Goal: Task Accomplishment & Management: Use online tool/utility

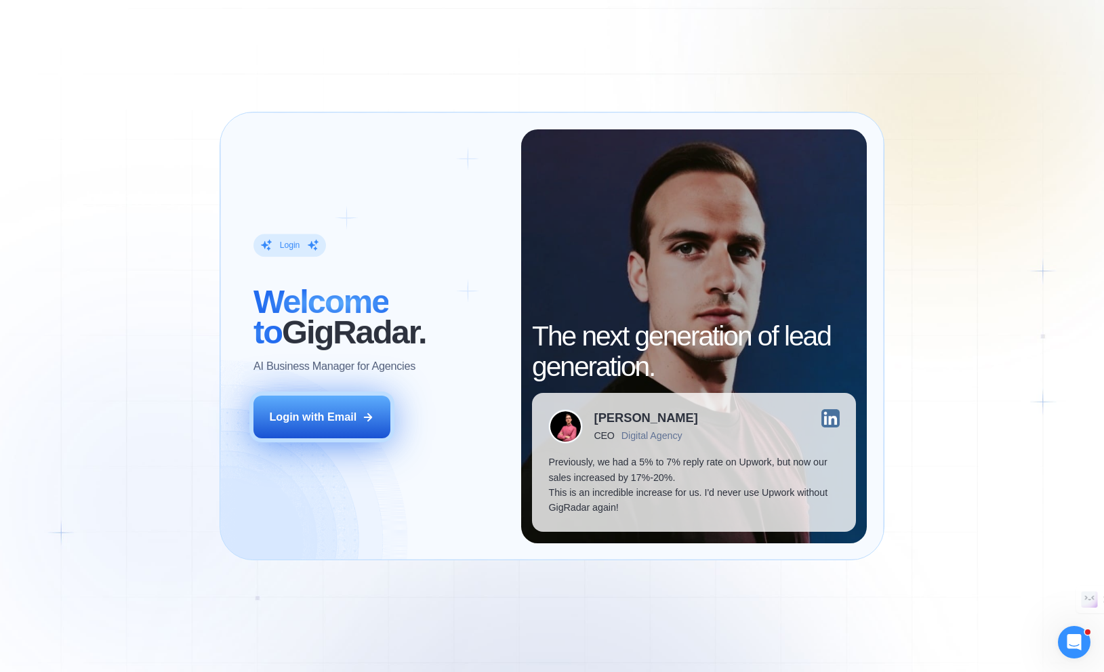
click at [349, 408] on button "Login with Email" at bounding box center [321, 417] width 137 height 43
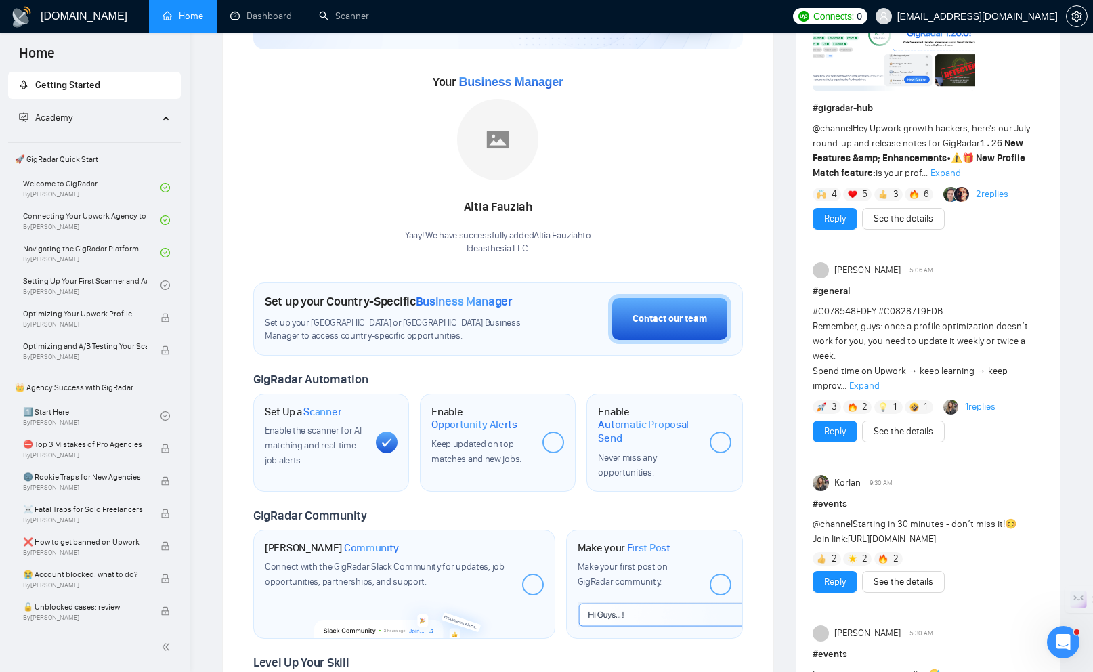
scroll to position [149, 0]
click at [341, 14] on link "Scanner" at bounding box center [344, 16] width 50 height 12
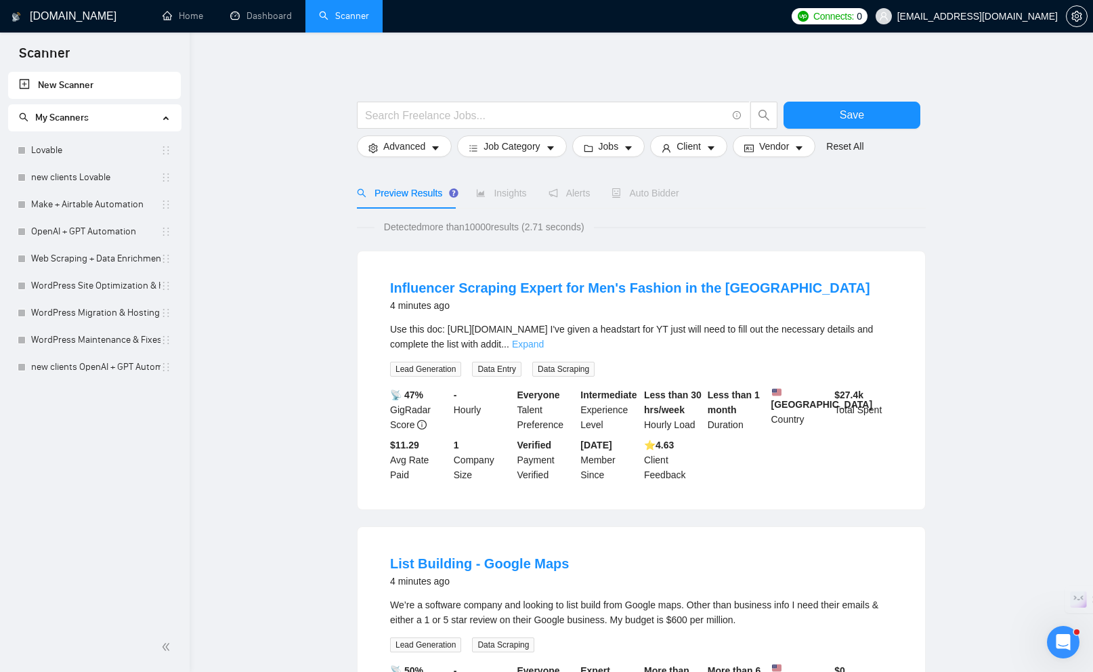
click at [544, 350] on link "Expand" at bounding box center [528, 344] width 32 height 11
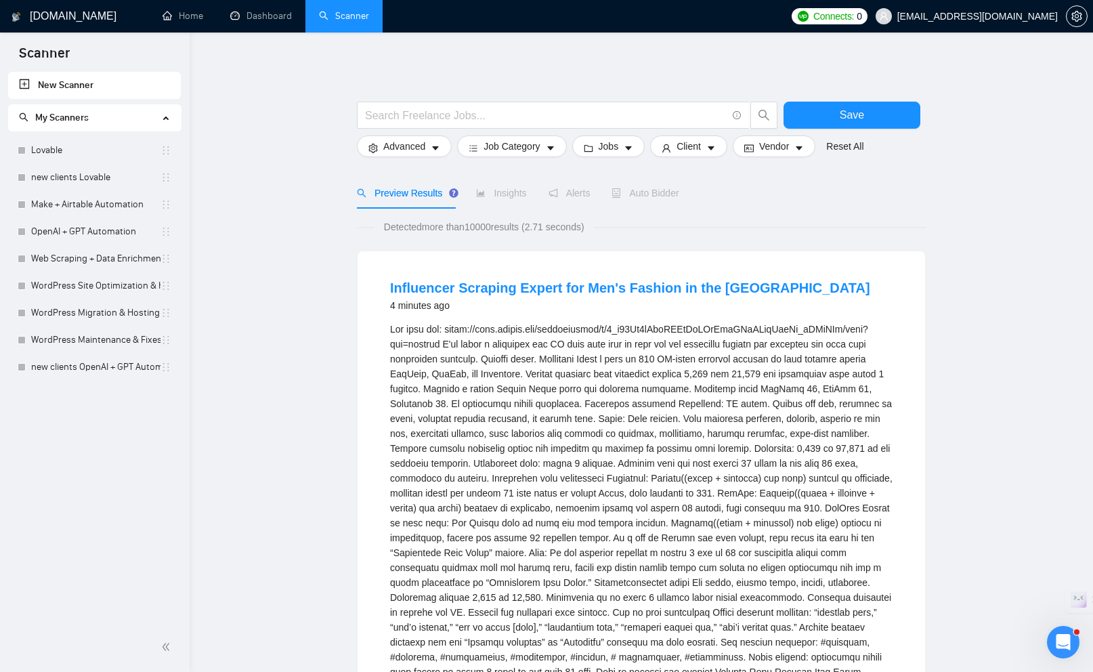
click at [102, 119] on span "My Scanners" at bounding box center [89, 117] width 140 height 27
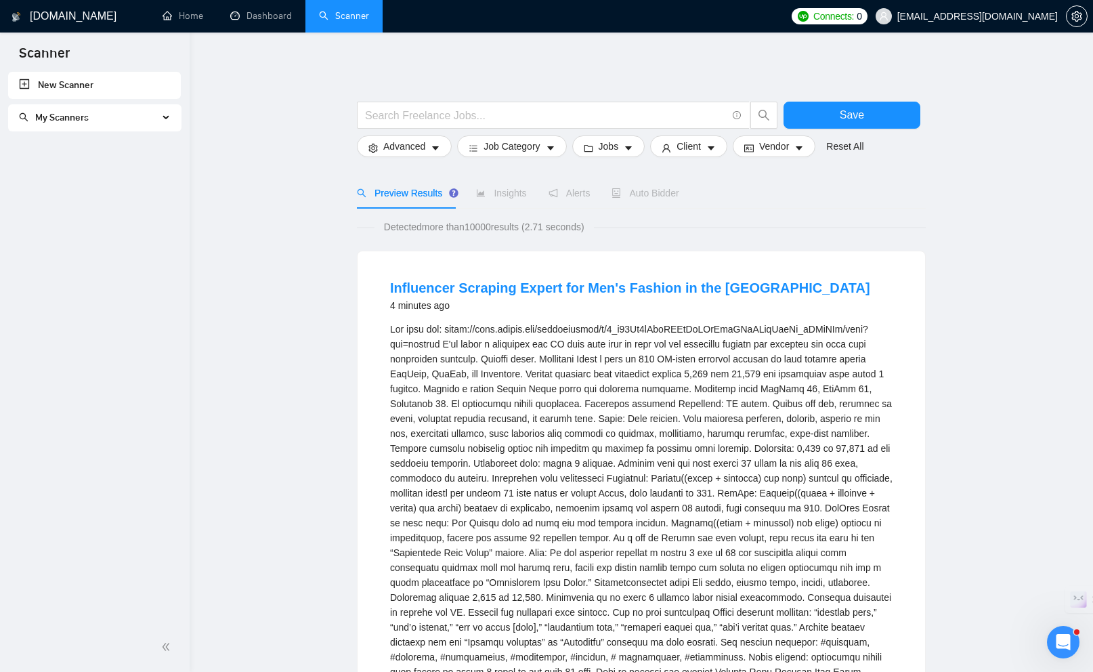
click at [102, 121] on span "My Scanners" at bounding box center [89, 117] width 140 height 27
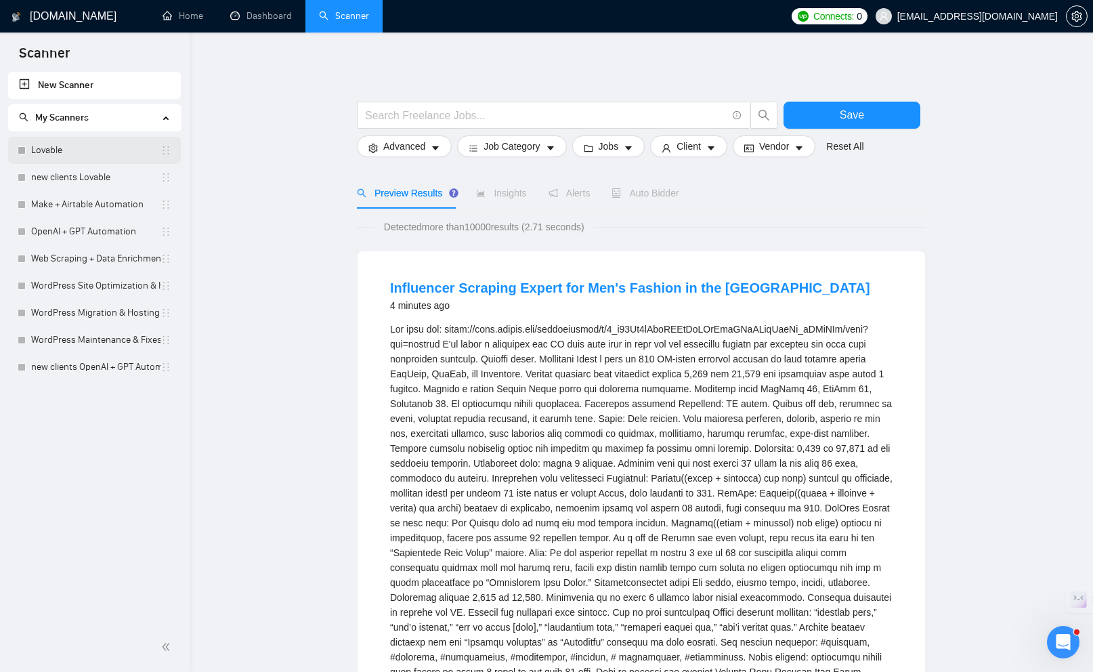
click at [57, 153] on link "Lovable" at bounding box center [95, 150] width 129 height 27
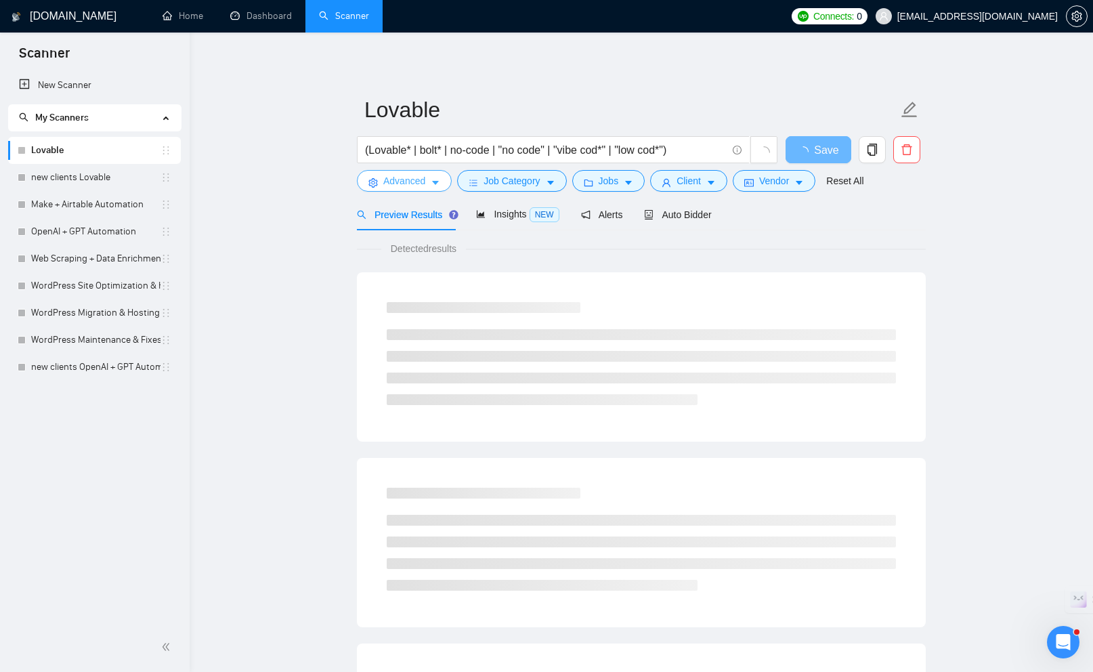
click at [433, 183] on icon "caret-down" at bounding box center [435, 182] width 9 height 9
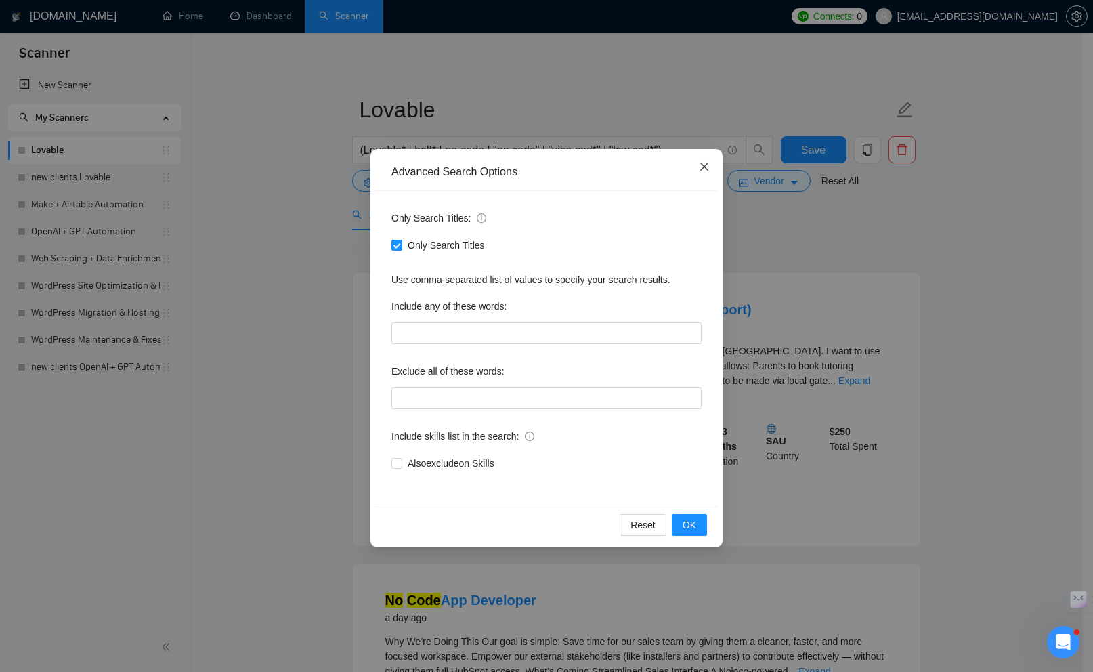
click at [704, 170] on icon "close" at bounding box center [704, 166] width 11 height 11
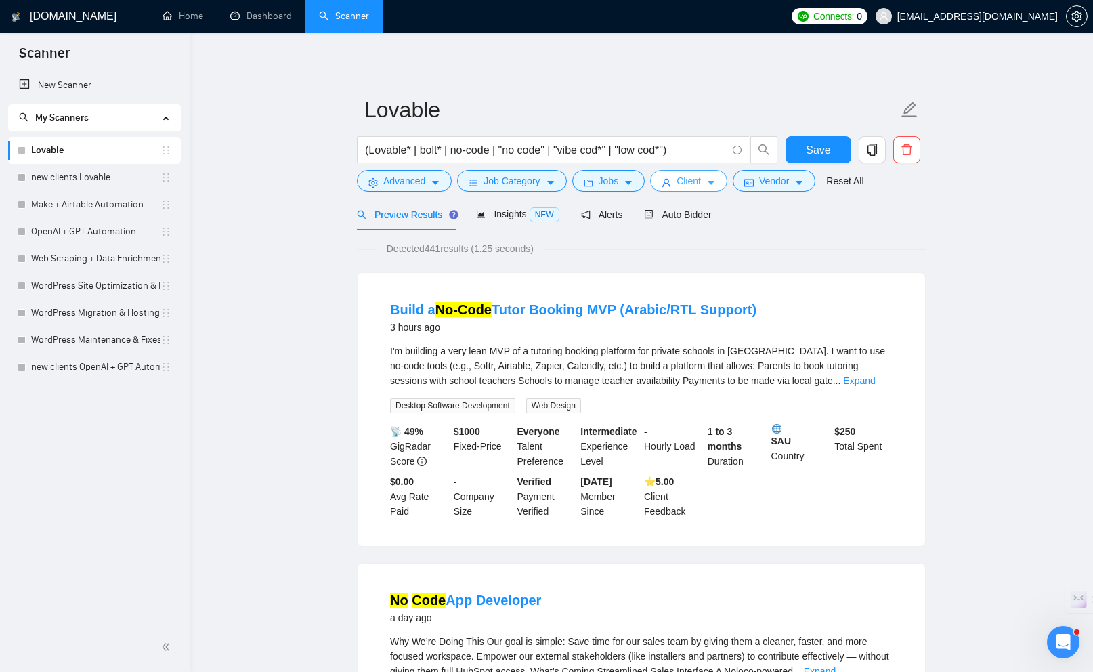
click at [701, 179] on span "Client" at bounding box center [689, 180] width 24 height 15
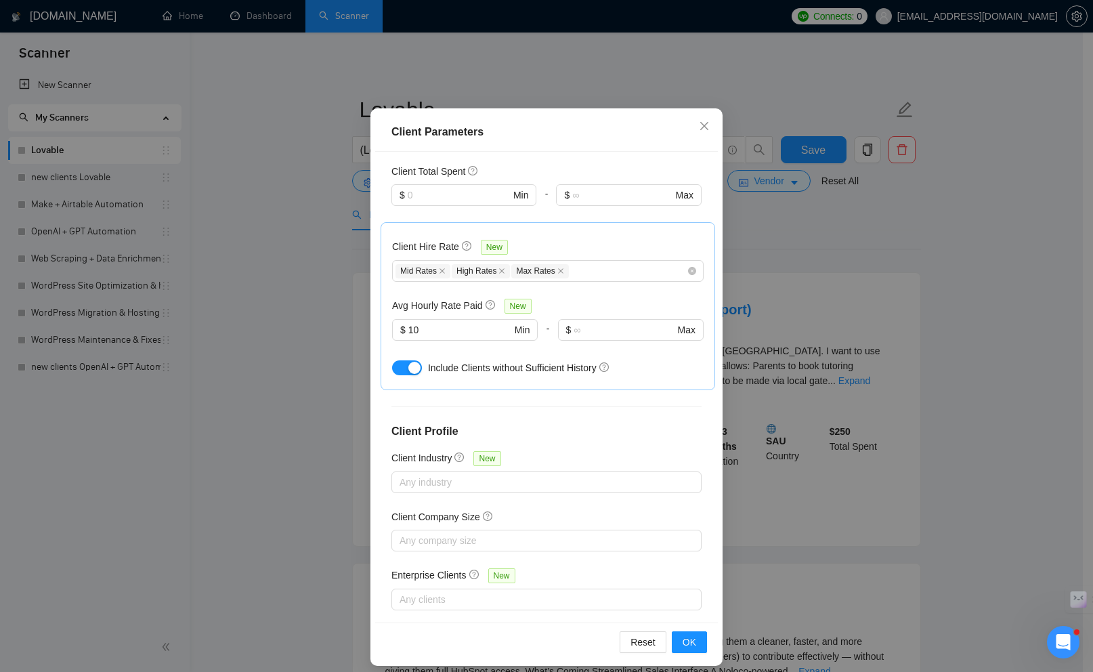
scroll to position [66, 0]
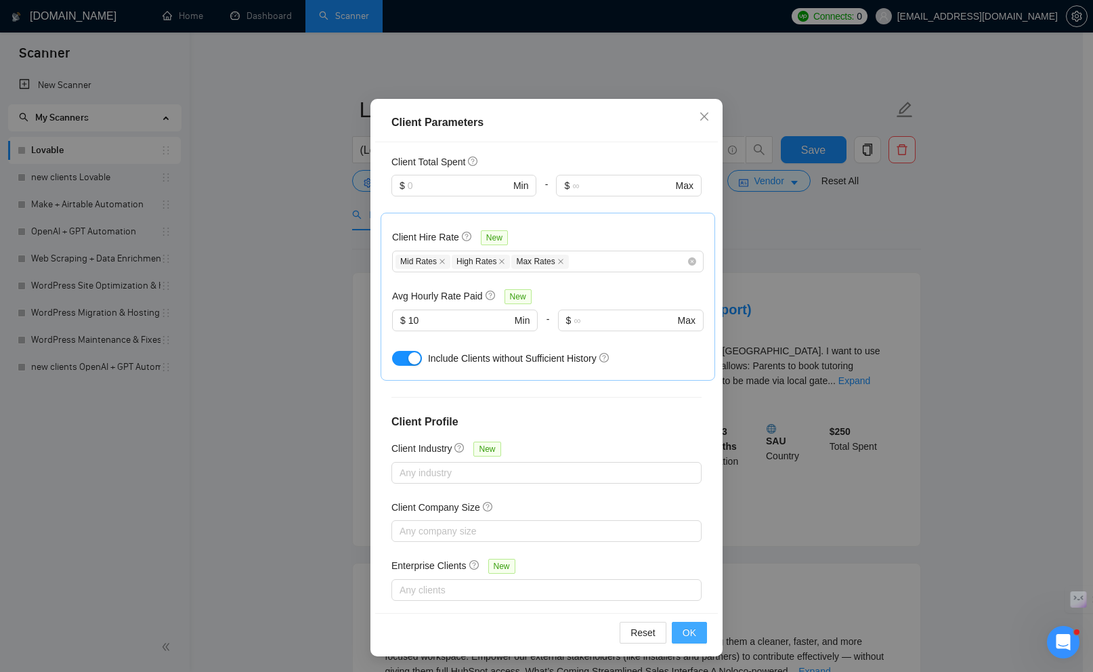
click at [690, 637] on span "OK" at bounding box center [690, 632] width 14 height 15
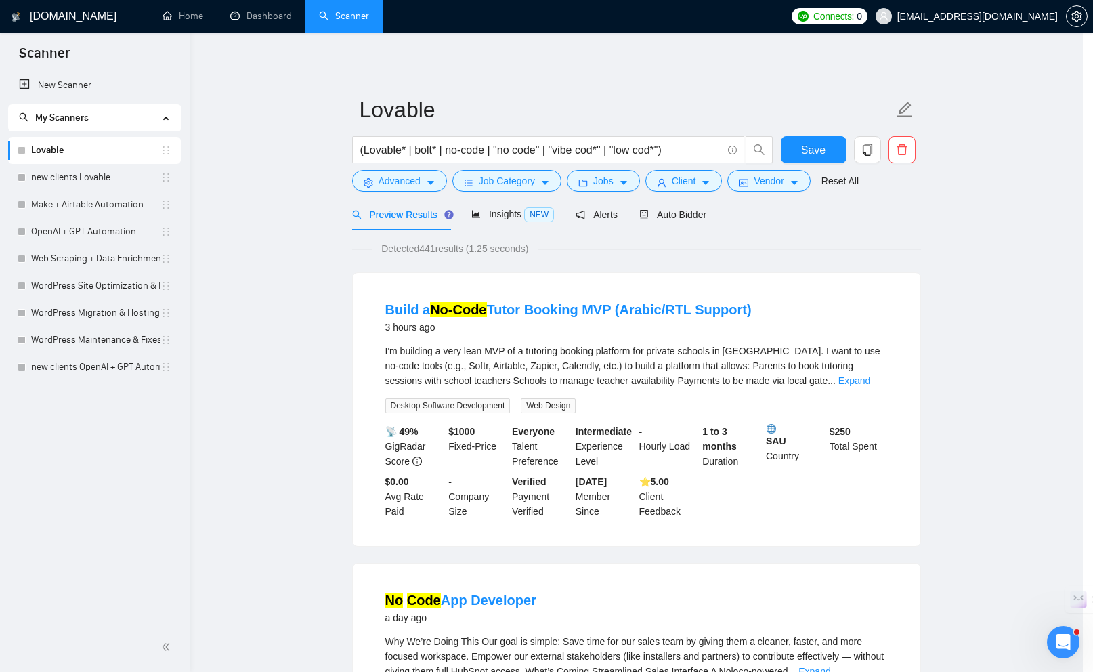
scroll to position [0, 0]
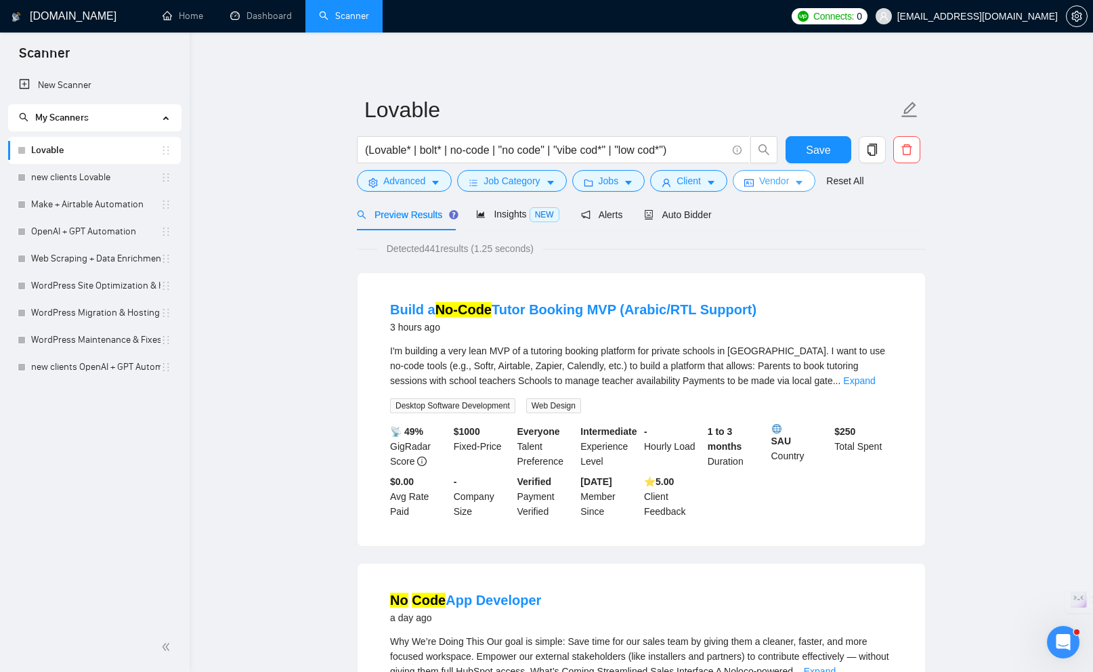
click at [760, 180] on button "Vendor" at bounding box center [774, 181] width 83 height 22
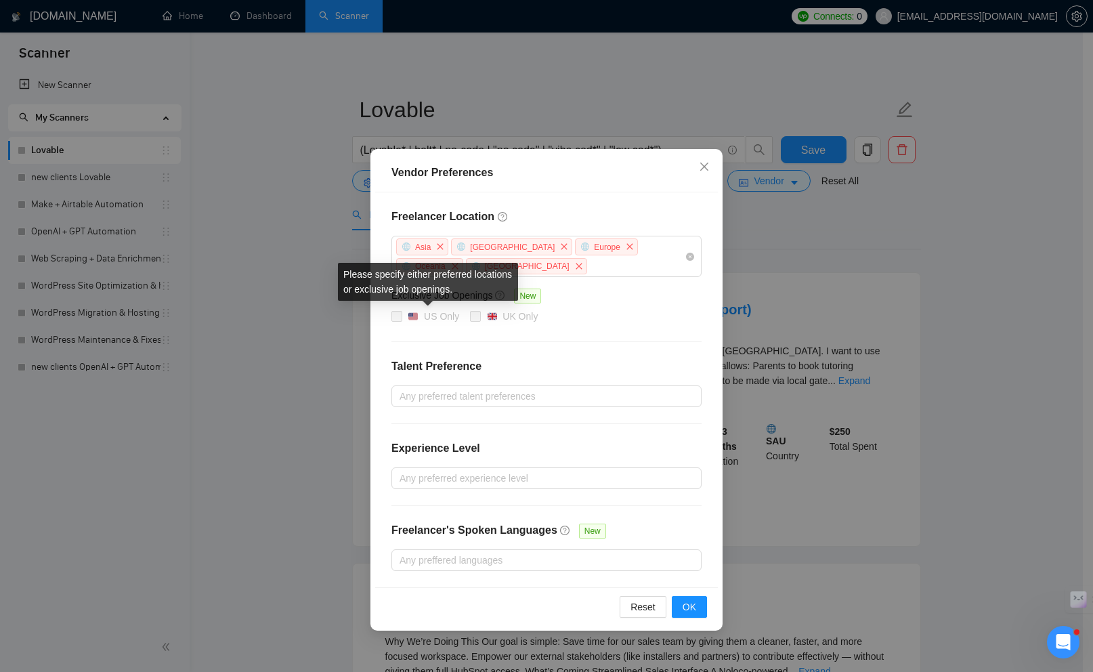
click at [394, 311] on span at bounding box center [397, 316] width 11 height 11
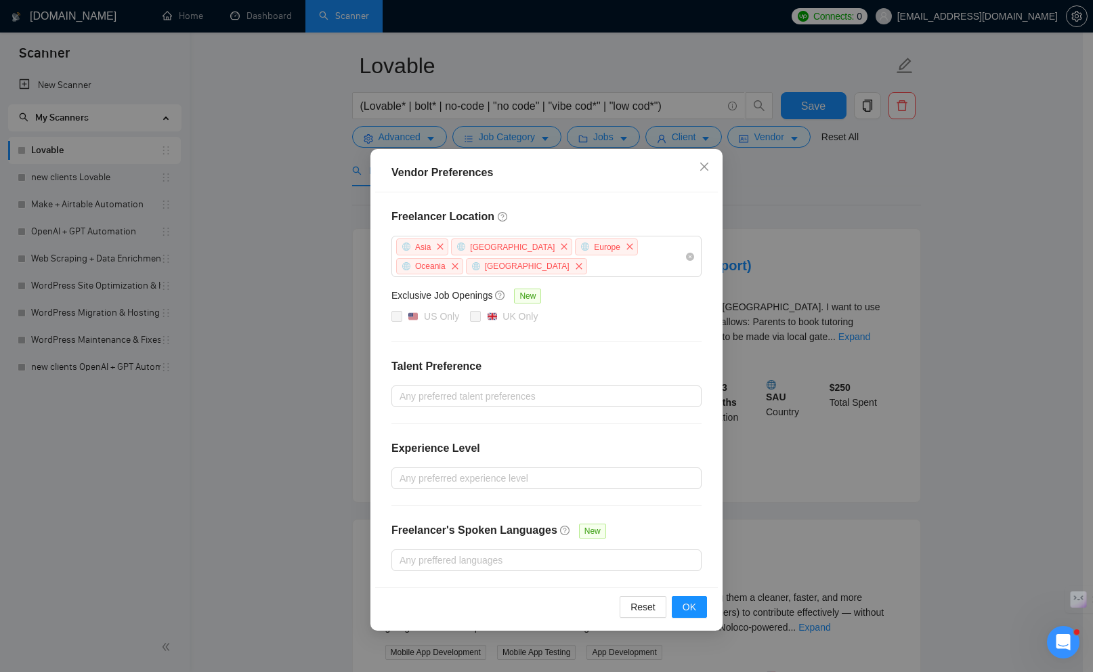
scroll to position [44, 0]
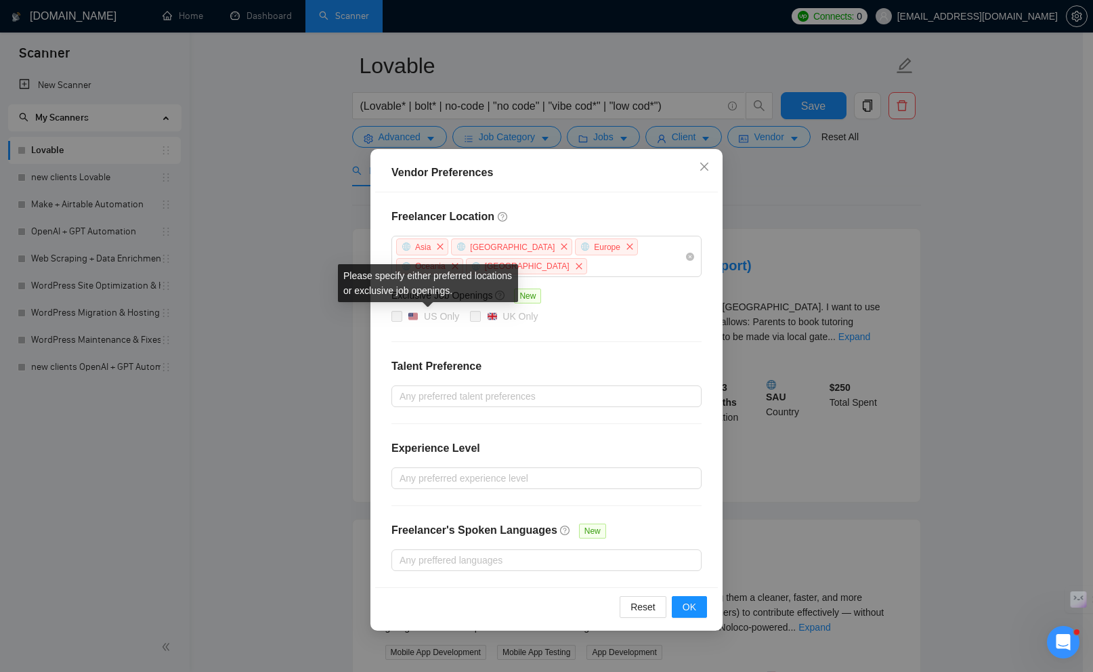
click at [398, 311] on span at bounding box center [397, 316] width 11 height 11
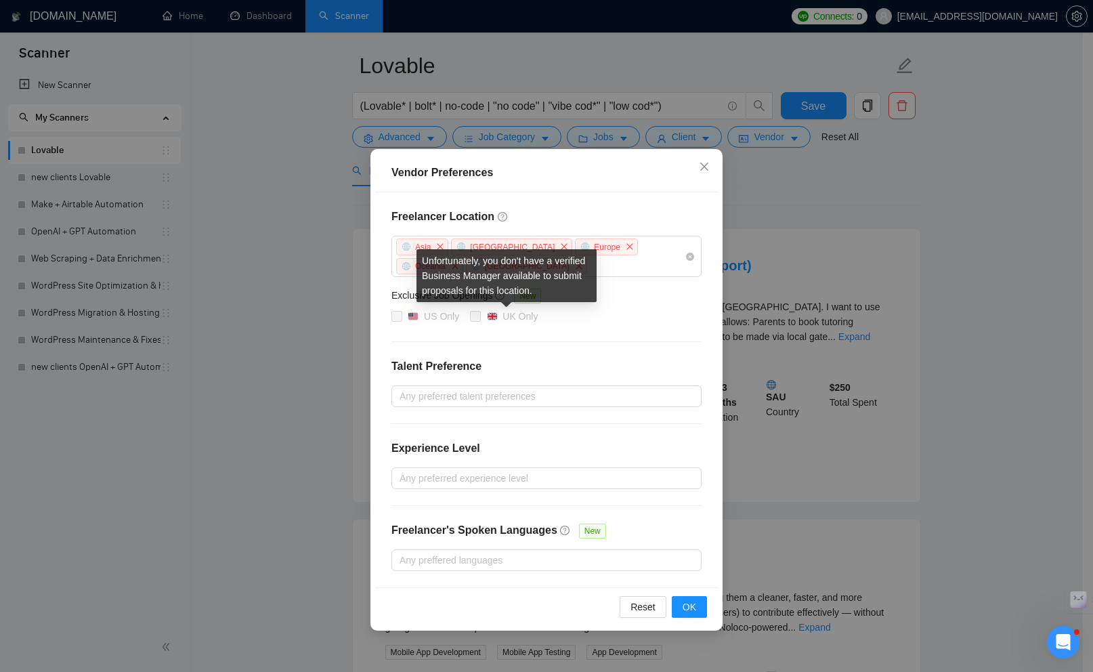
click at [474, 312] on span at bounding box center [475, 316] width 11 height 11
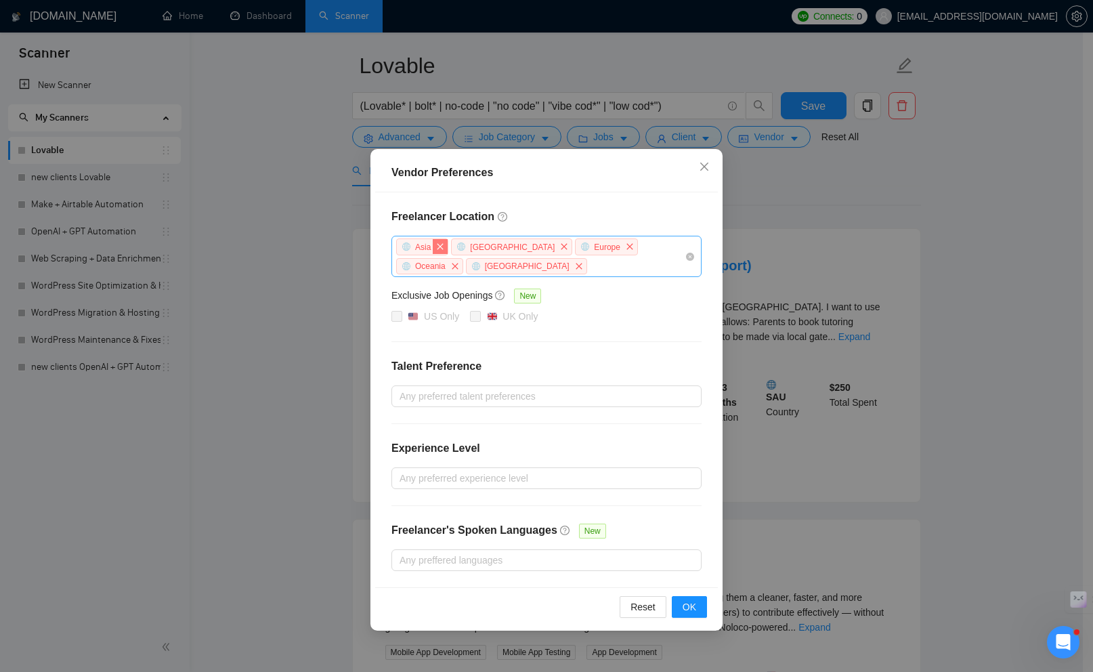
click at [443, 243] on icon "close" at bounding box center [440, 247] width 8 height 8
click at [505, 248] on icon "close" at bounding box center [509, 247] width 8 height 8
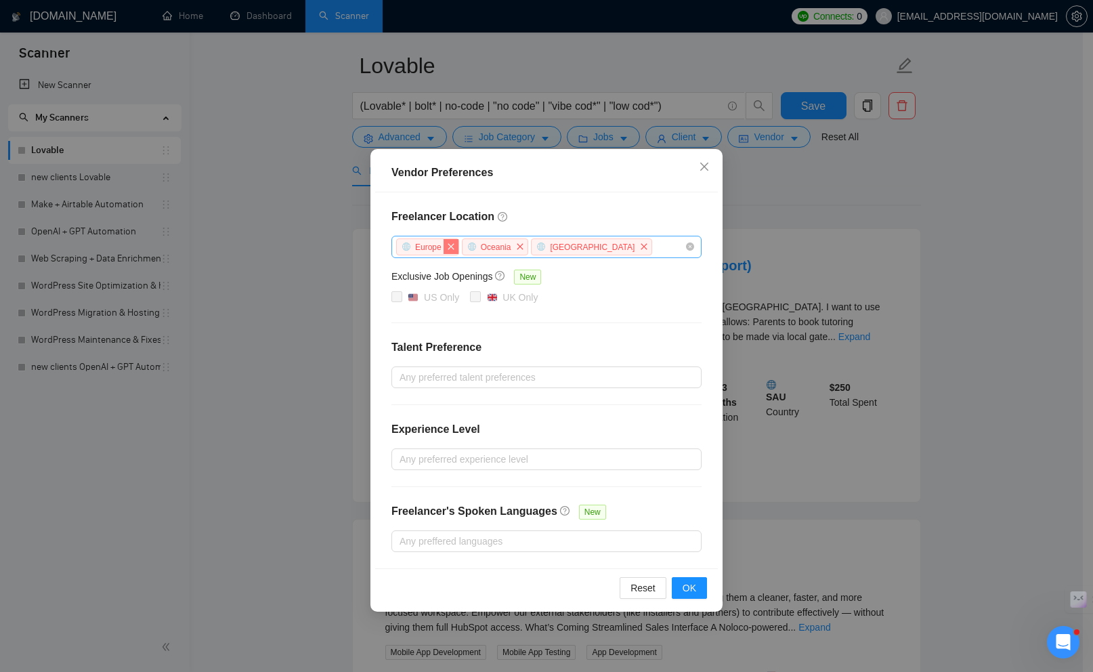
click at [456, 242] on span "close" at bounding box center [451, 246] width 15 height 15
click at [456, 243] on icon "close" at bounding box center [455, 247] width 8 height 8
click at [456, 242] on span "[GEOGRAPHIC_DATA]" at bounding box center [456, 246] width 121 height 17
click at [506, 244] on icon "close" at bounding box center [509, 246] width 6 height 6
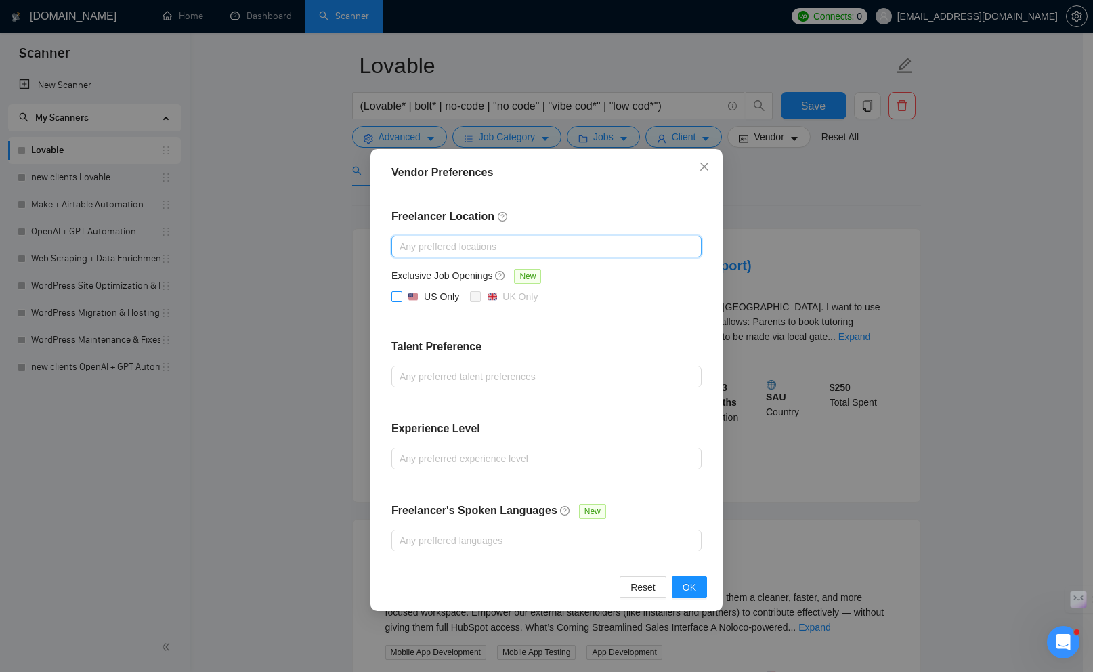
click at [397, 298] on input "US Only" at bounding box center [396, 295] width 9 height 9
checkbox input "true"
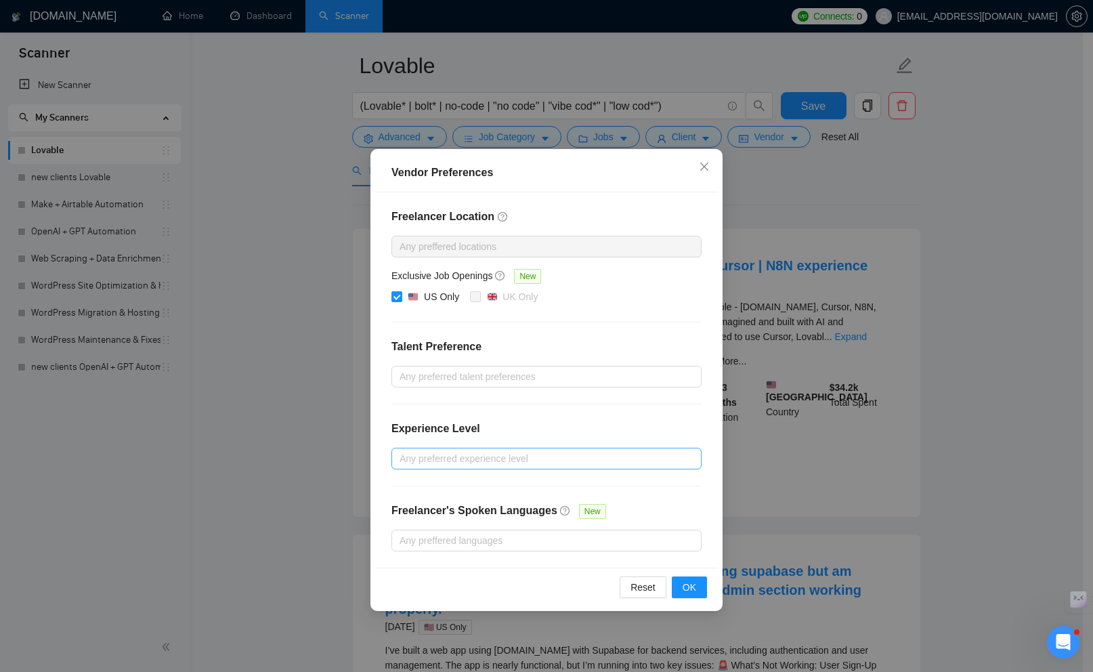
click at [503, 463] on div at bounding box center [540, 459] width 290 height 16
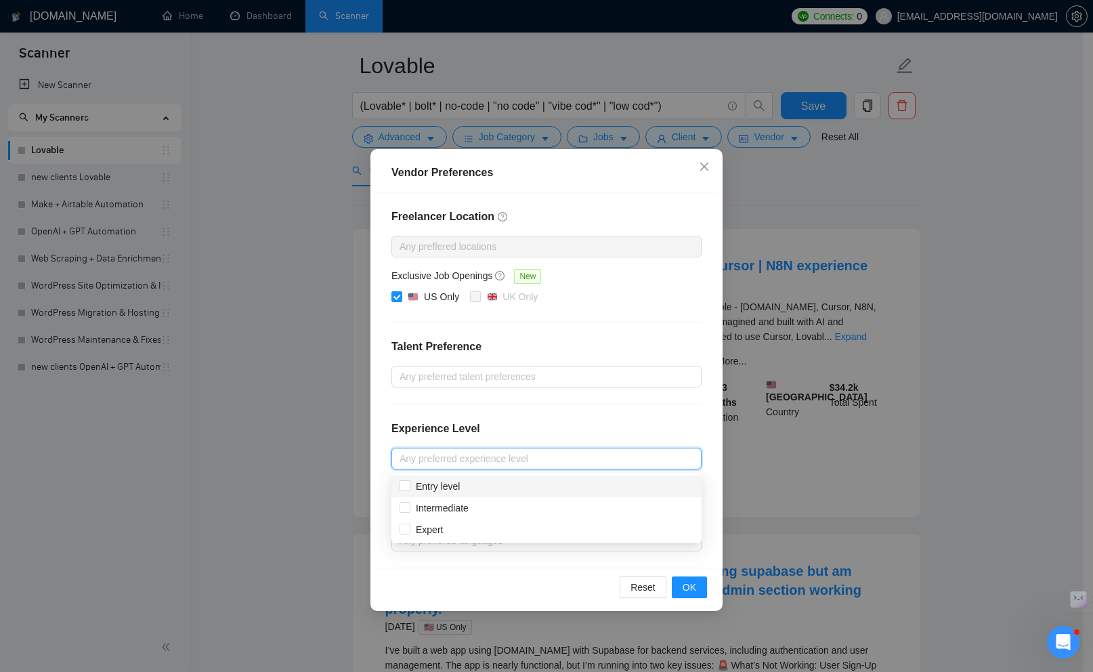
click at [566, 406] on div "Freelancer Location Any preffered locations Exclusive Job Openings New US Only …" at bounding box center [546, 379] width 343 height 375
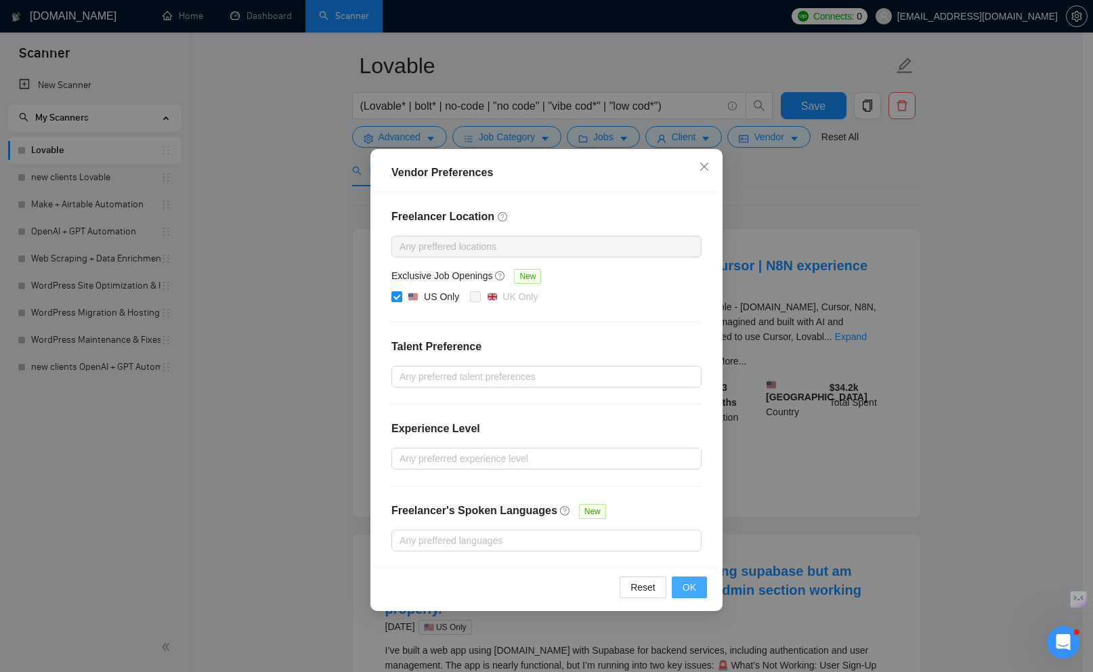
click at [694, 584] on span "OK" at bounding box center [690, 587] width 14 height 15
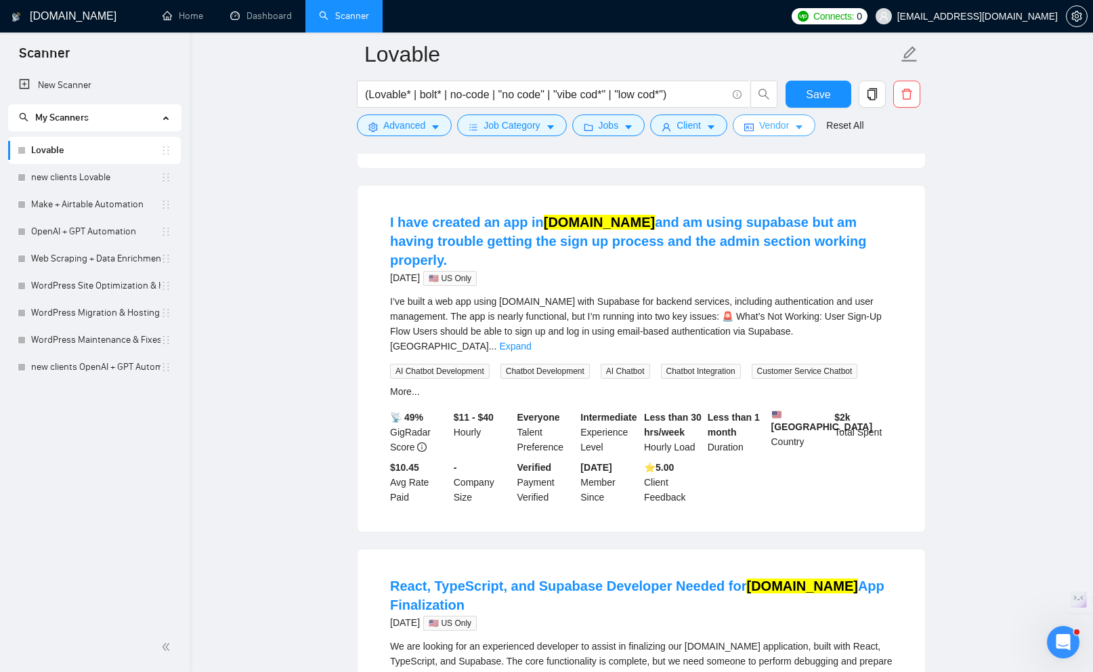
scroll to position [0, 0]
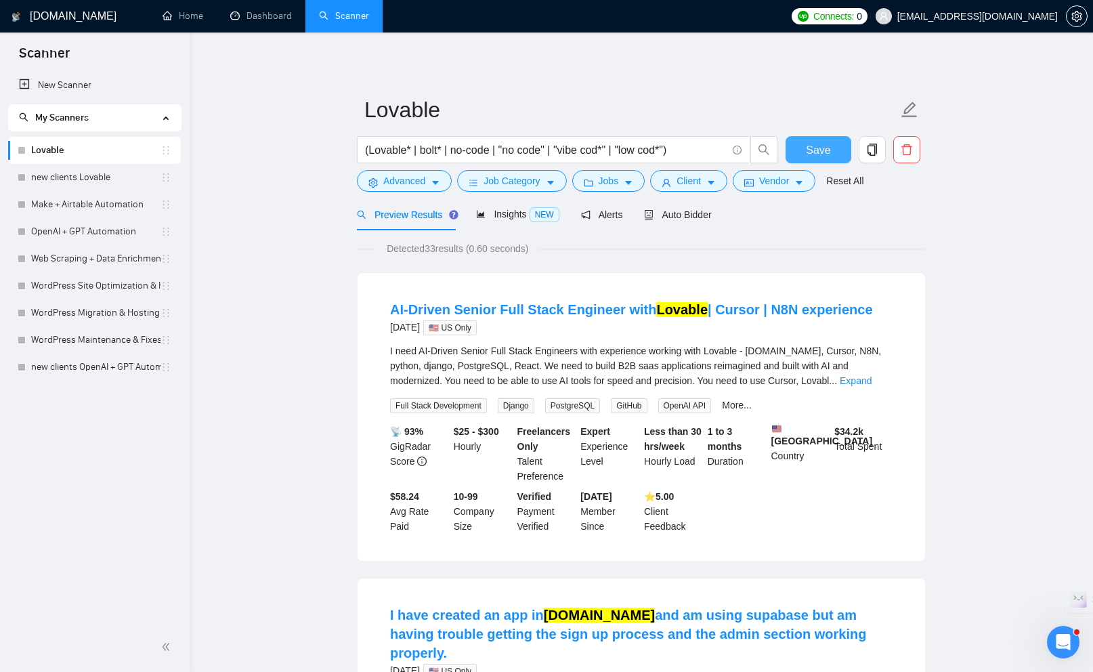
click at [805, 150] on button "Save" at bounding box center [819, 149] width 66 height 27
click at [81, 170] on link "new clients Lovable" at bounding box center [95, 177] width 129 height 27
click at [107, 182] on link "new clients Lovable" at bounding box center [95, 177] width 129 height 27
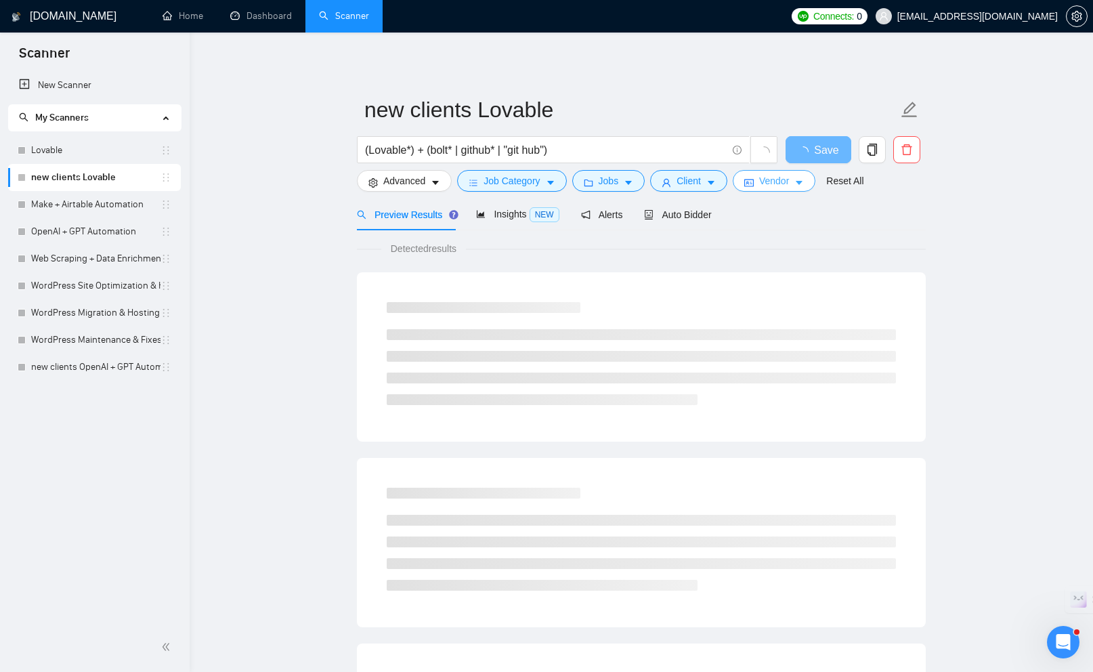
click at [775, 180] on span "Vendor" at bounding box center [774, 180] width 30 height 15
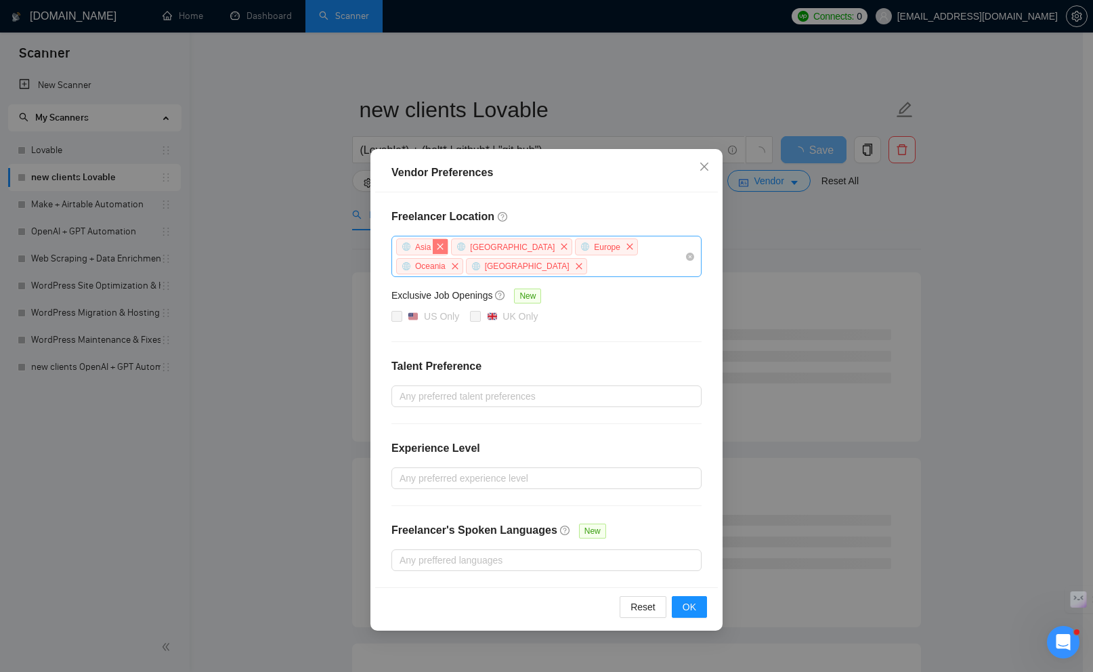
click at [448, 244] on span "close" at bounding box center [440, 246] width 15 height 15
click at [506, 247] on icon "close" at bounding box center [509, 246] width 6 height 6
click at [568, 247] on span "close" at bounding box center [575, 246] width 15 height 15
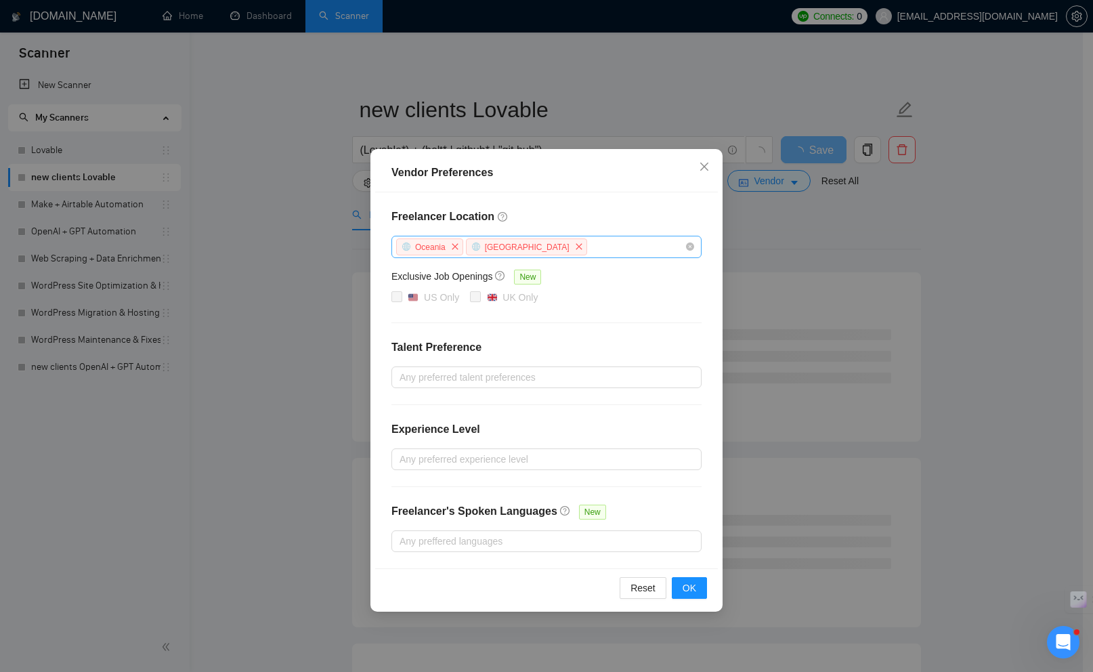
click at [446, 247] on span "Oceania" at bounding box center [429, 246] width 67 height 17
click at [453, 245] on span "close" at bounding box center [455, 246] width 15 height 15
click at [455, 244] on span "[GEOGRAPHIC_DATA]" at bounding box center [456, 246] width 121 height 17
click at [502, 240] on span "close" at bounding box center [509, 246] width 15 height 15
click at [463, 244] on div at bounding box center [540, 246] width 290 height 16
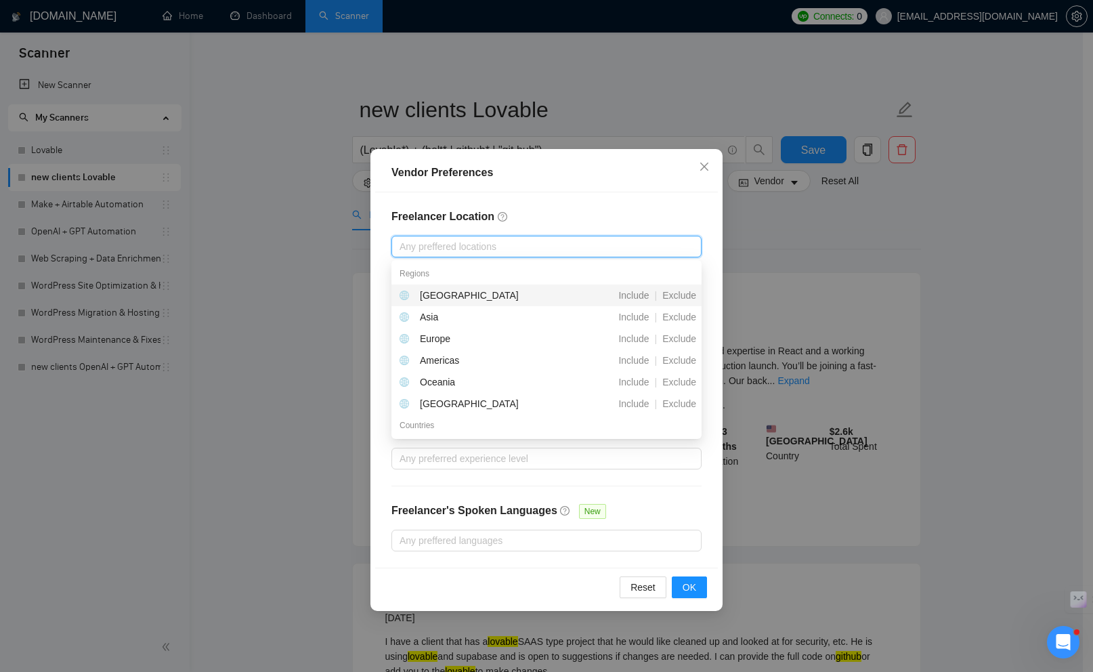
click at [388, 242] on div "Freelancer Location Any preffered locations Exclusive Job Openings New US Only …" at bounding box center [546, 379] width 343 height 375
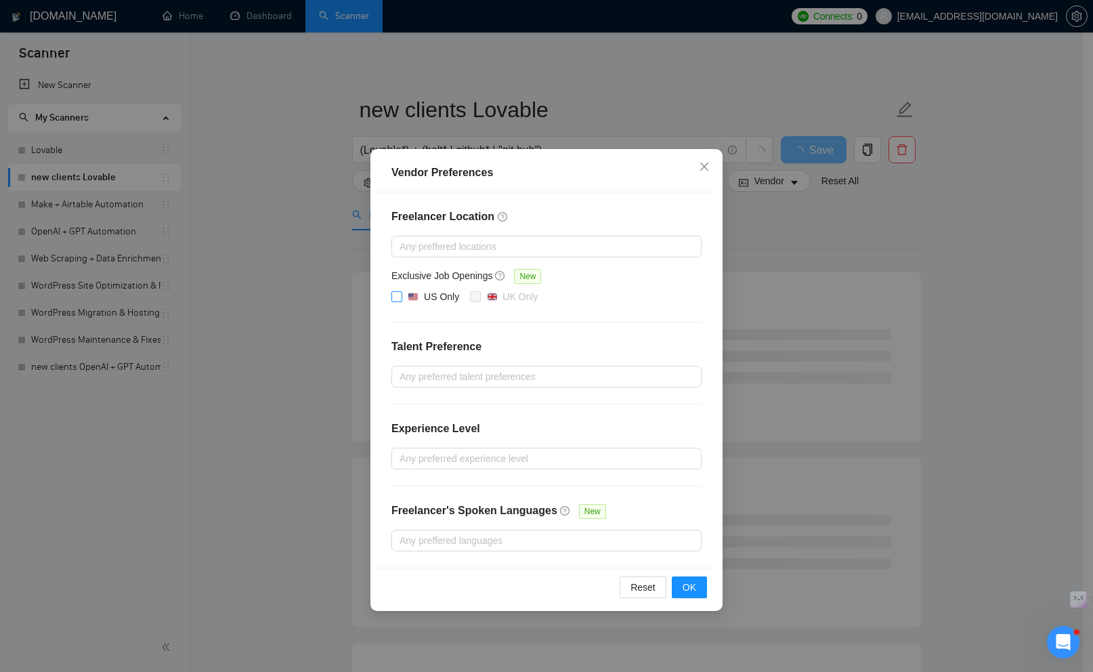
click at [398, 294] on input "US Only" at bounding box center [396, 295] width 9 height 9
checkbox input "true"
click at [699, 585] on button "OK" at bounding box center [689, 588] width 35 height 22
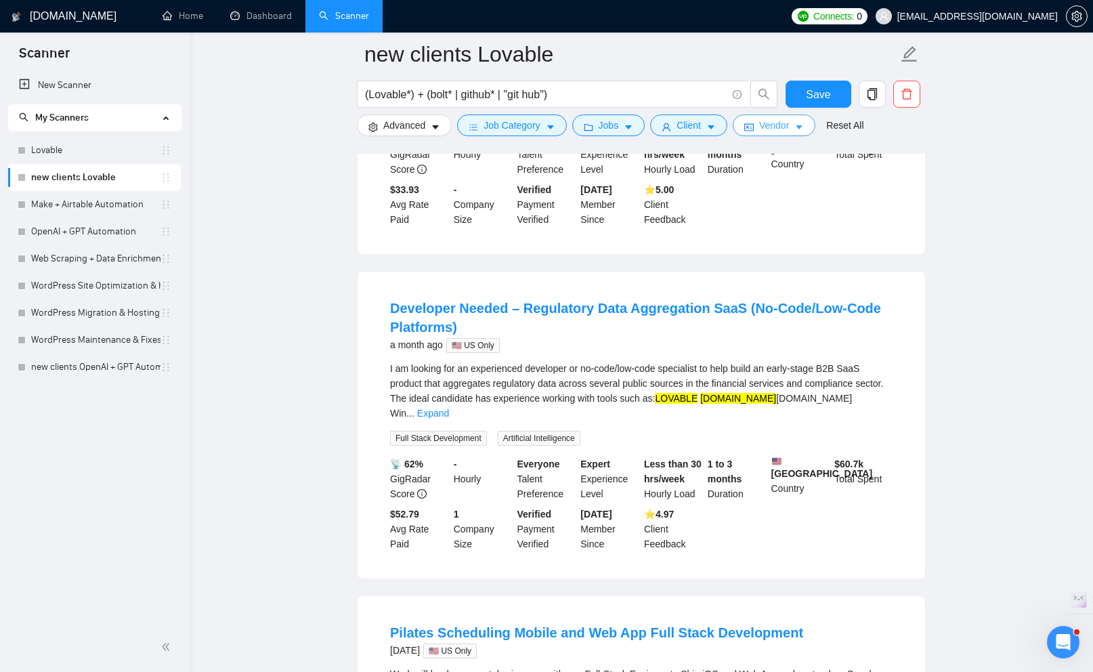
scroll to position [1782, 0]
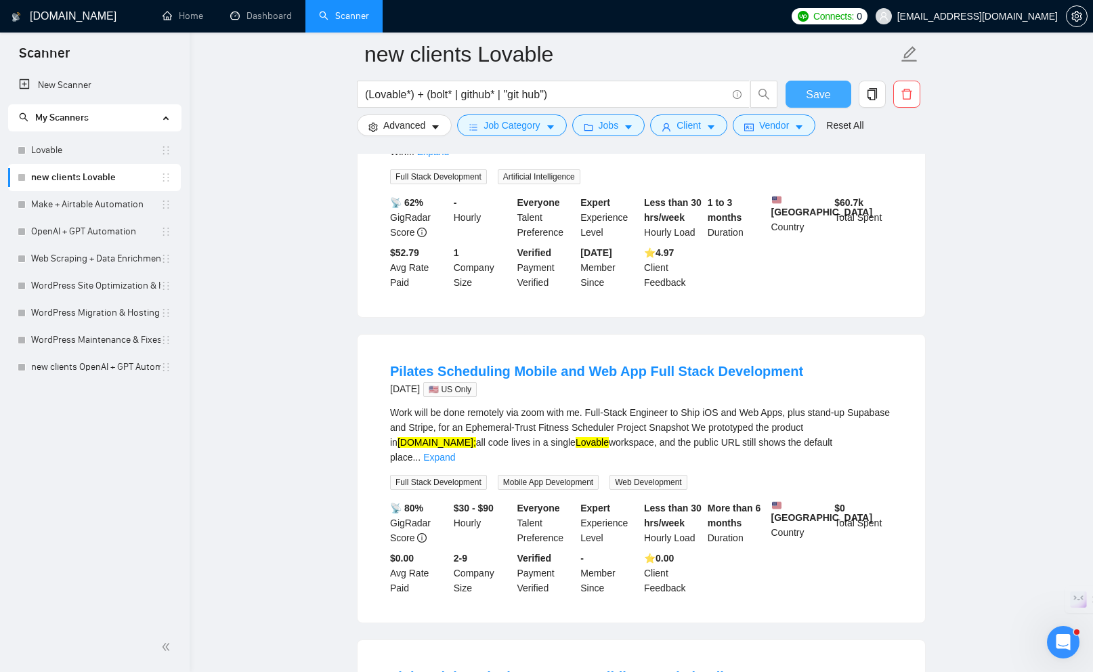
click at [808, 91] on span "Save" at bounding box center [818, 94] width 24 height 17
click at [126, 214] on link "Make + Airtable Automation" at bounding box center [95, 204] width 129 height 27
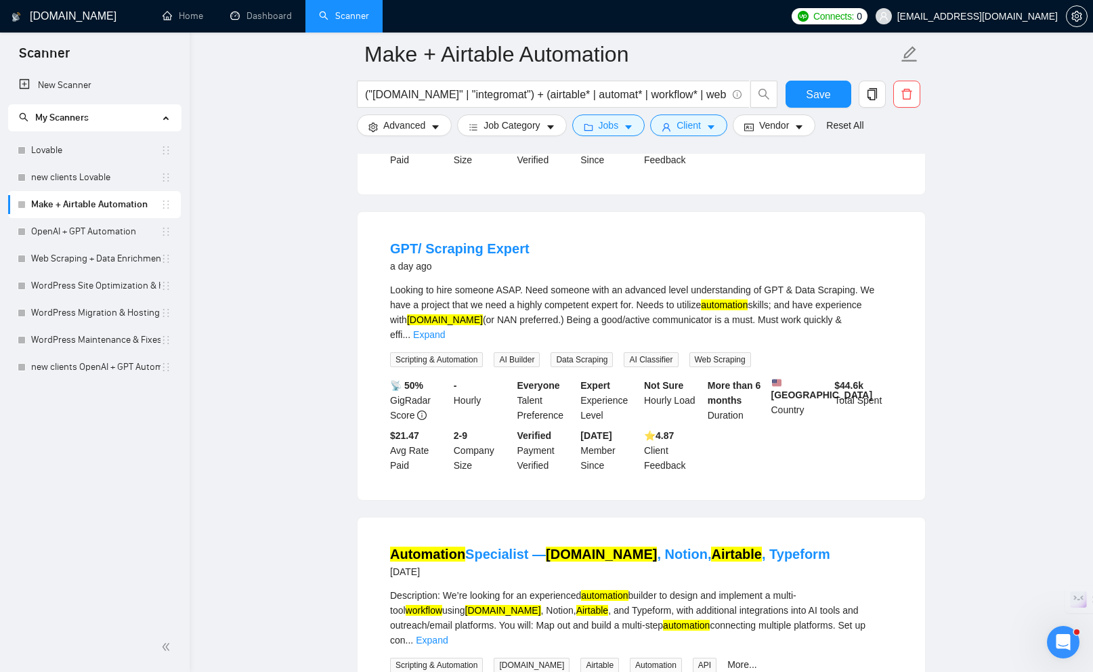
scroll to position [1341, 0]
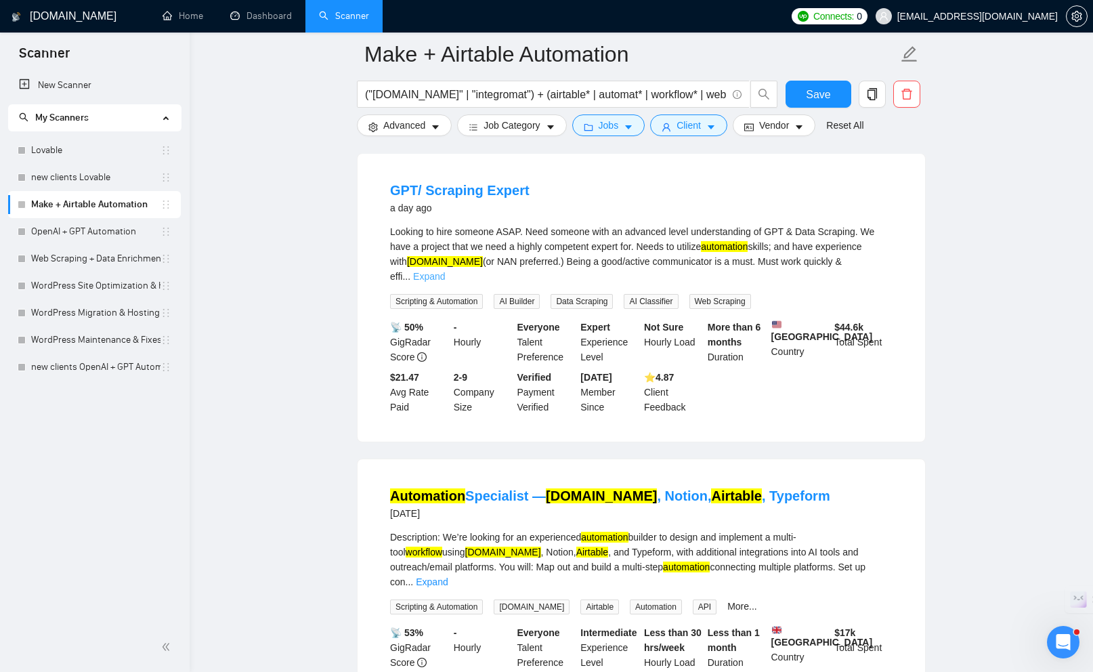
click at [445, 271] on link "Expand" at bounding box center [429, 276] width 32 height 11
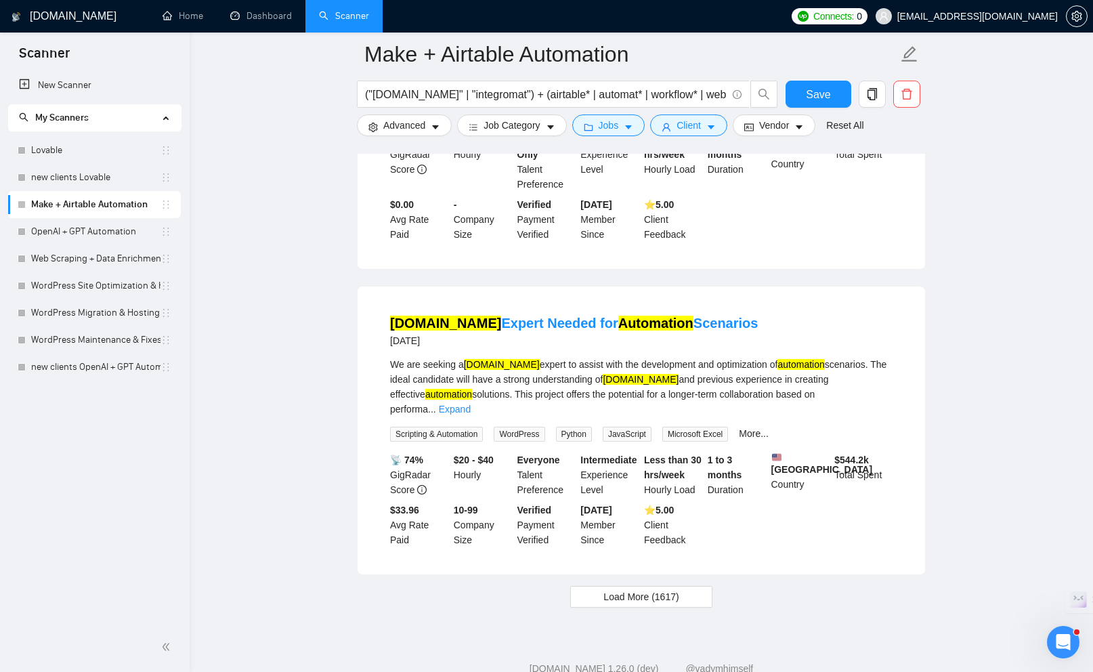
scroll to position [2770, 0]
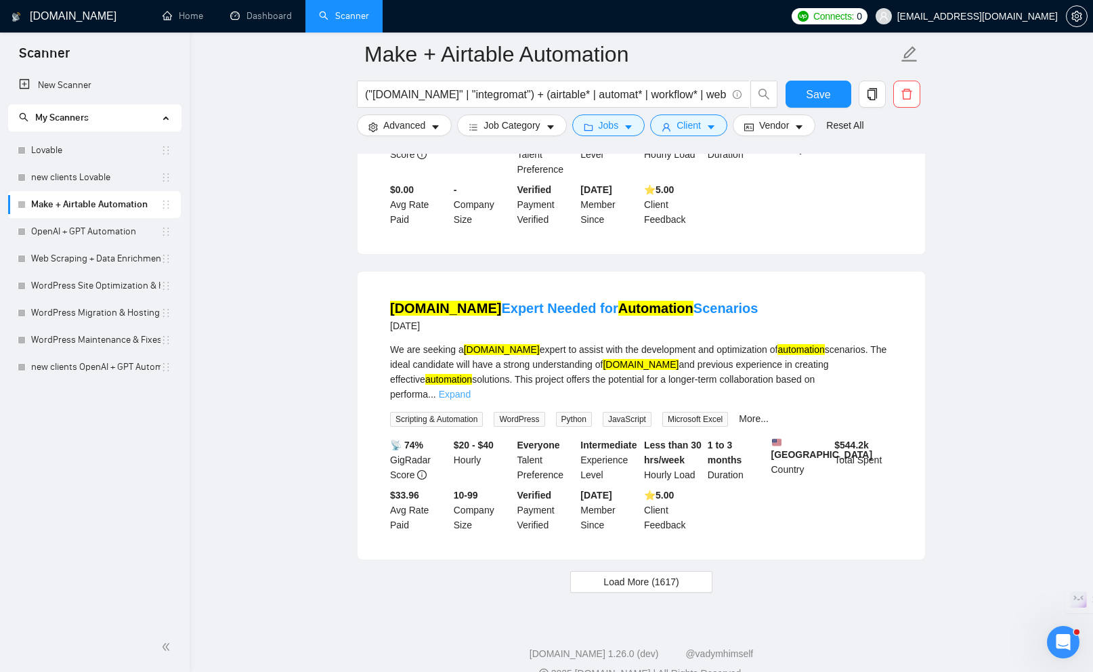
click at [471, 389] on link "Expand" at bounding box center [455, 394] width 32 height 11
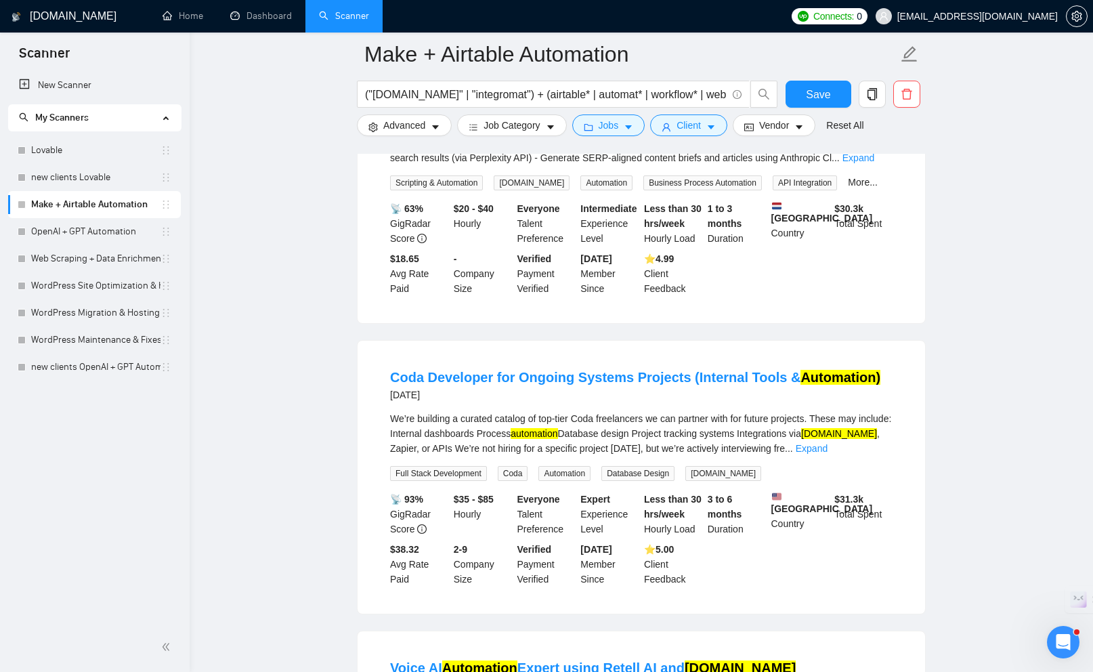
scroll to position [1032, 0]
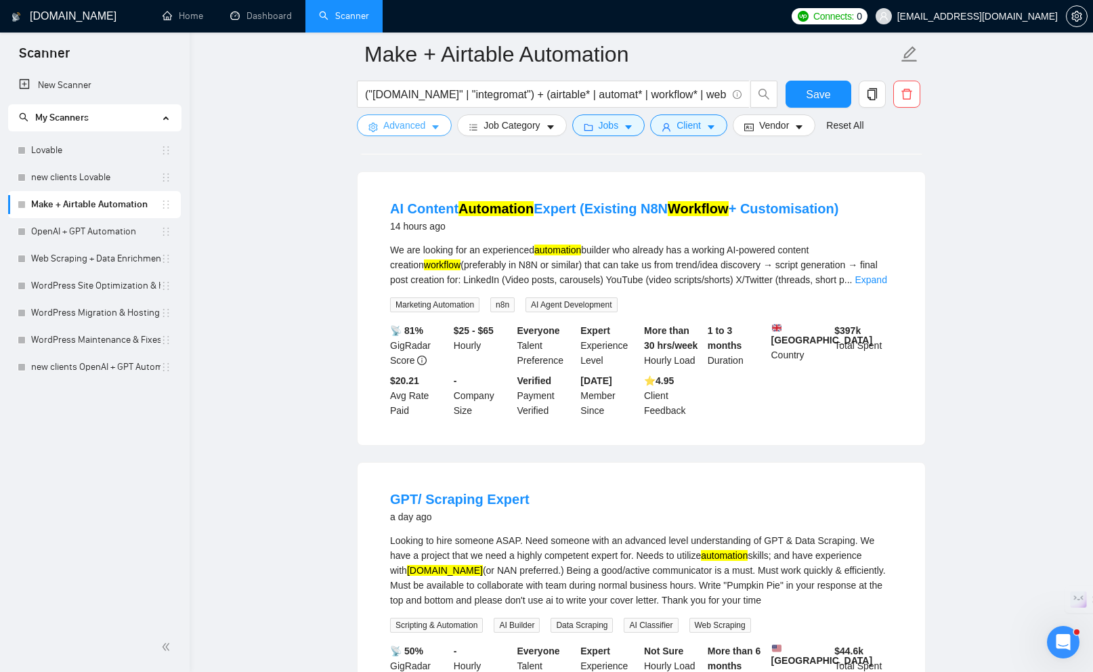
click at [435, 131] on icon "caret-down" at bounding box center [435, 127] width 9 height 9
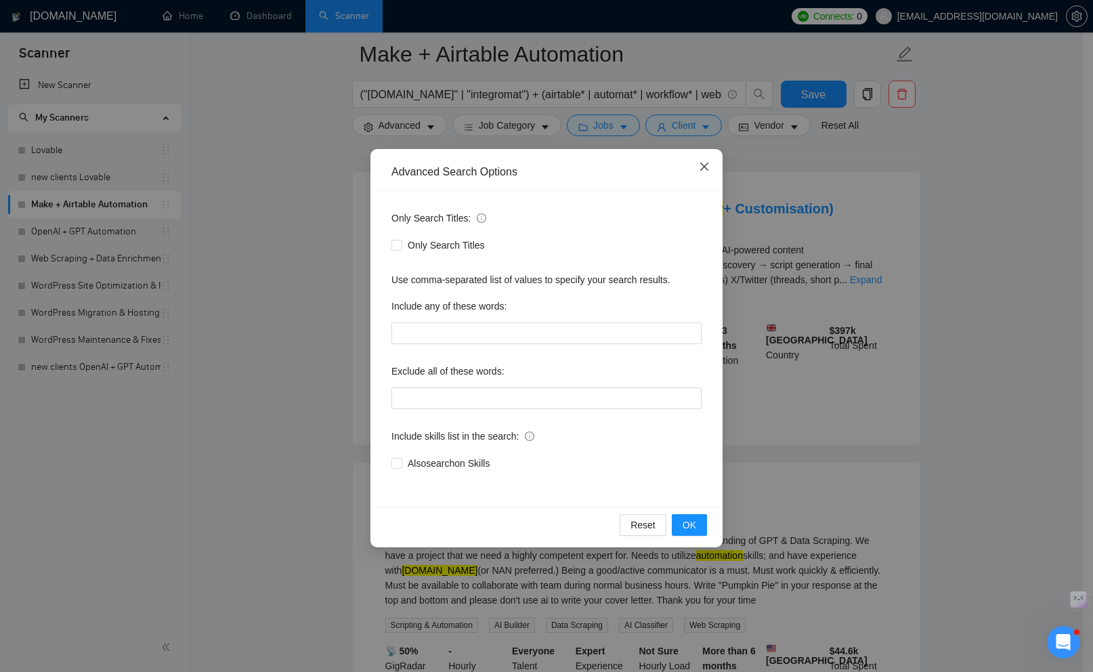
click at [702, 169] on icon "close" at bounding box center [704, 166] width 11 height 11
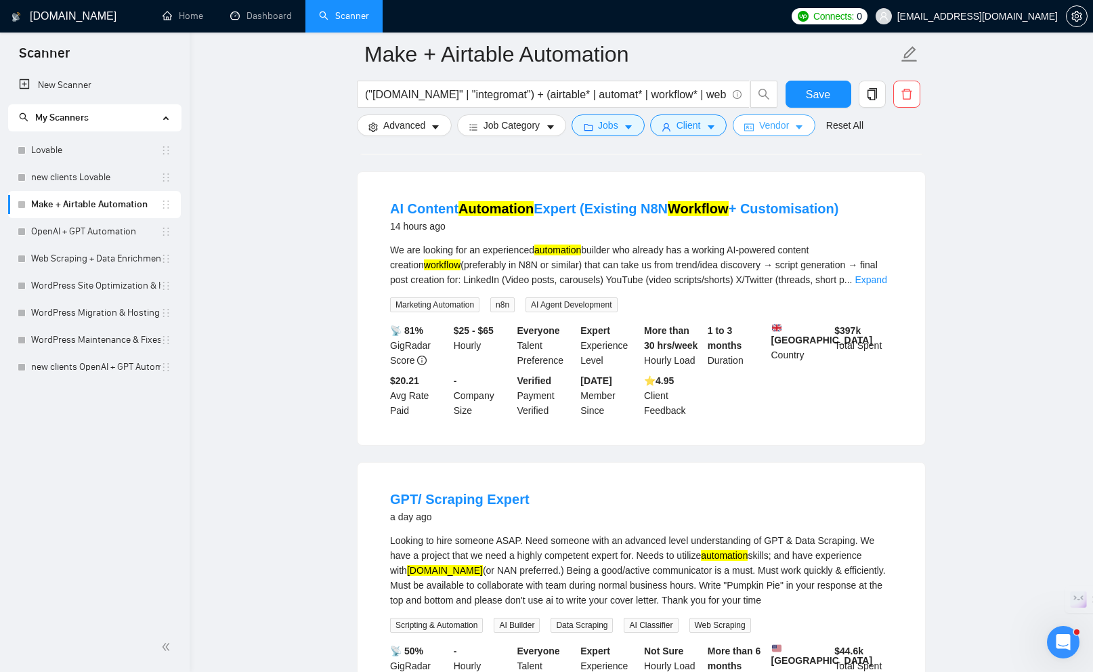
click at [761, 125] on button "Vendor" at bounding box center [774, 125] width 83 height 22
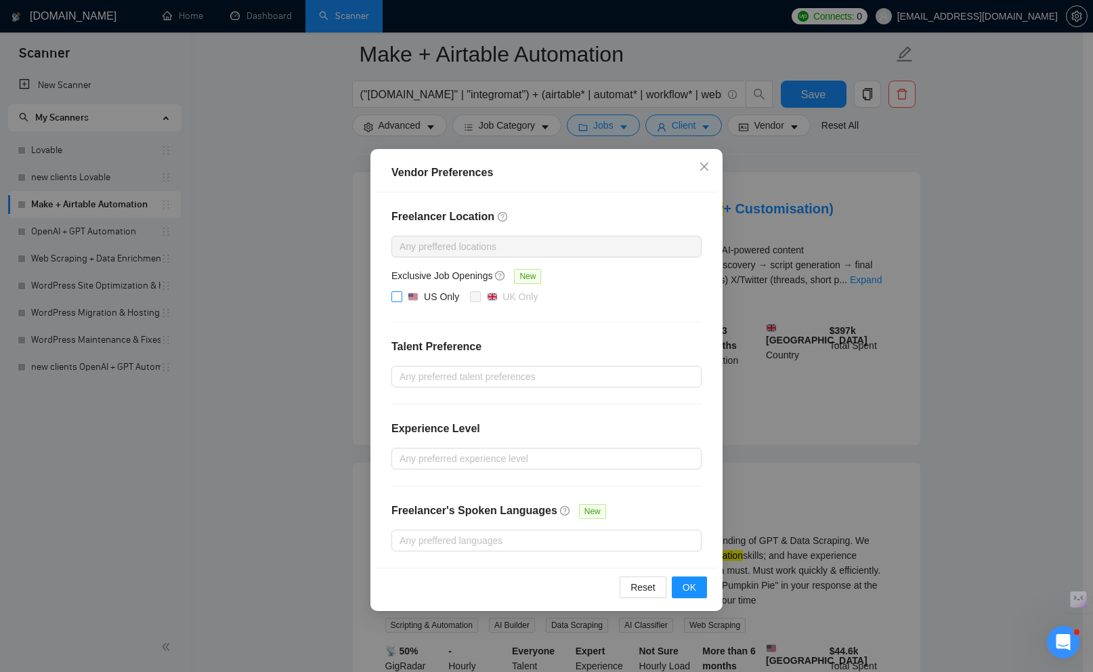
click at [396, 294] on input "US Only" at bounding box center [396, 295] width 9 height 9
checkbox input "true"
click at [692, 583] on span "OK" at bounding box center [690, 587] width 14 height 15
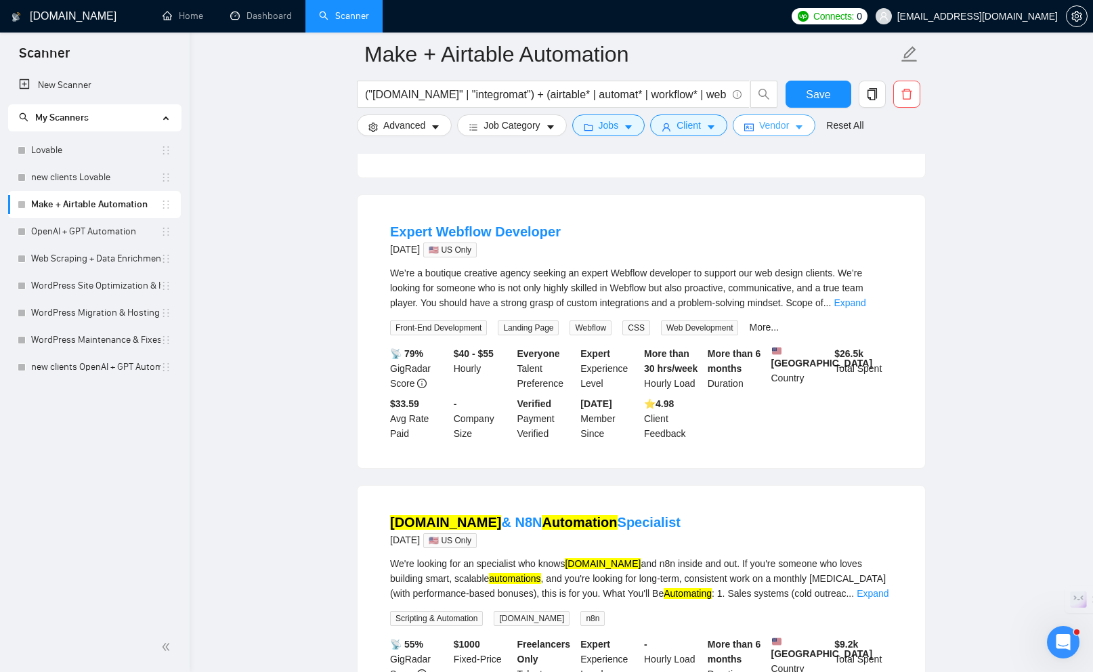
click at [772, 129] on span "Vendor" at bounding box center [774, 125] width 30 height 15
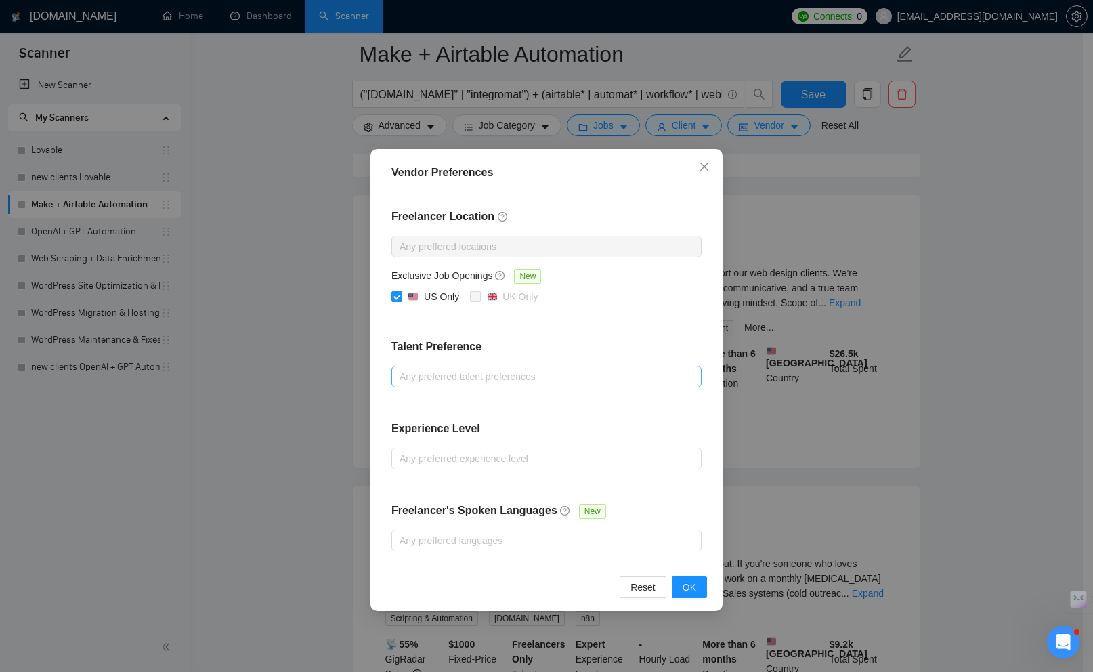
click at [561, 375] on div at bounding box center [540, 377] width 290 height 16
click at [598, 343] on h4 "Talent Preference" at bounding box center [547, 347] width 310 height 16
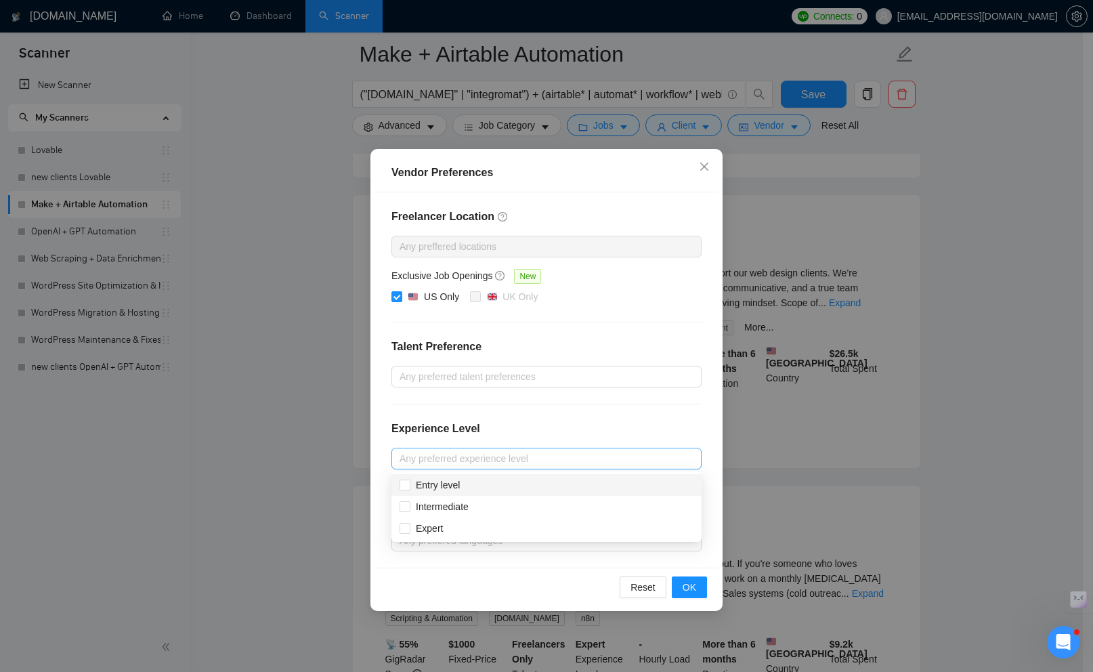
click at [464, 453] on div at bounding box center [540, 459] width 290 height 16
click at [406, 511] on span at bounding box center [405, 506] width 11 height 11
click at [406, 511] on input "Intermediate" at bounding box center [404, 505] width 9 height 9
checkbox input "false"
click at [405, 487] on input "Entry level" at bounding box center [404, 484] width 9 height 9
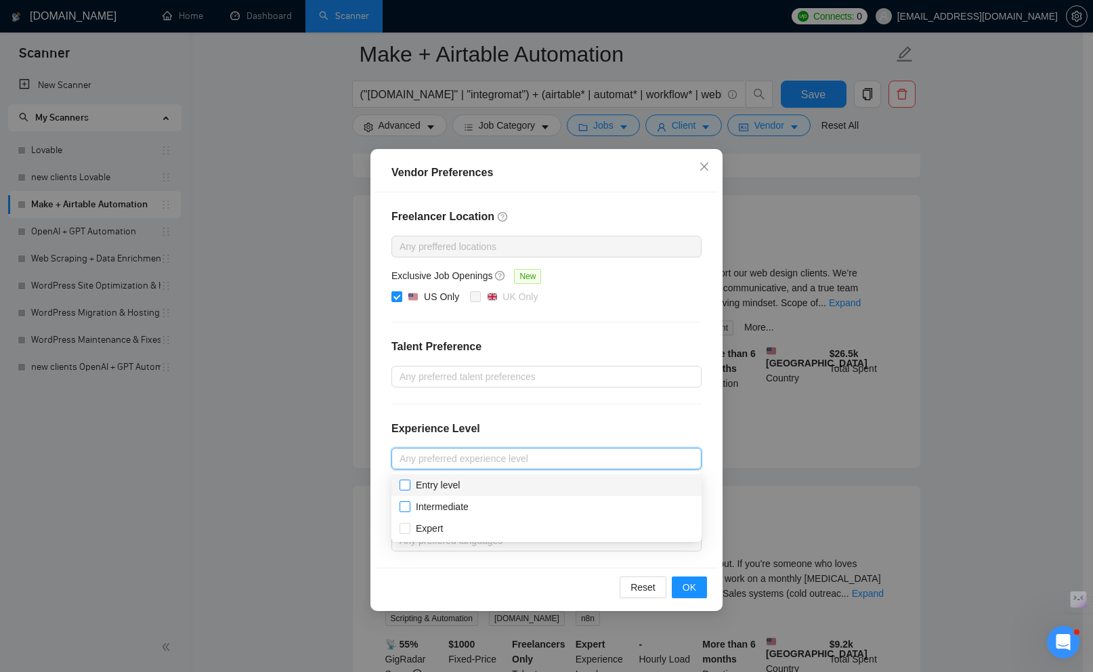
checkbox input "true"
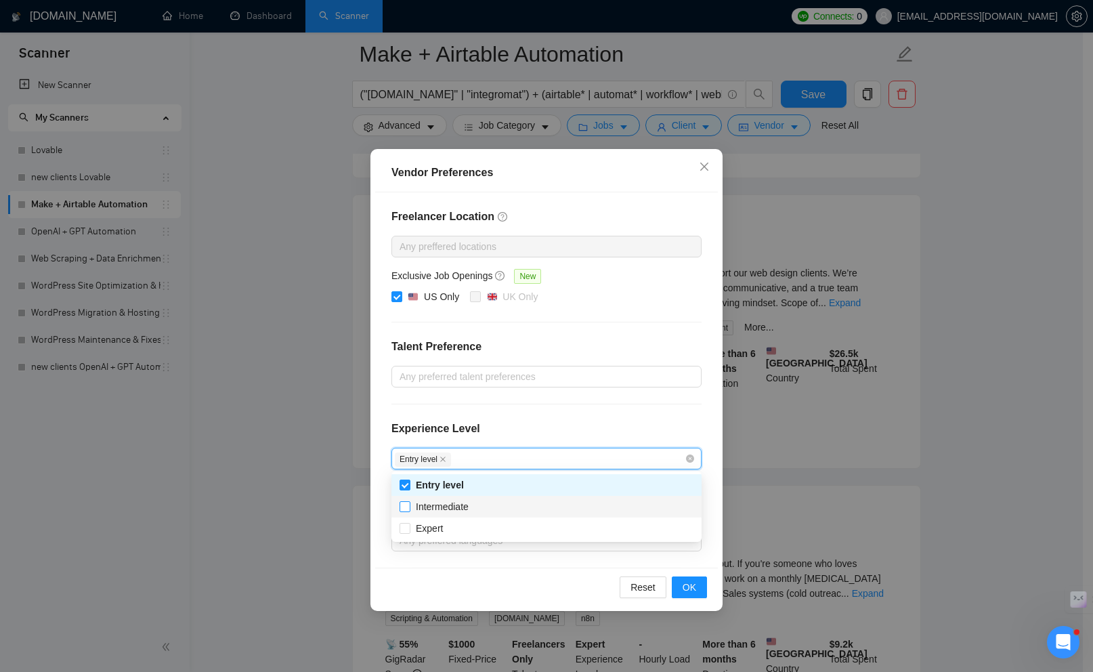
click at [405, 503] on input "Intermediate" at bounding box center [404, 505] width 9 height 9
checkbox input "true"
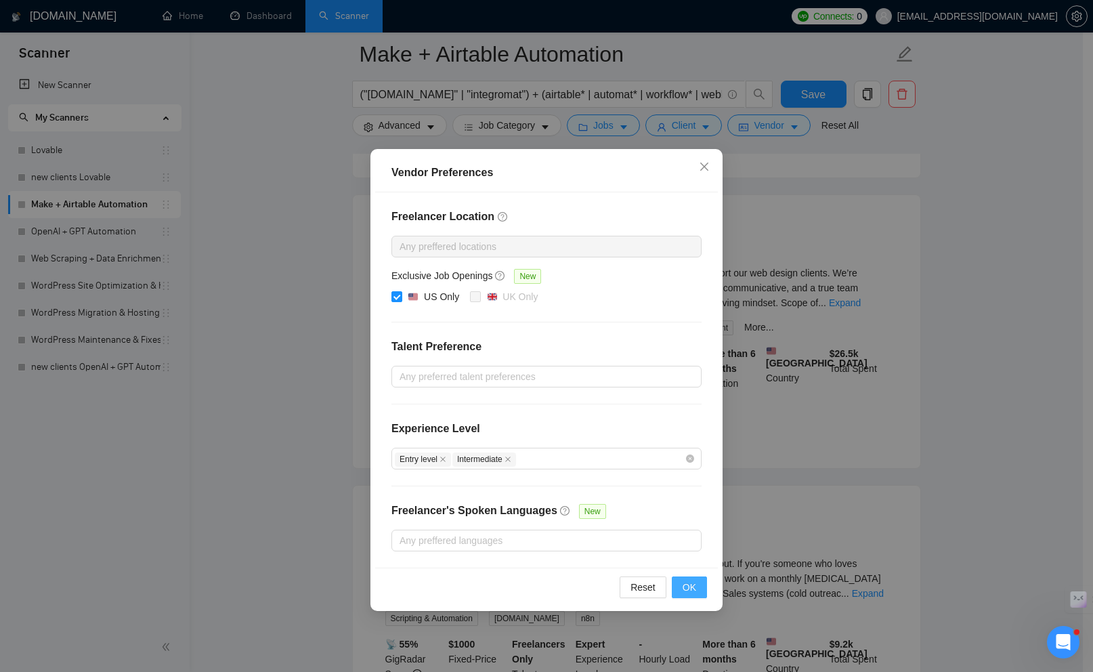
click at [683, 585] on span "OK" at bounding box center [690, 587] width 14 height 15
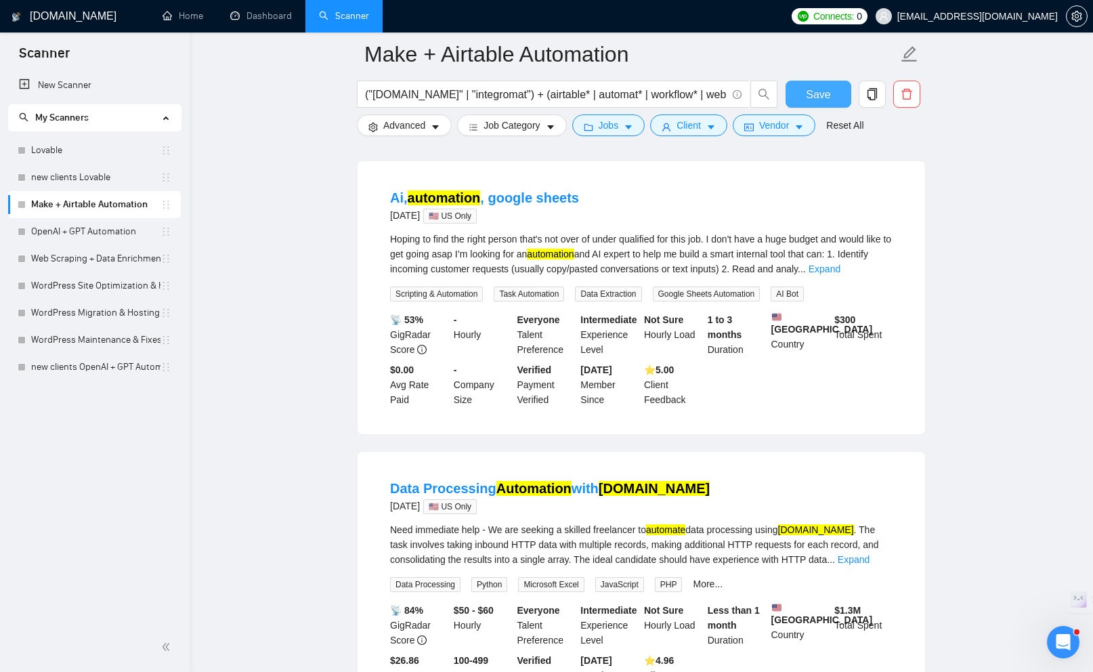
click at [810, 91] on span "Save" at bounding box center [818, 94] width 24 height 17
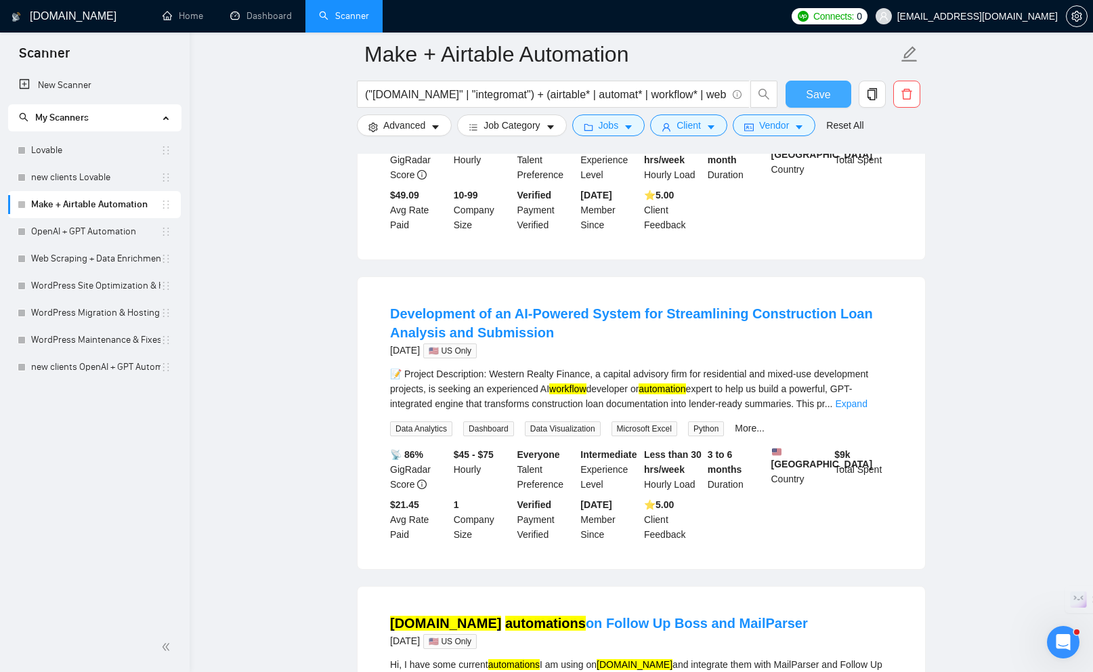
scroll to position [2524, 0]
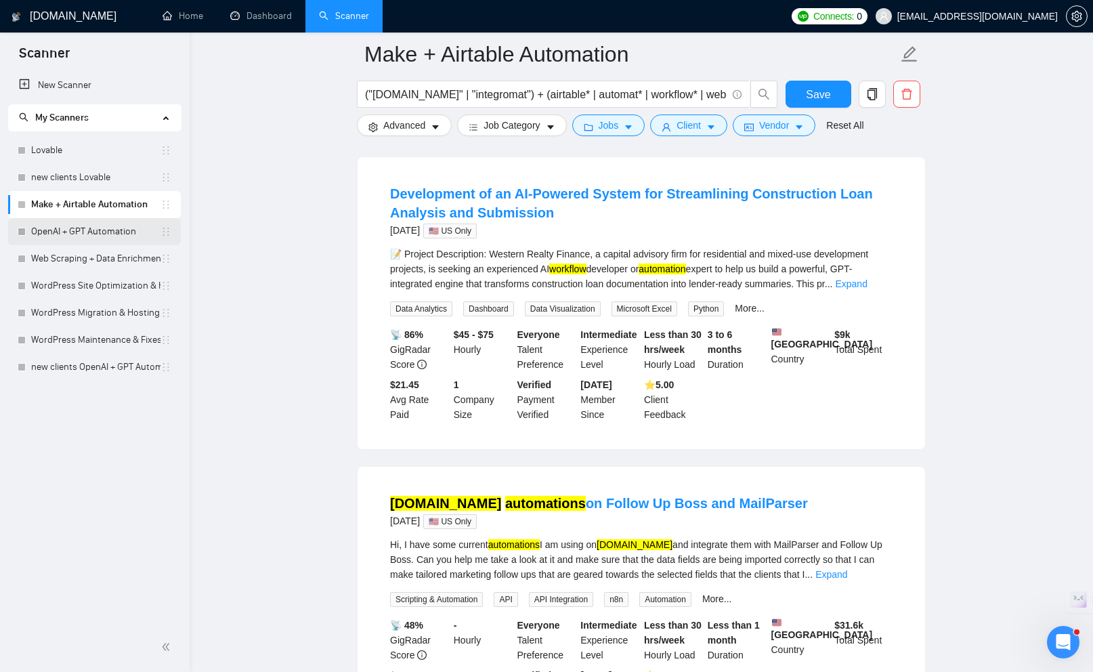
click at [104, 230] on link "OpenAI + GPT Automation" at bounding box center [95, 231] width 129 height 27
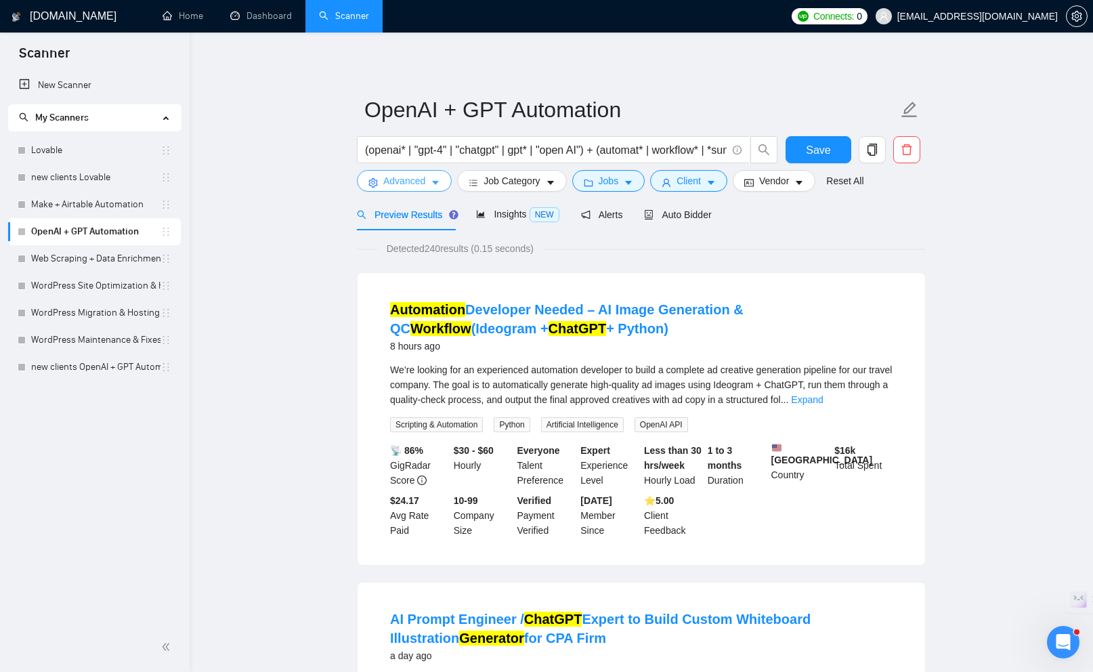
click at [437, 184] on icon "caret-down" at bounding box center [435, 184] width 7 height 4
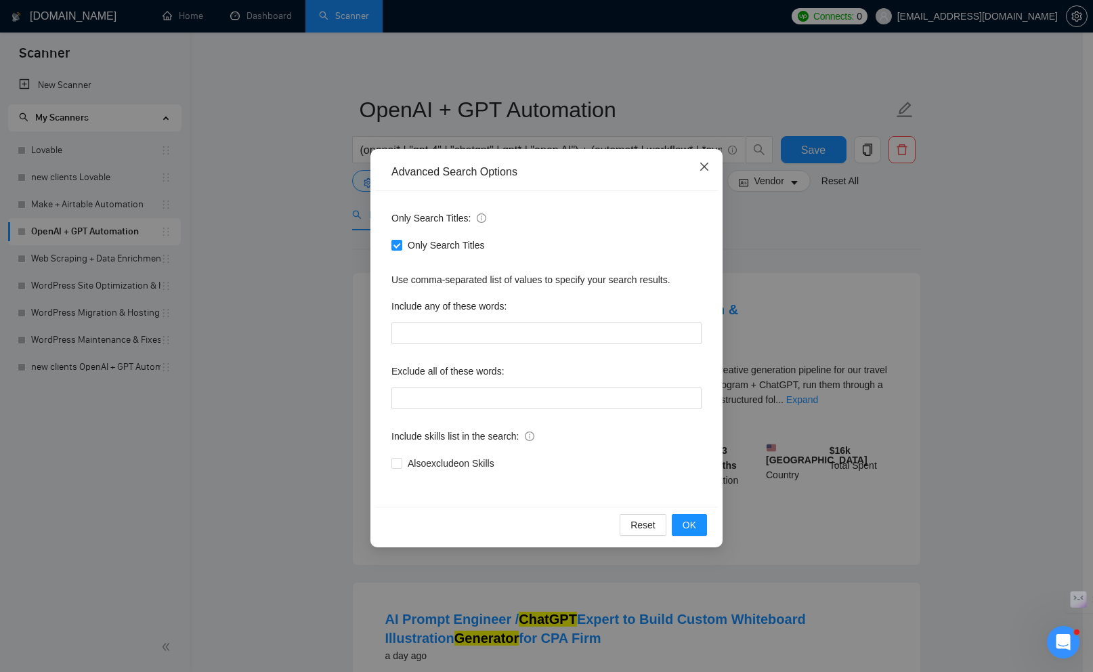
click at [705, 167] on icon "close" at bounding box center [705, 167] width 8 height 8
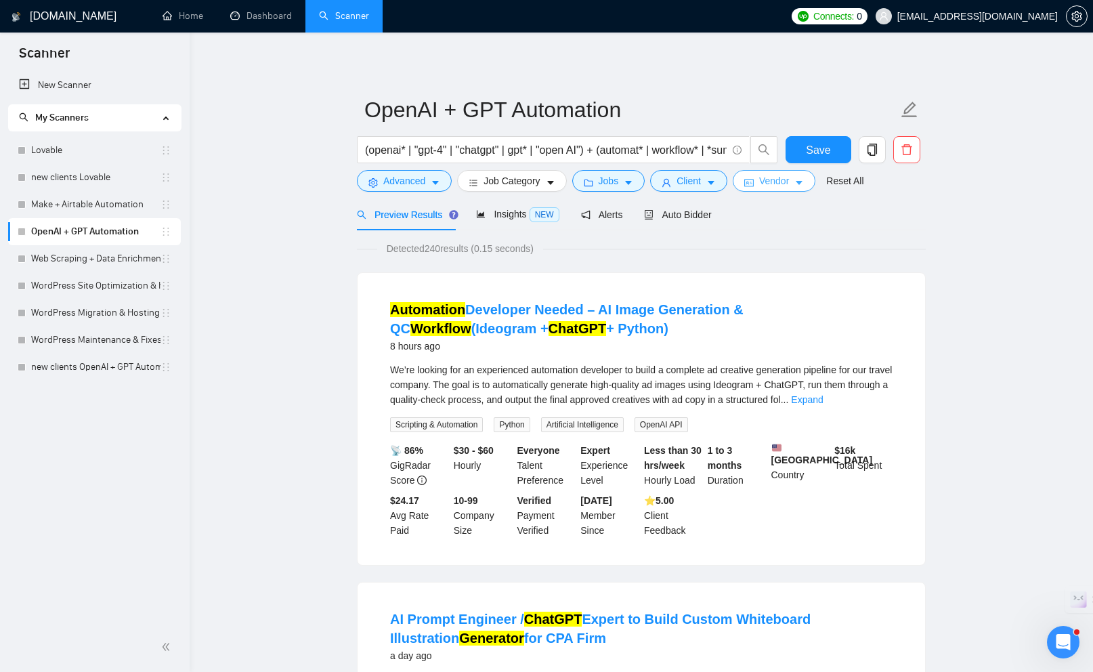
click at [776, 184] on span "Vendor" at bounding box center [774, 180] width 30 height 15
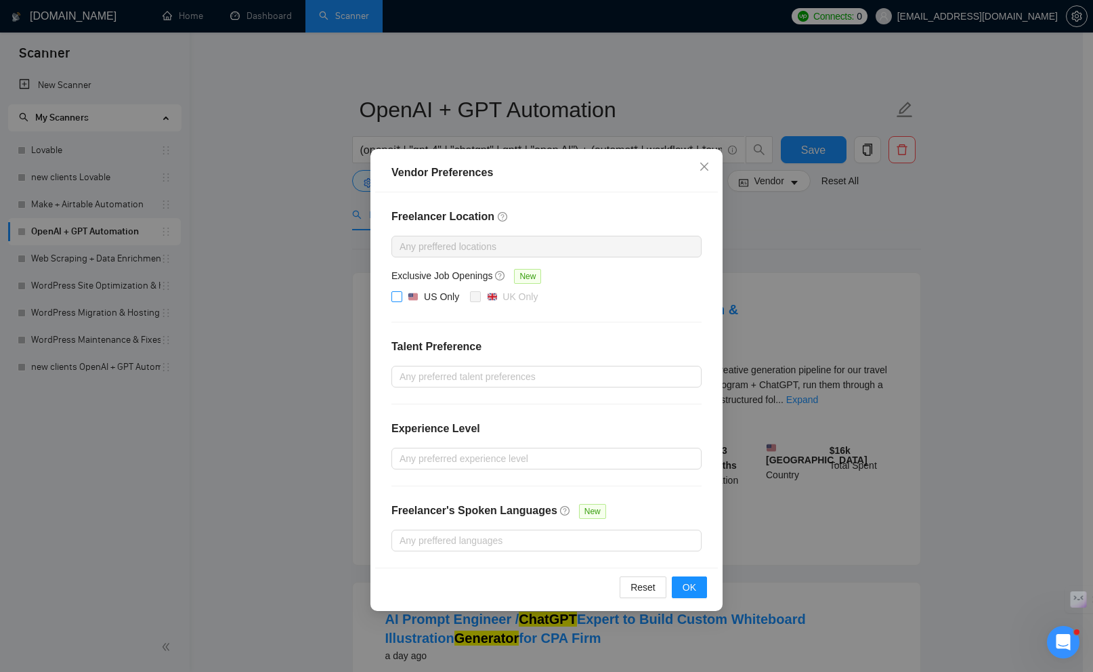
click at [394, 295] on input "US Only" at bounding box center [396, 295] width 9 height 9
checkbox input "true"
click at [688, 591] on span "OK" at bounding box center [690, 587] width 14 height 15
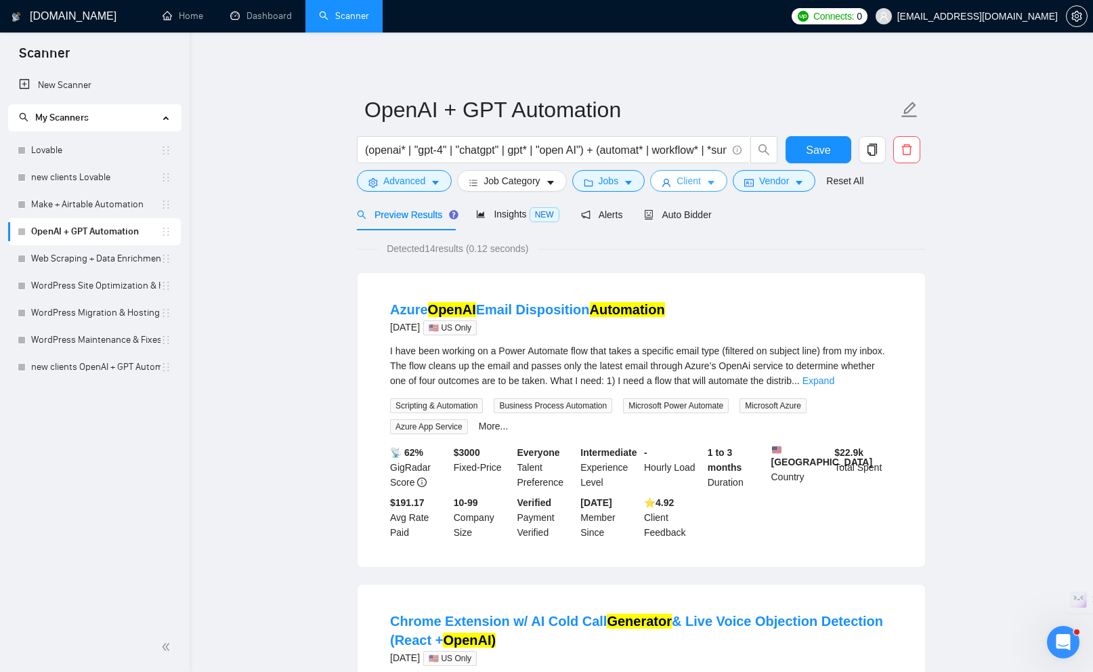
click at [712, 178] on span "caret-down" at bounding box center [711, 183] width 9 height 10
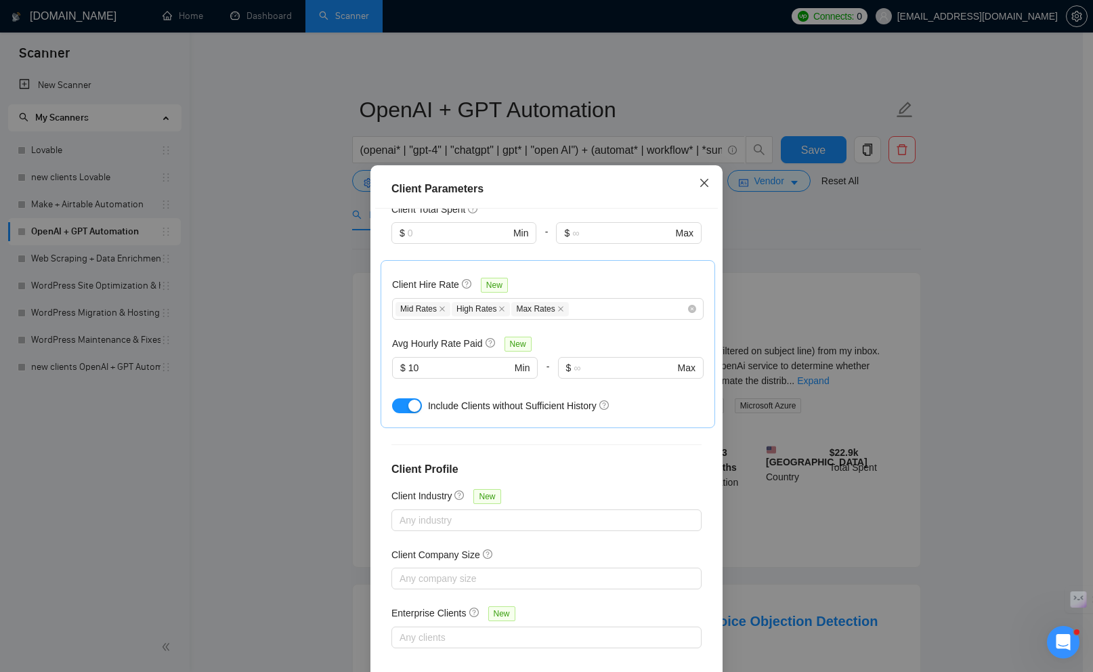
click at [711, 178] on span "Close" at bounding box center [704, 183] width 37 height 37
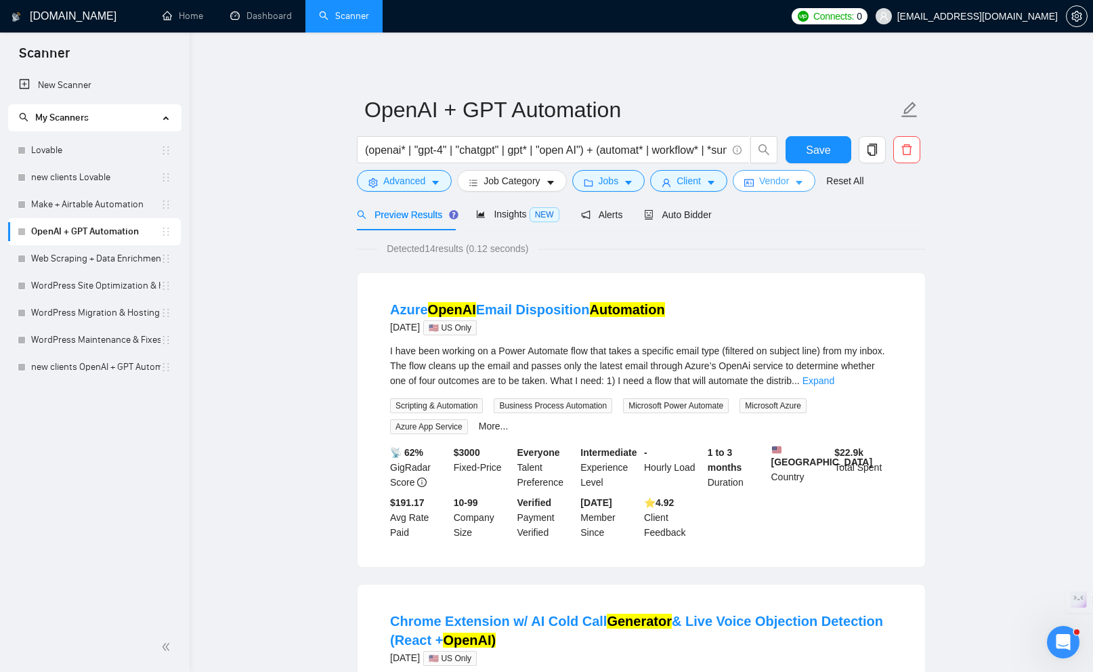
click at [758, 176] on button "Vendor" at bounding box center [774, 181] width 83 height 22
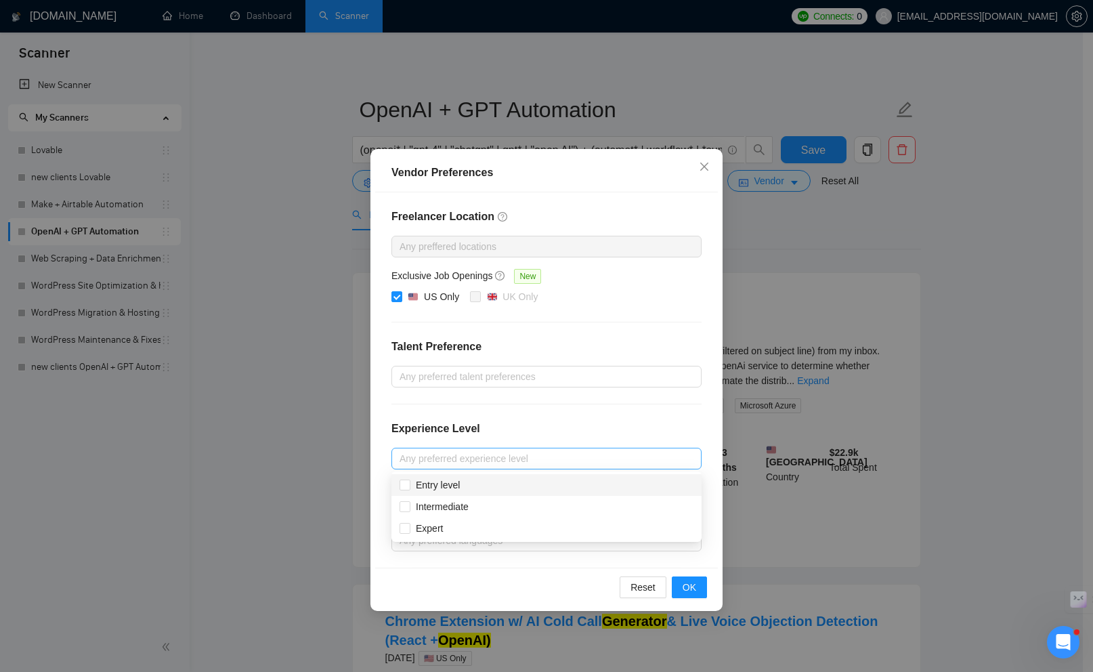
click at [454, 454] on div at bounding box center [540, 459] width 290 height 16
click at [409, 487] on span at bounding box center [405, 485] width 11 height 11
click at [409, 487] on input "Entry level" at bounding box center [404, 484] width 9 height 9
checkbox input "false"
click at [407, 508] on input "Intermediate" at bounding box center [404, 505] width 9 height 9
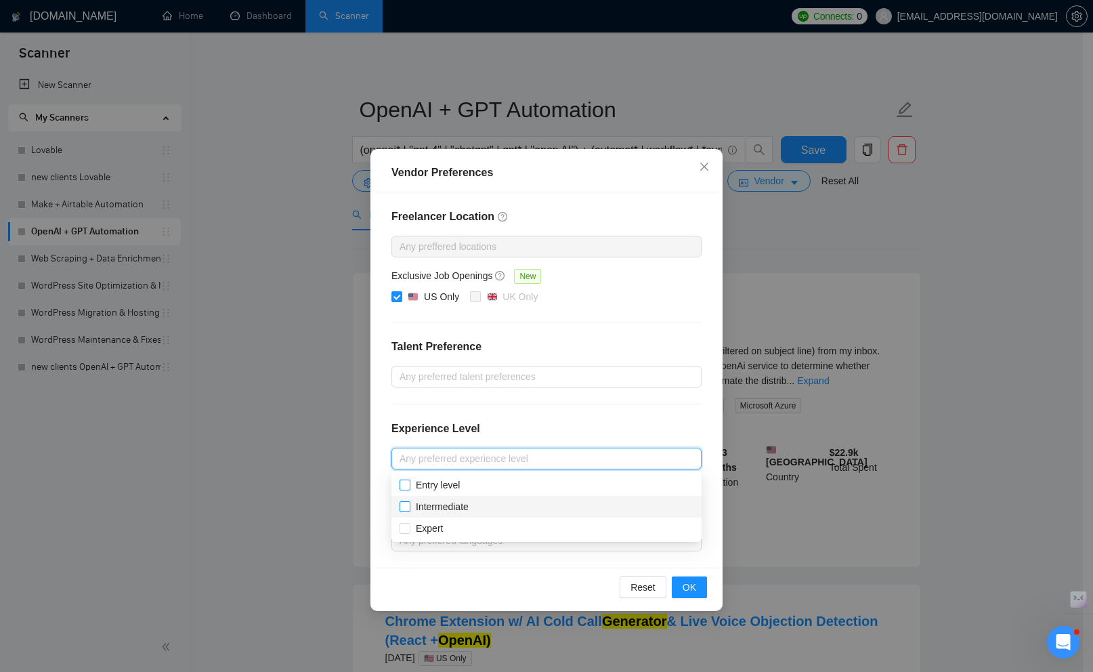
checkbox input "true"
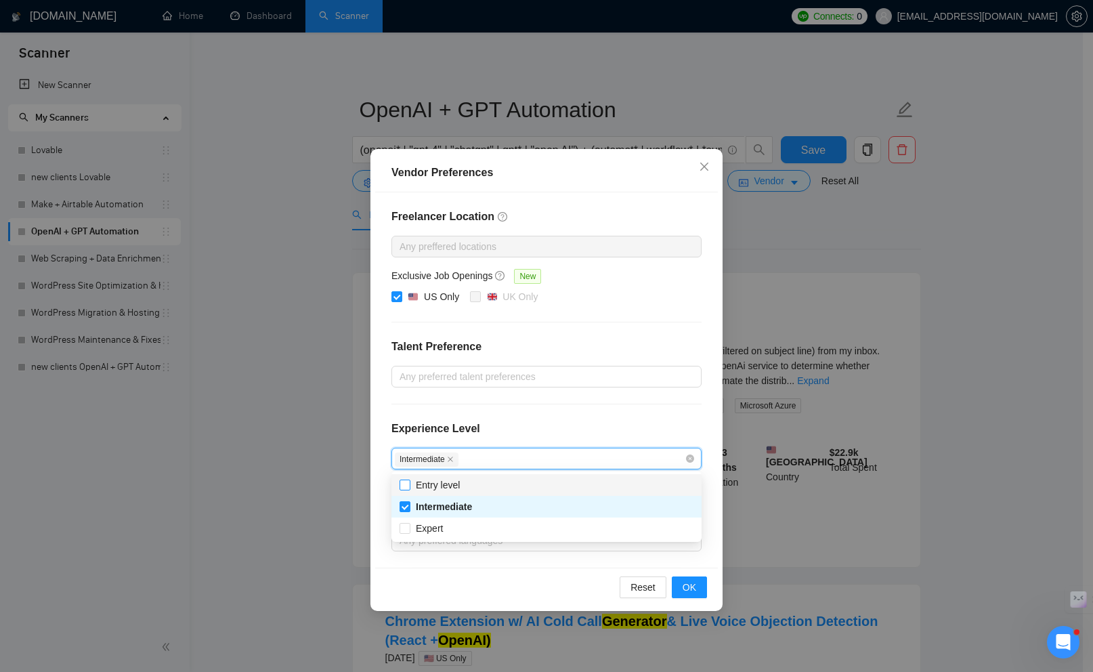
click at [405, 484] on input "Entry level" at bounding box center [404, 484] width 9 height 9
checkbox input "true"
click at [694, 585] on span "OK" at bounding box center [690, 587] width 14 height 15
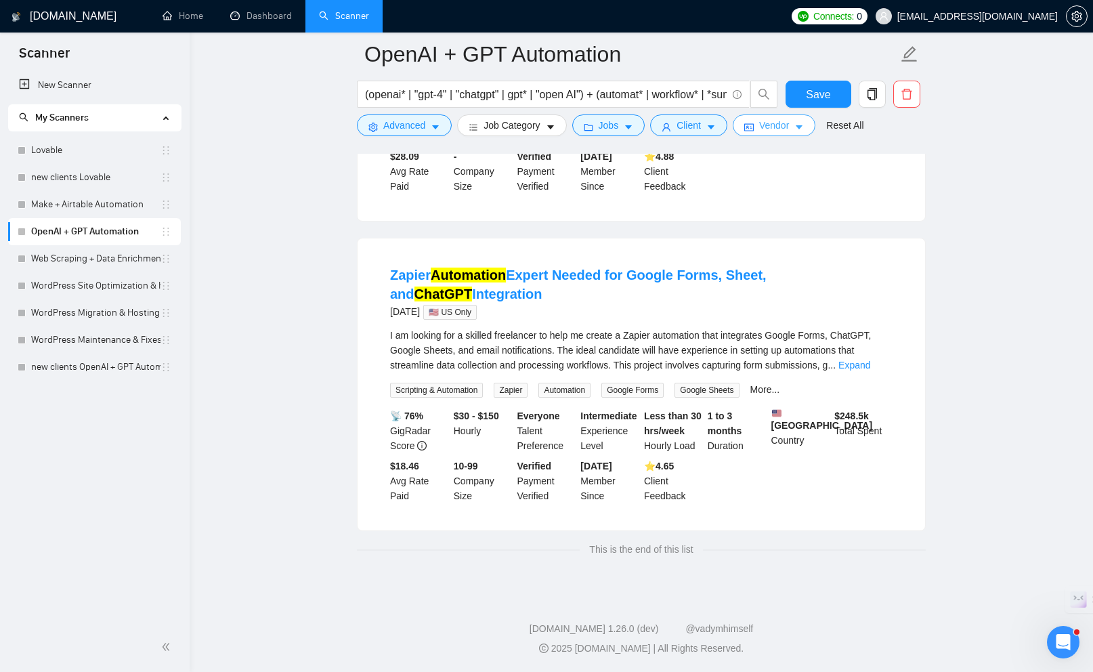
scroll to position [1621, 0]
click at [824, 96] on span "Save" at bounding box center [818, 94] width 24 height 17
click at [86, 369] on link "new clients OpenAI + GPT Automation" at bounding box center [95, 367] width 129 height 27
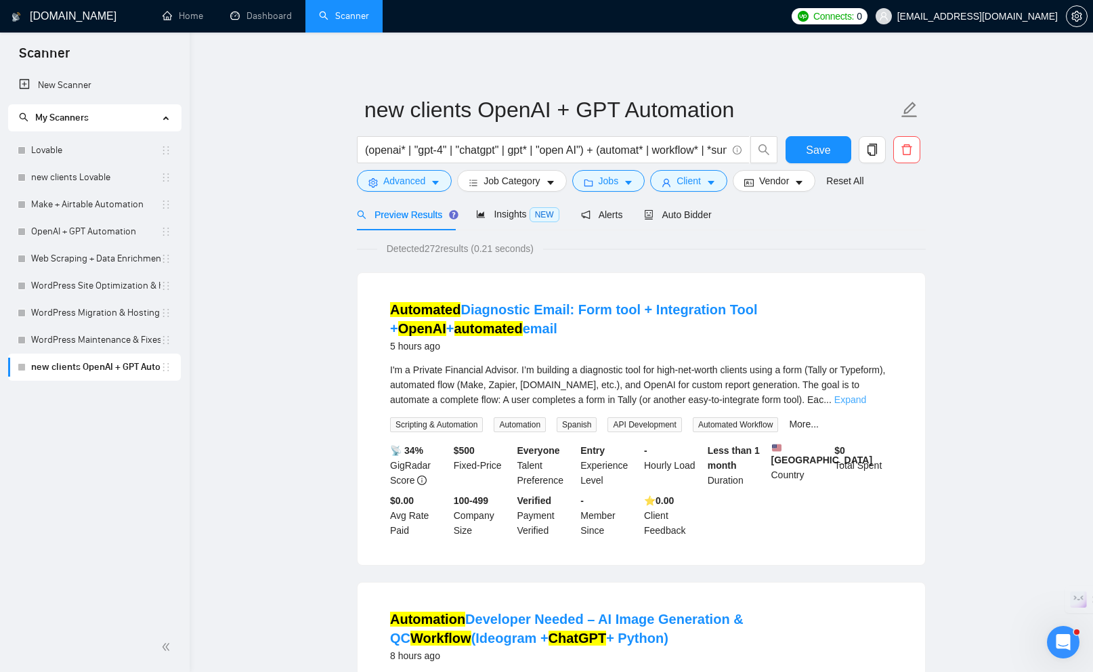
click at [861, 395] on link "Expand" at bounding box center [851, 399] width 32 height 11
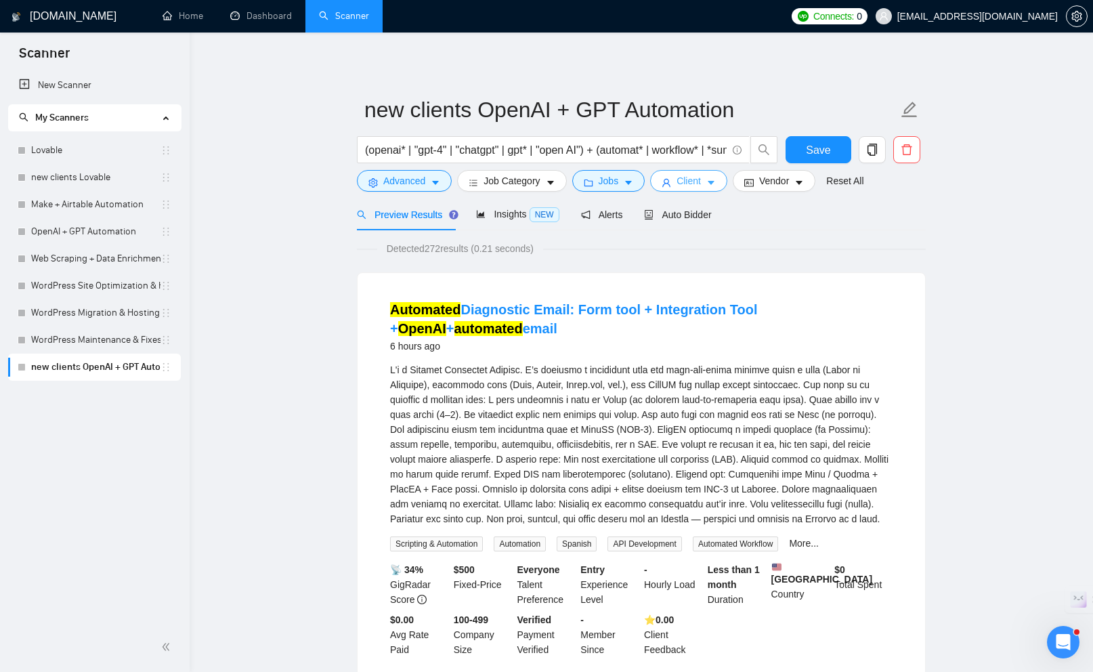
click at [686, 179] on span "Client" at bounding box center [689, 180] width 24 height 15
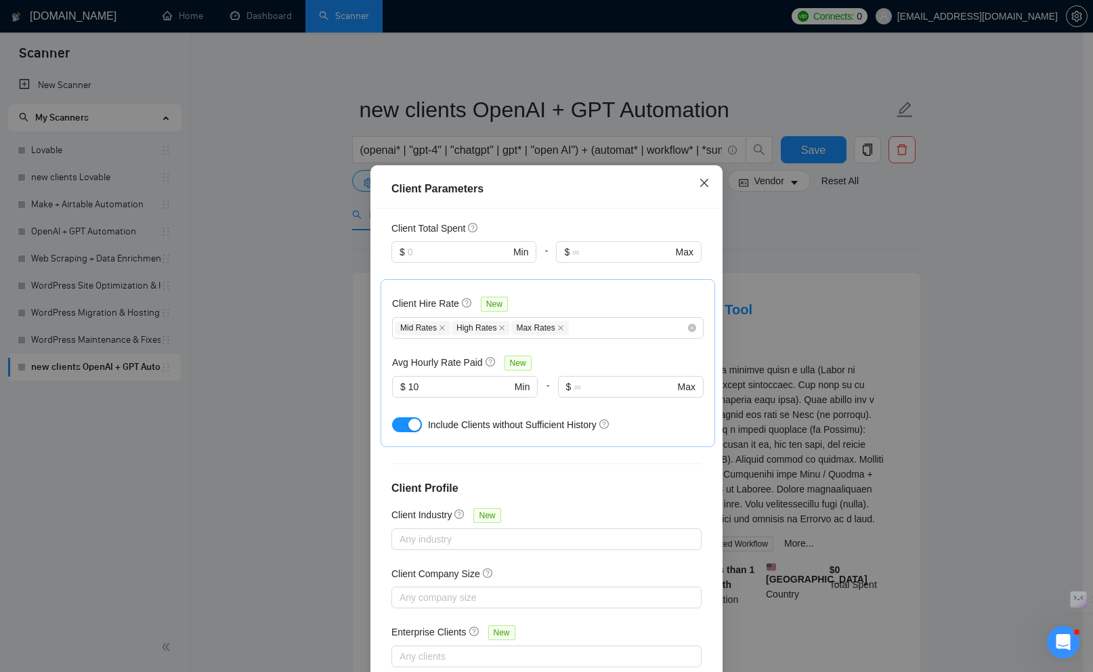
click at [699, 187] on icon "close" at bounding box center [704, 183] width 11 height 11
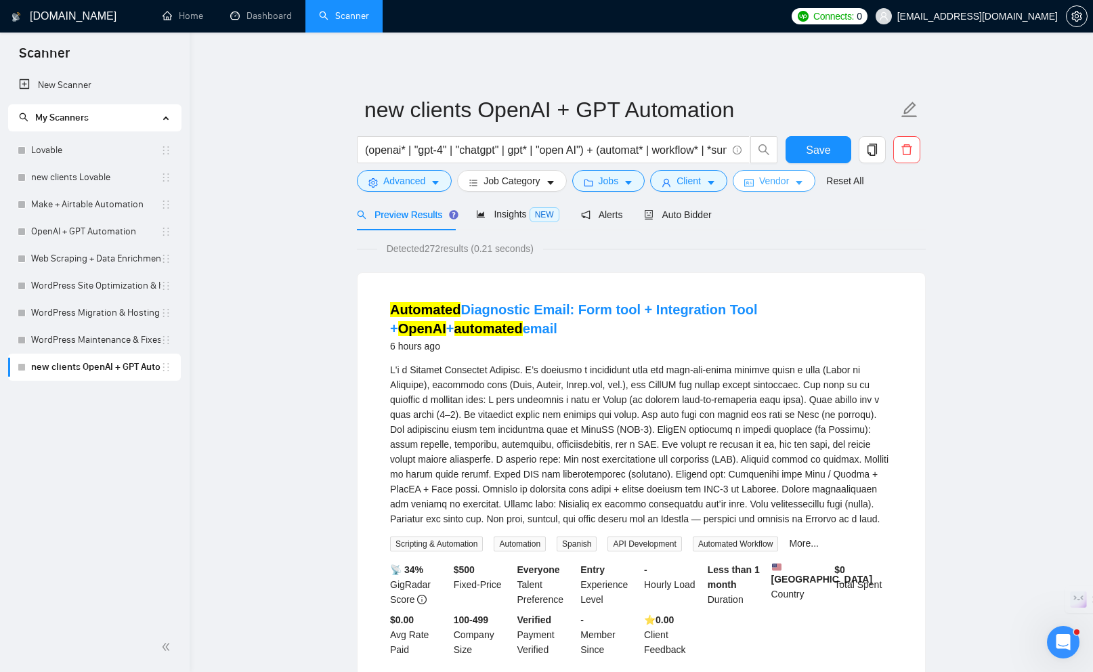
click at [765, 178] on span "Vendor" at bounding box center [774, 180] width 30 height 15
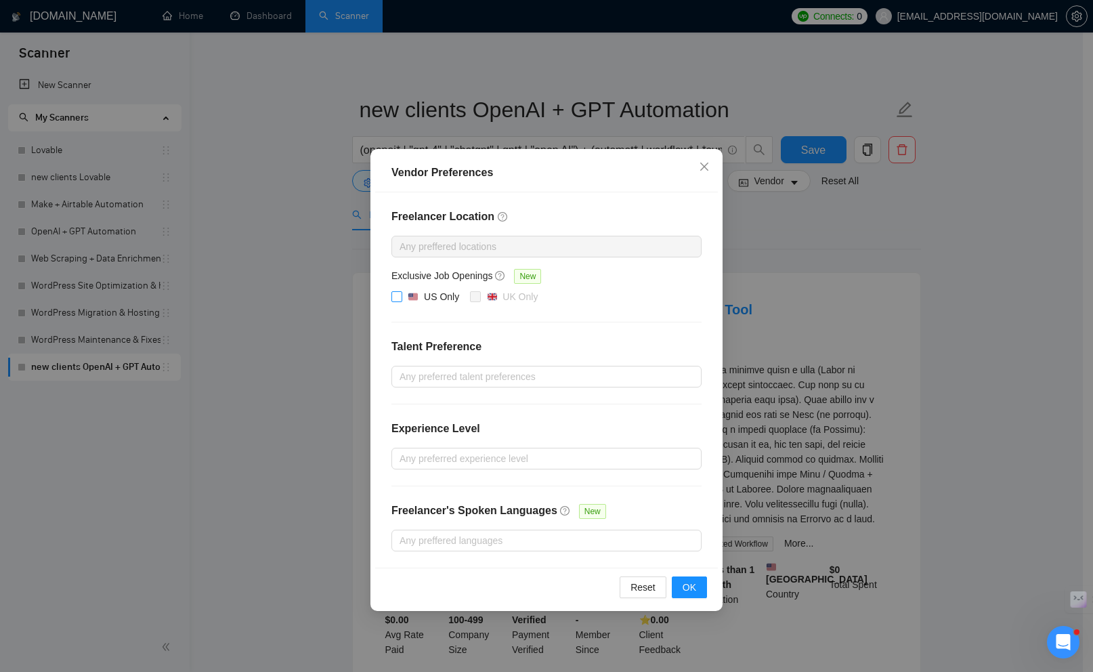
click at [396, 297] on input "US Only" at bounding box center [396, 295] width 9 height 9
checkbox input "true"
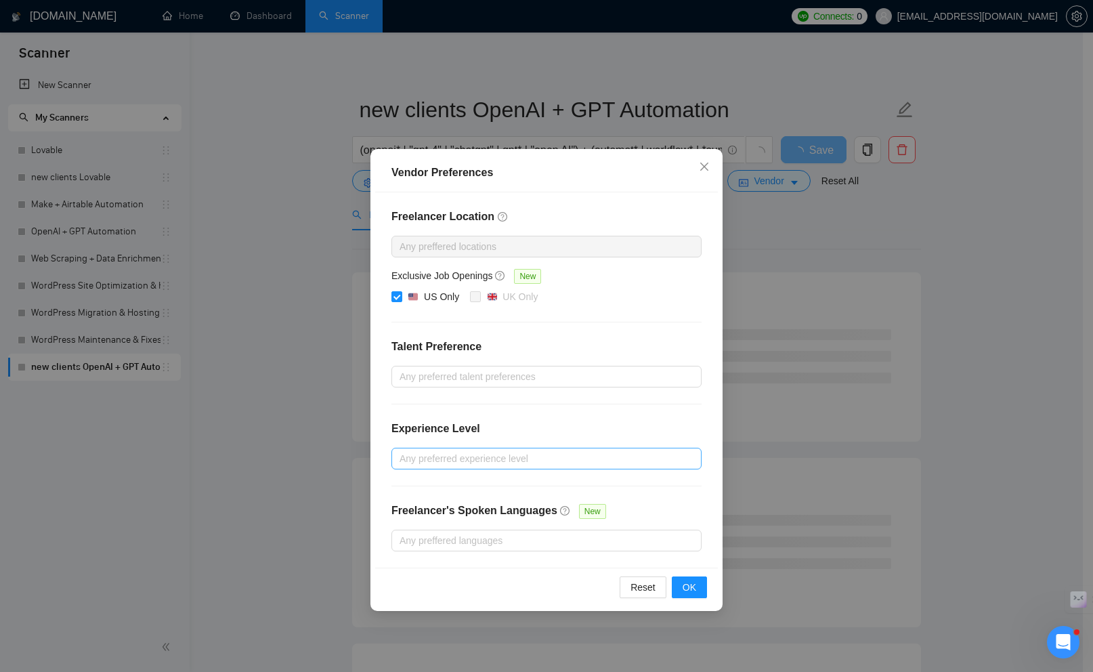
click at [468, 462] on div at bounding box center [540, 459] width 290 height 16
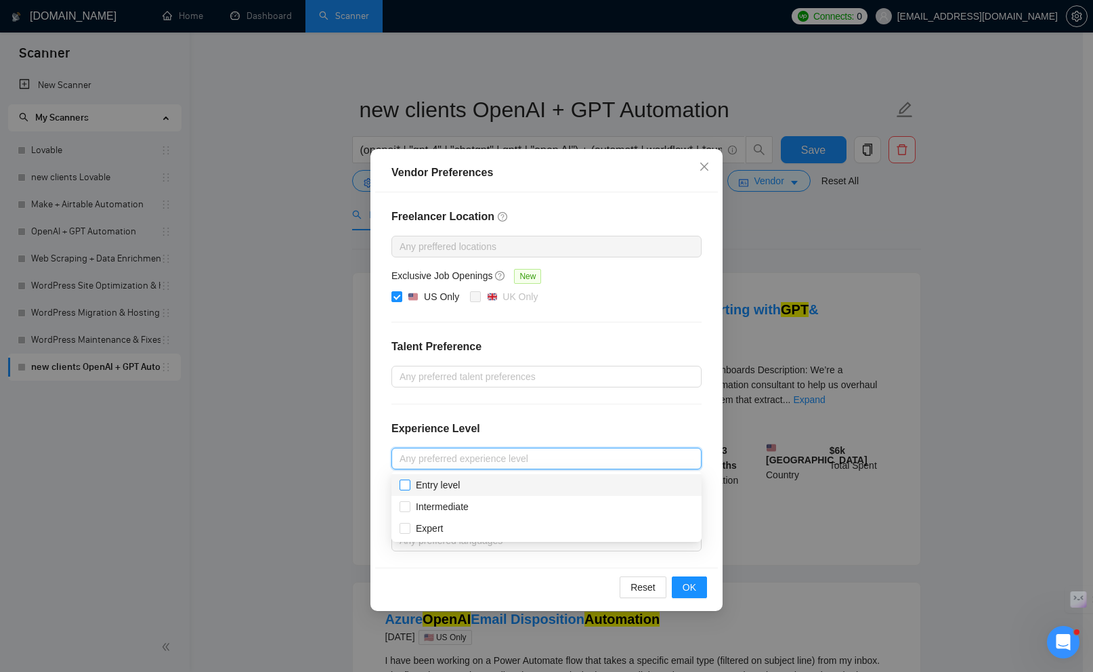
click at [402, 478] on label "Entry level" at bounding box center [433, 485] width 66 height 15
click at [402, 480] on input "Entry level" at bounding box center [404, 484] width 9 height 9
click at [412, 488] on span "Entry level" at bounding box center [438, 485] width 55 height 15
click at [409, 488] on input "Entry level" at bounding box center [404, 484] width 9 height 9
click at [408, 488] on input "Entry level" at bounding box center [404, 484] width 9 height 9
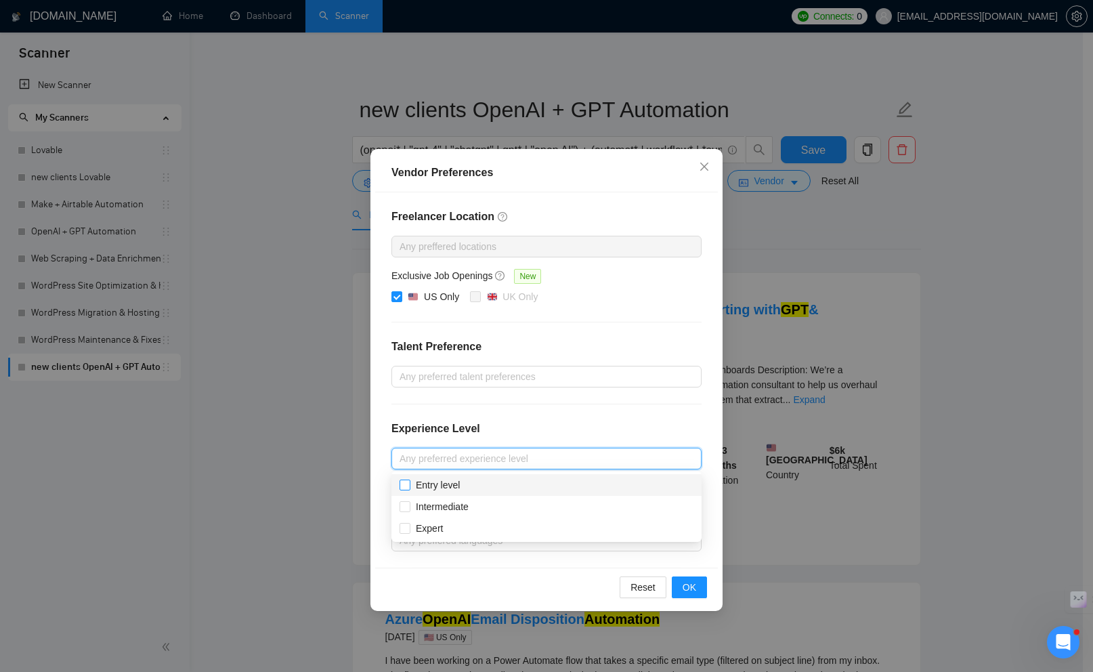
checkbox input "true"
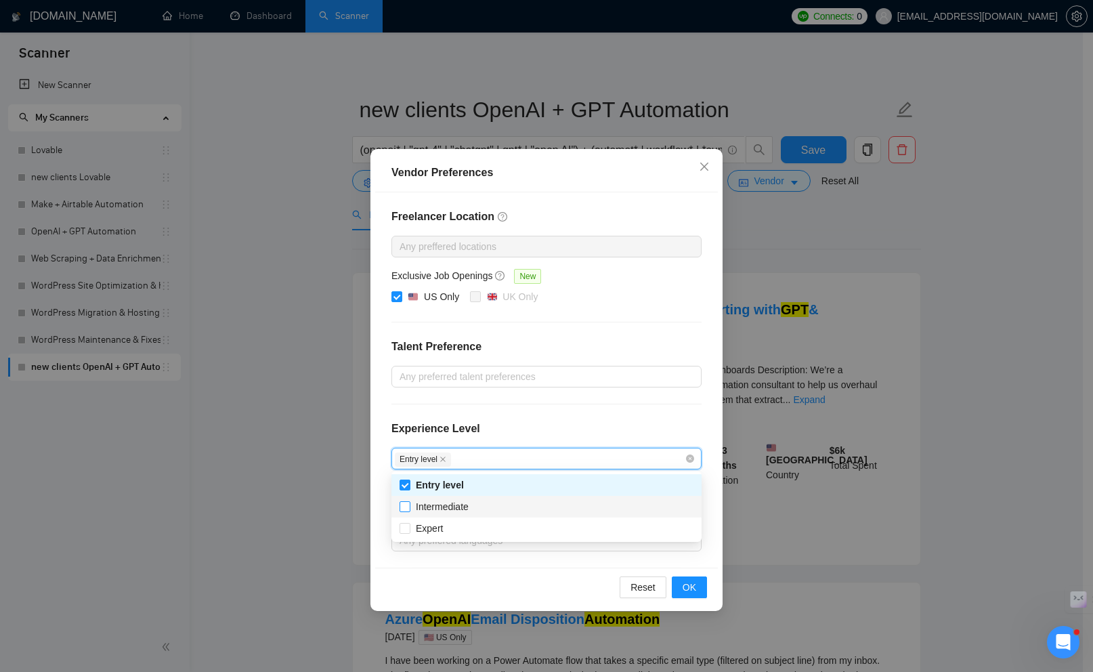
click at [409, 509] on input "Intermediate" at bounding box center [404, 505] width 9 height 9
checkbox input "true"
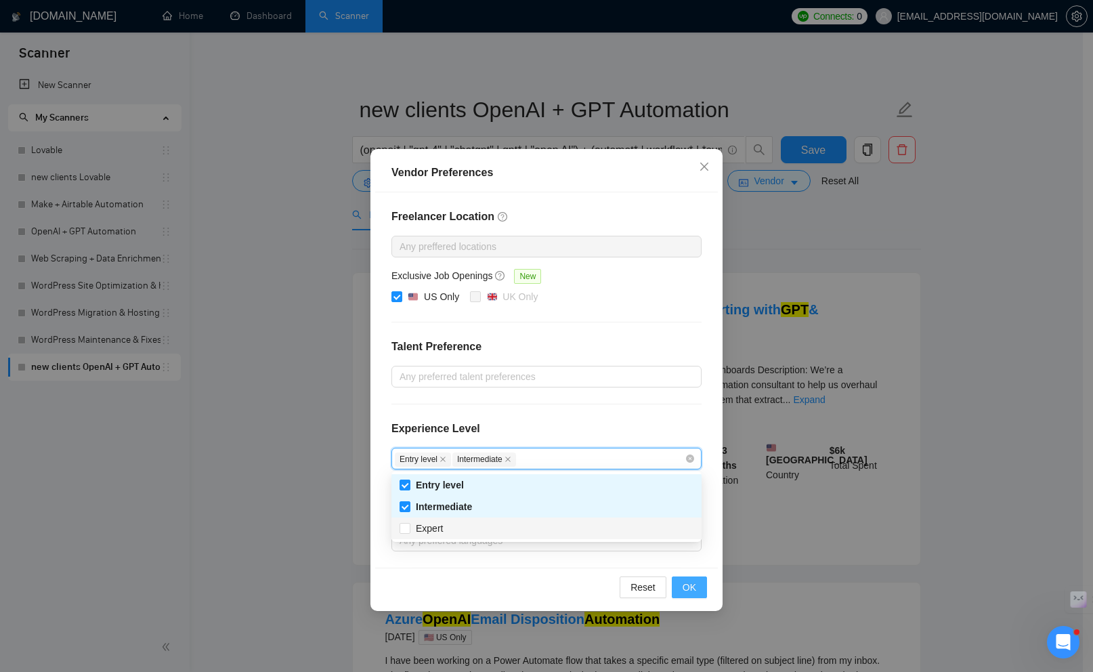
click at [692, 586] on span "OK" at bounding box center [690, 587] width 14 height 15
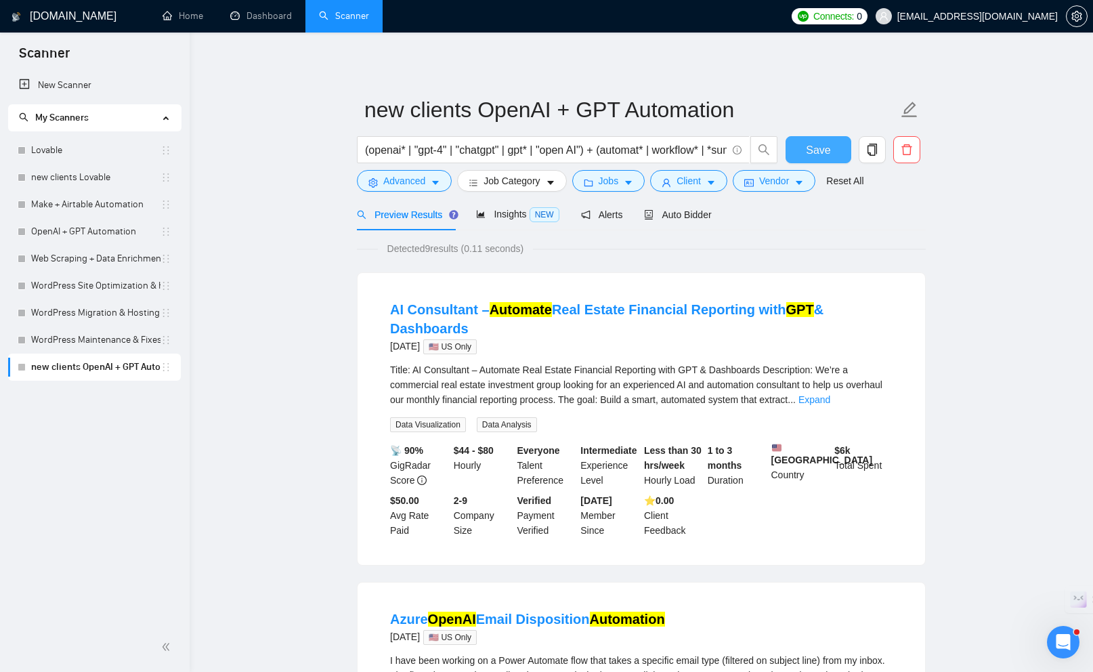
click at [814, 144] on span "Save" at bounding box center [818, 150] width 24 height 17
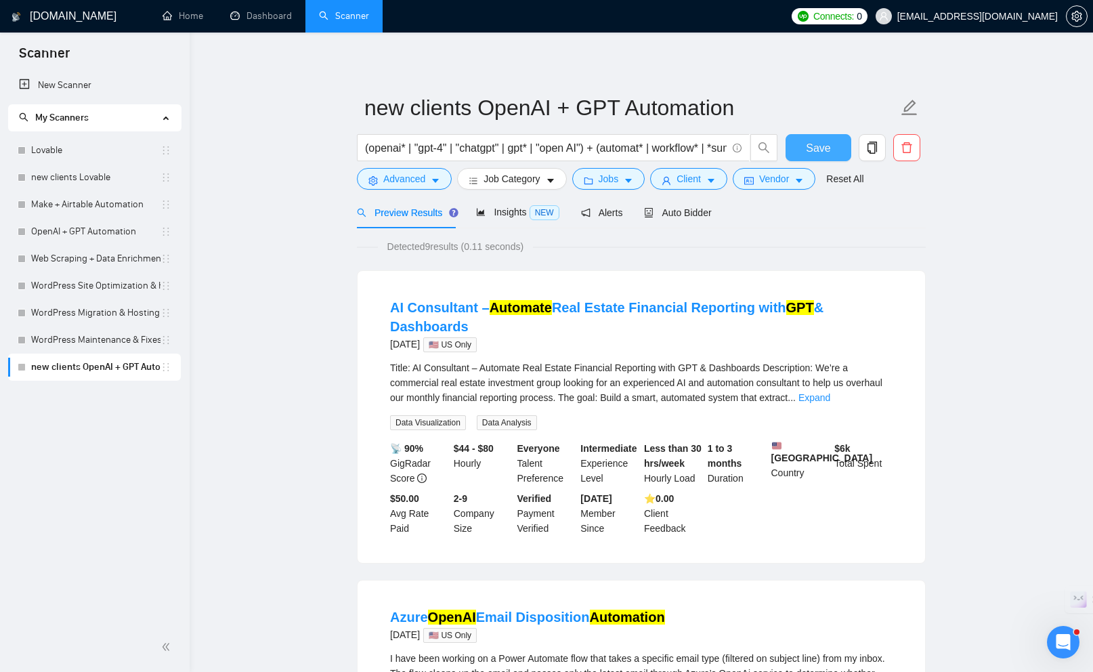
scroll to position [3, 0]
click at [96, 341] on link "WordPress Maintenance & Fixes" at bounding box center [95, 340] width 129 height 27
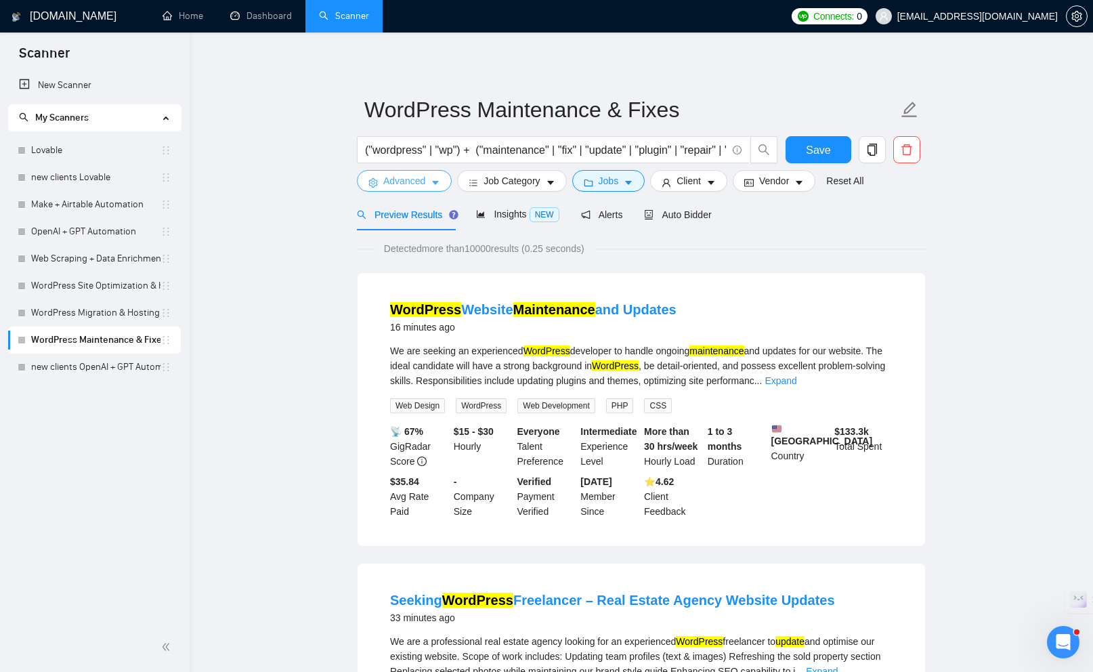
click at [435, 186] on icon "caret-down" at bounding box center [435, 182] width 9 height 9
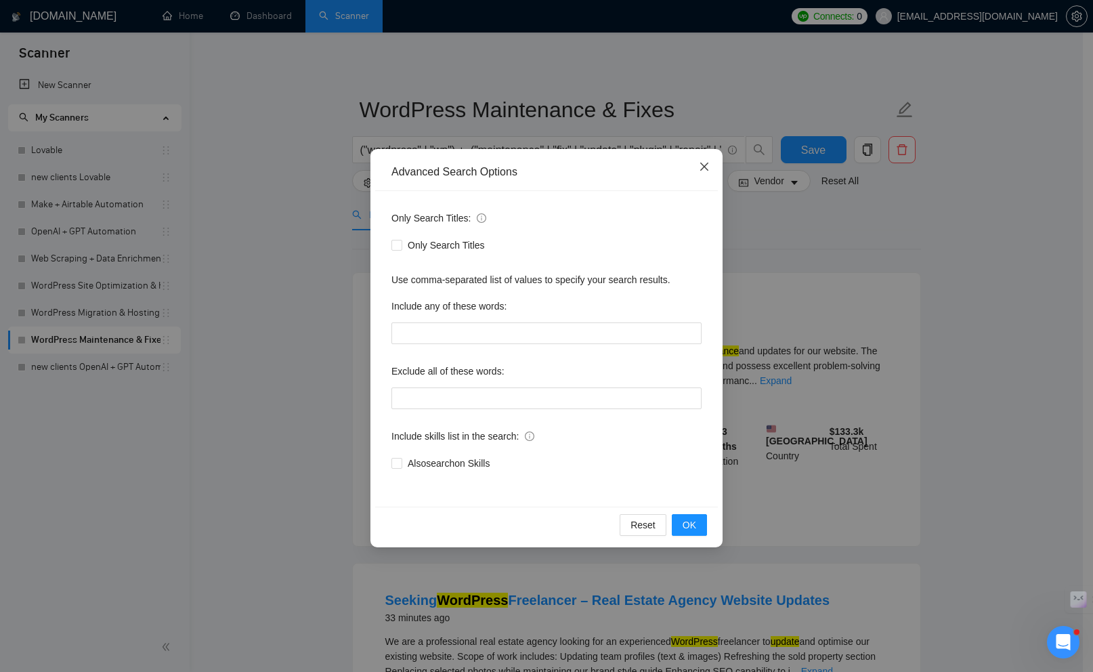
click at [701, 170] on icon "close" at bounding box center [705, 167] width 8 height 8
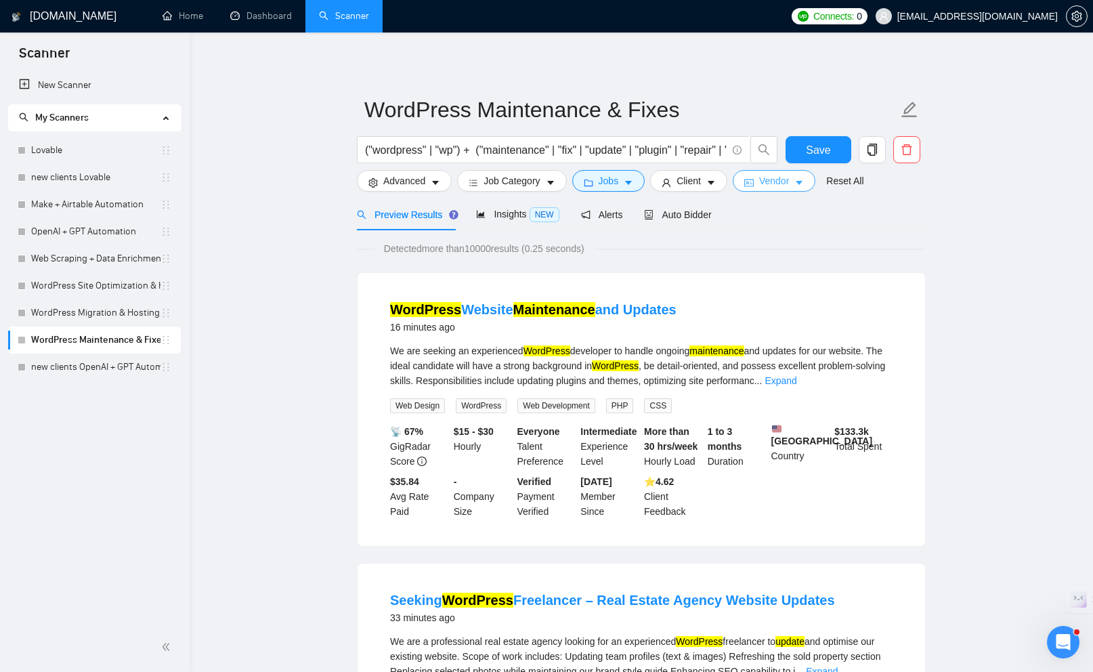
click at [764, 181] on button "Vendor" at bounding box center [774, 181] width 83 height 22
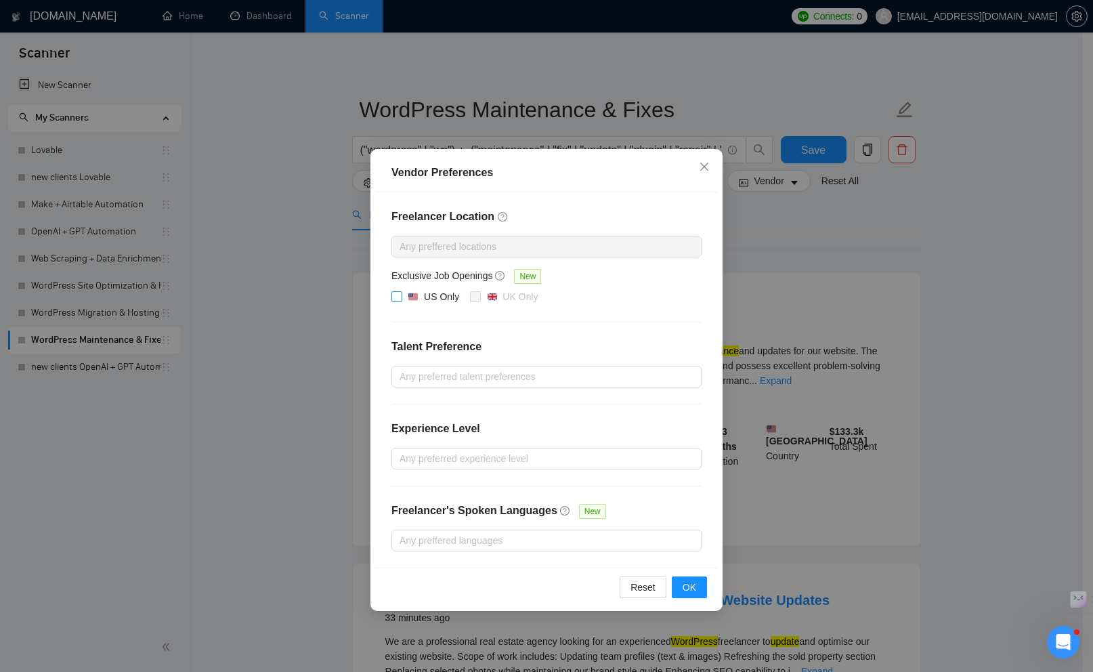
click at [398, 291] on input "US Only" at bounding box center [396, 295] width 9 height 9
checkbox input "true"
click at [696, 593] on span "OK" at bounding box center [690, 587] width 14 height 15
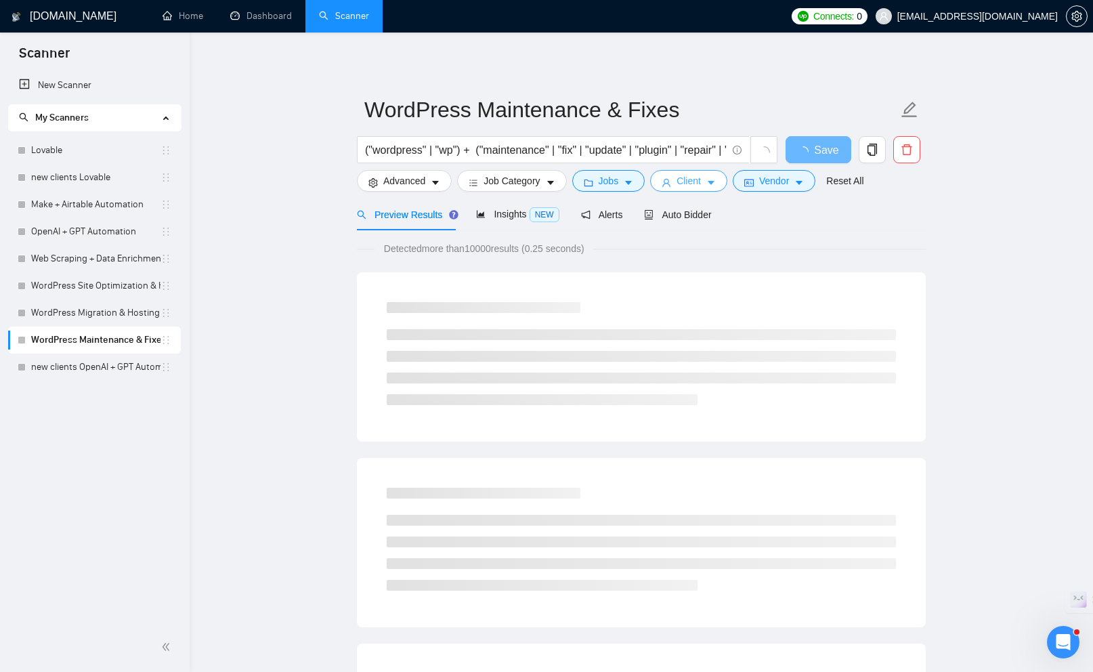
click at [714, 182] on icon "caret-down" at bounding box center [711, 182] width 9 height 9
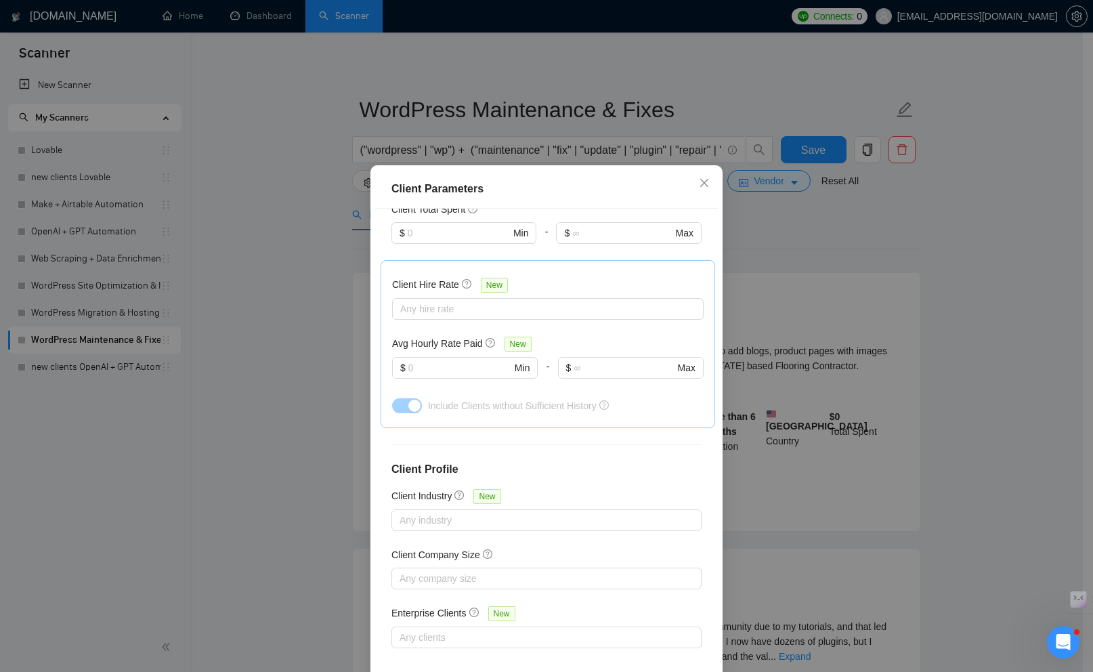
click at [800, 238] on div "Client Parameters Client Location Include Client Countries Select Exclude Clien…" at bounding box center [546, 336] width 1093 height 672
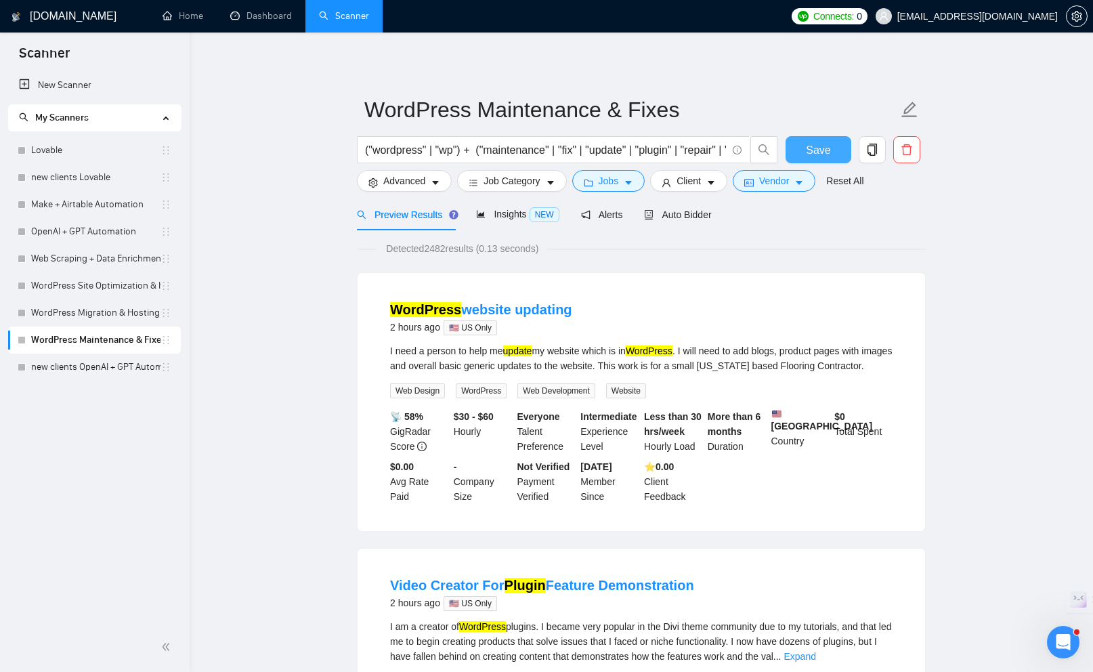
click at [810, 155] on span "Save" at bounding box center [818, 150] width 24 height 17
click at [671, 213] on span "Auto Bidder" at bounding box center [677, 214] width 67 height 11
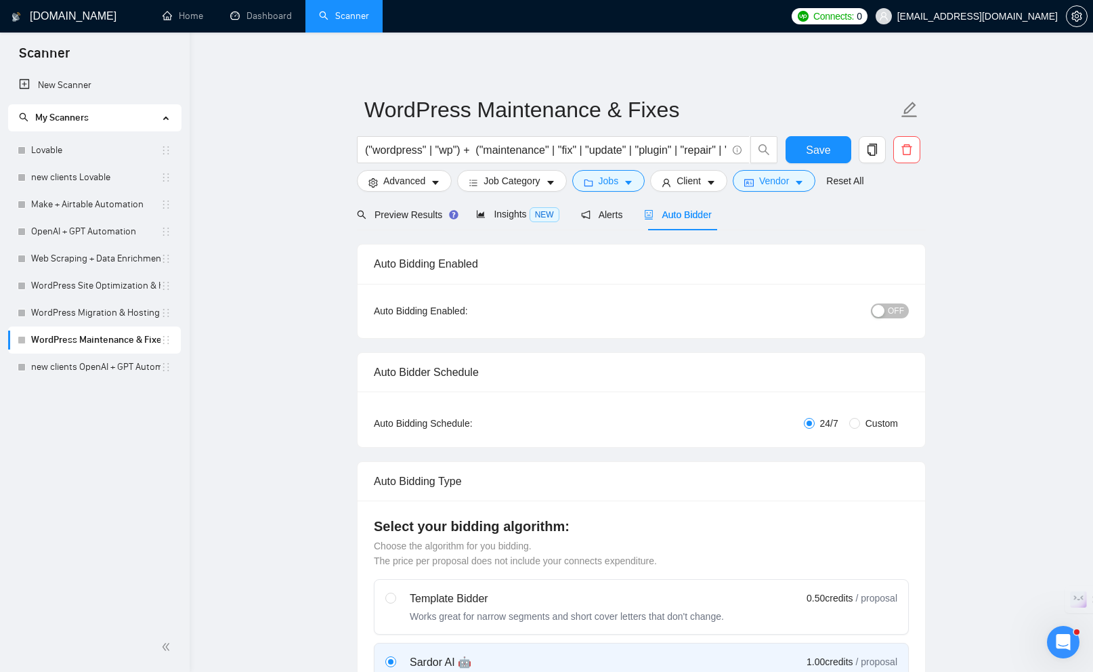
click at [891, 220] on div "Preview Results Insights NEW Alerts Auto Bidder" at bounding box center [641, 215] width 569 height 32
click at [818, 153] on span "Save" at bounding box center [818, 150] width 24 height 17
click at [762, 150] on icon "search" at bounding box center [764, 150] width 12 height 12
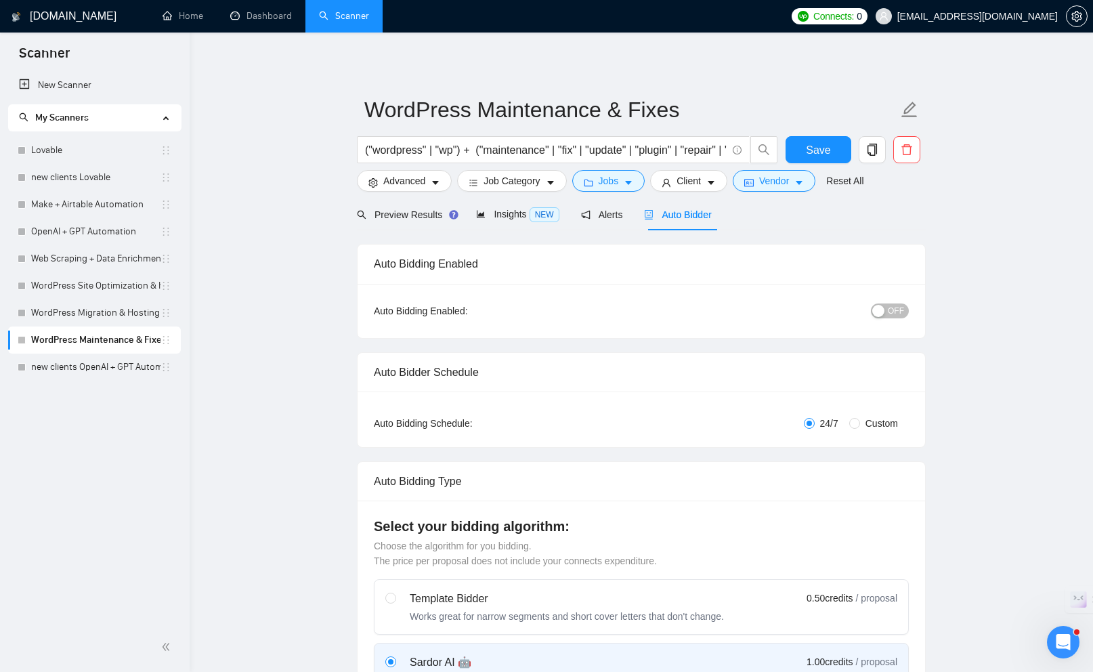
click at [894, 310] on span "OFF" at bounding box center [896, 311] width 16 height 15
click at [827, 146] on span "Save" at bounding box center [818, 150] width 24 height 17
click at [867, 213] on div "Preview Results Insights NEW Alerts Auto Bidder" at bounding box center [641, 215] width 569 height 32
click at [423, 182] on span "Advanced" at bounding box center [404, 180] width 42 height 15
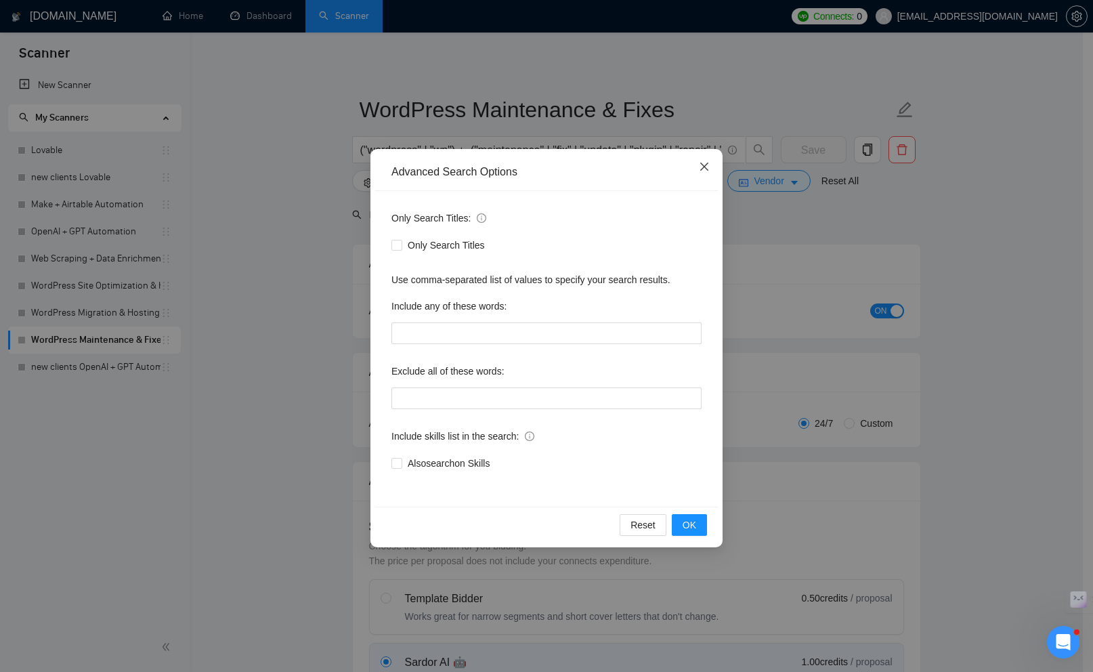
click at [701, 170] on icon "close" at bounding box center [705, 167] width 8 height 8
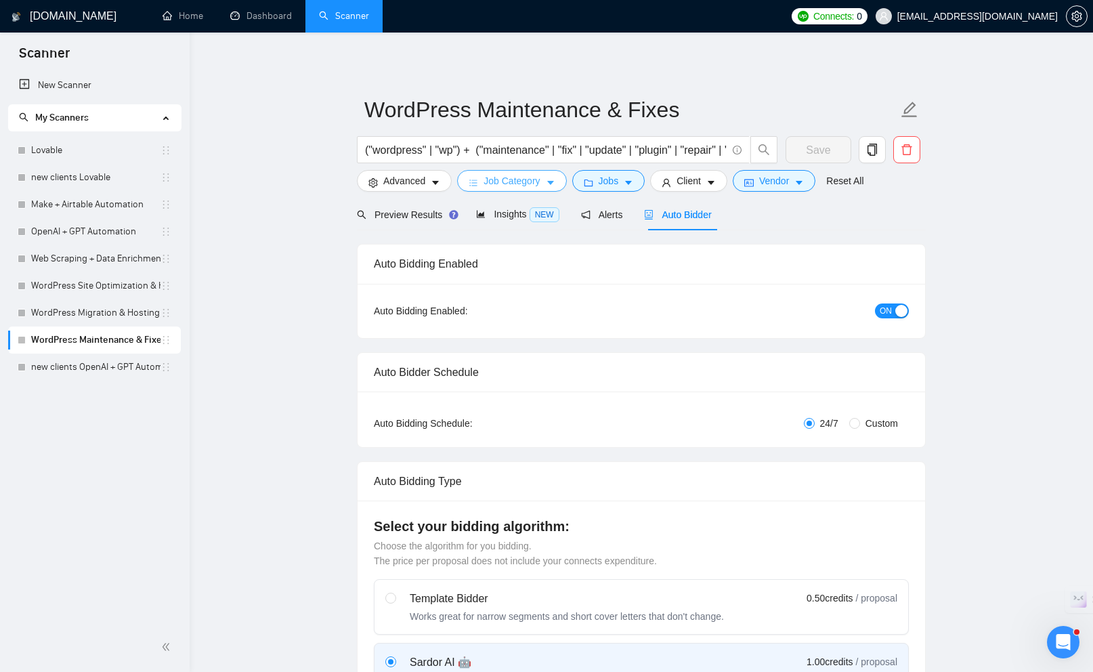
click at [520, 186] on span "Job Category" at bounding box center [512, 180] width 56 height 15
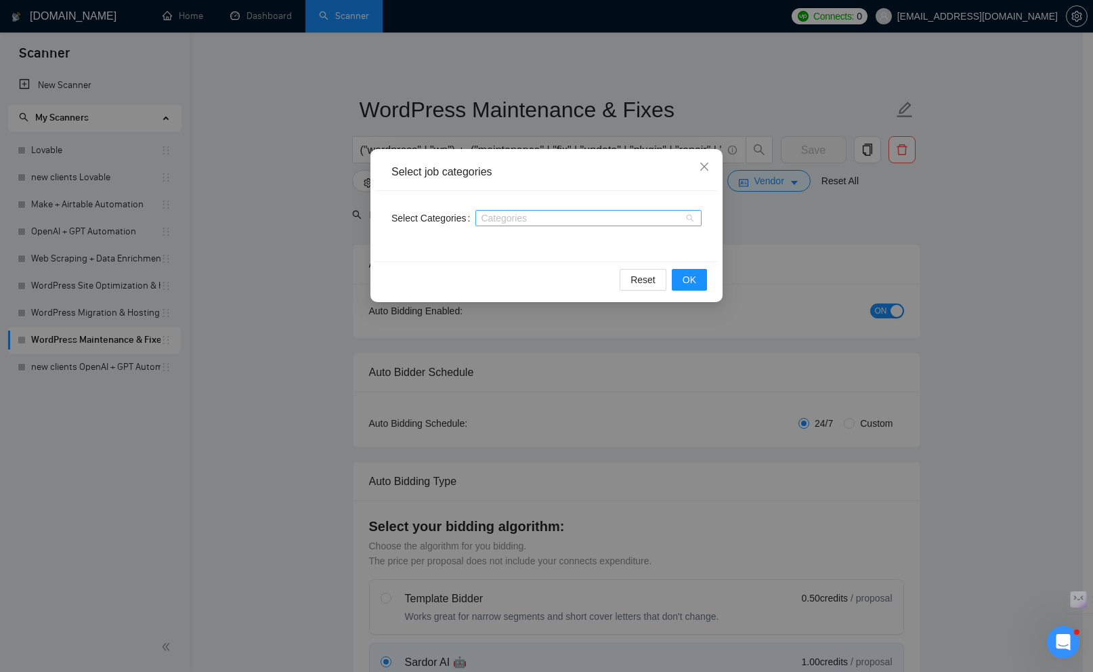
click at [550, 217] on div at bounding box center [582, 218] width 206 height 11
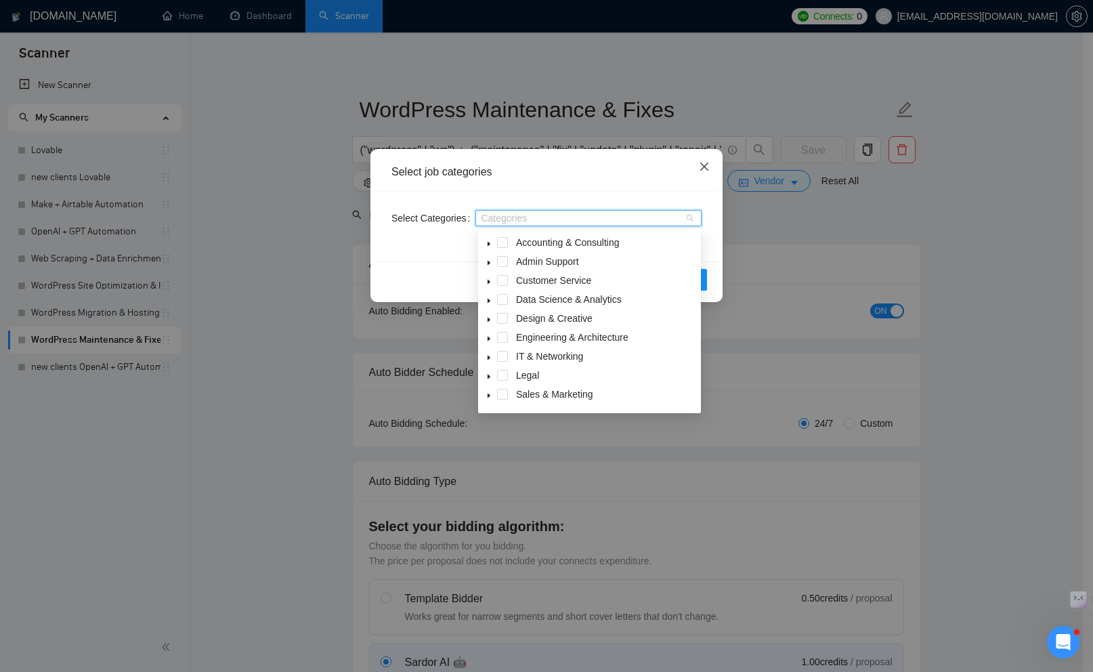
click at [700, 166] on icon "close" at bounding box center [704, 166] width 11 height 11
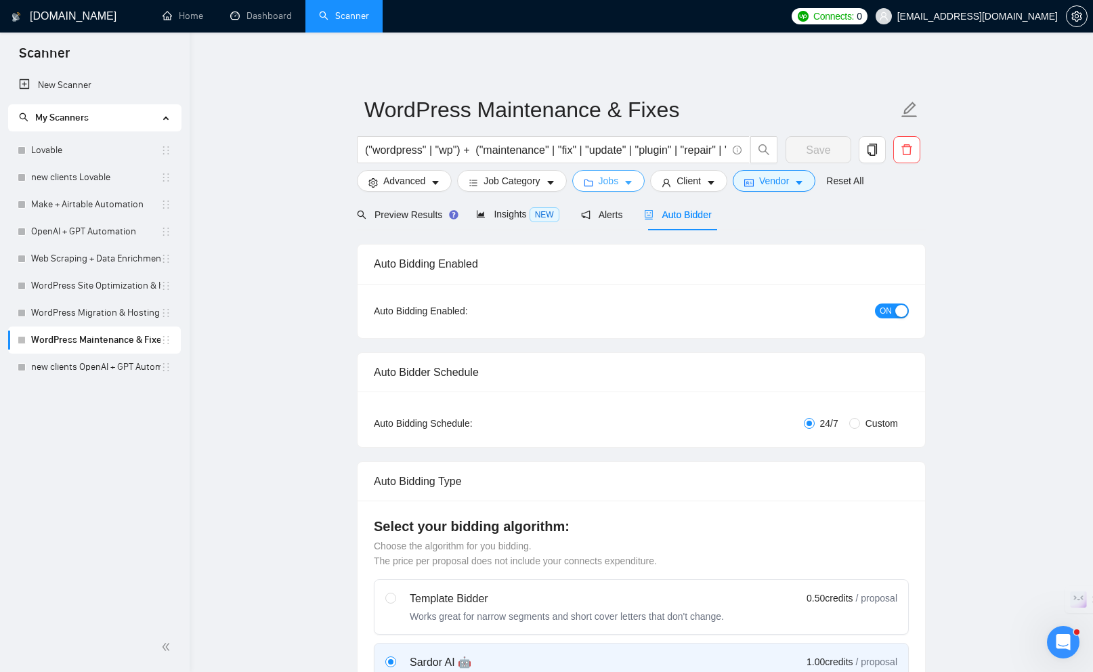
click at [628, 188] on button "Jobs" at bounding box center [608, 181] width 73 height 22
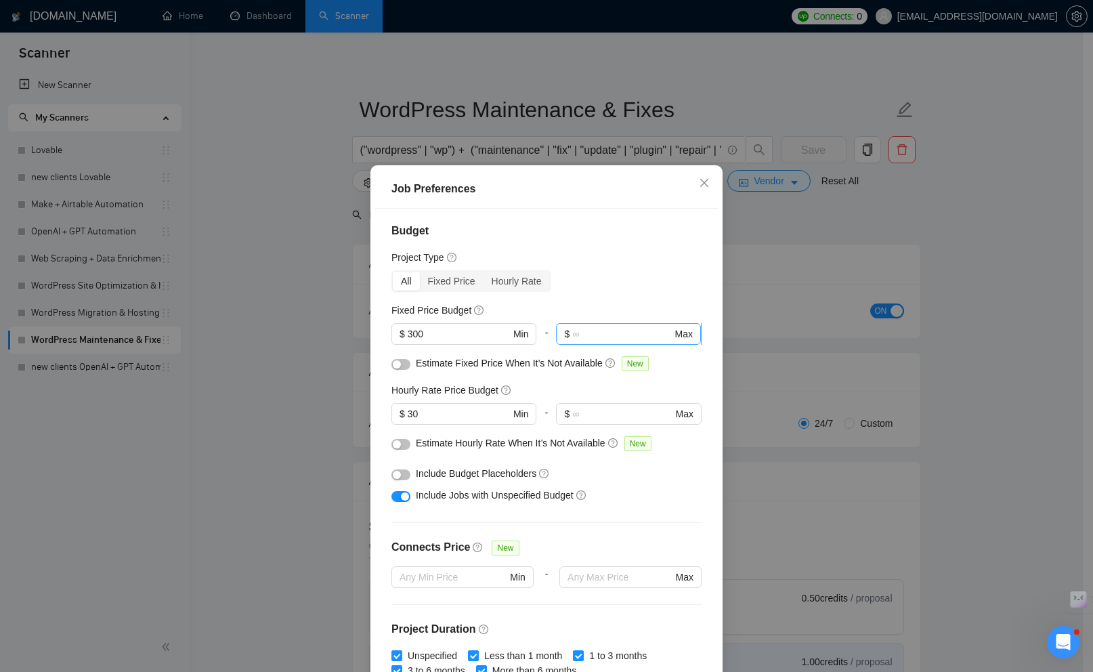
scroll to position [3, 0]
click at [699, 184] on icon "close" at bounding box center [704, 183] width 11 height 11
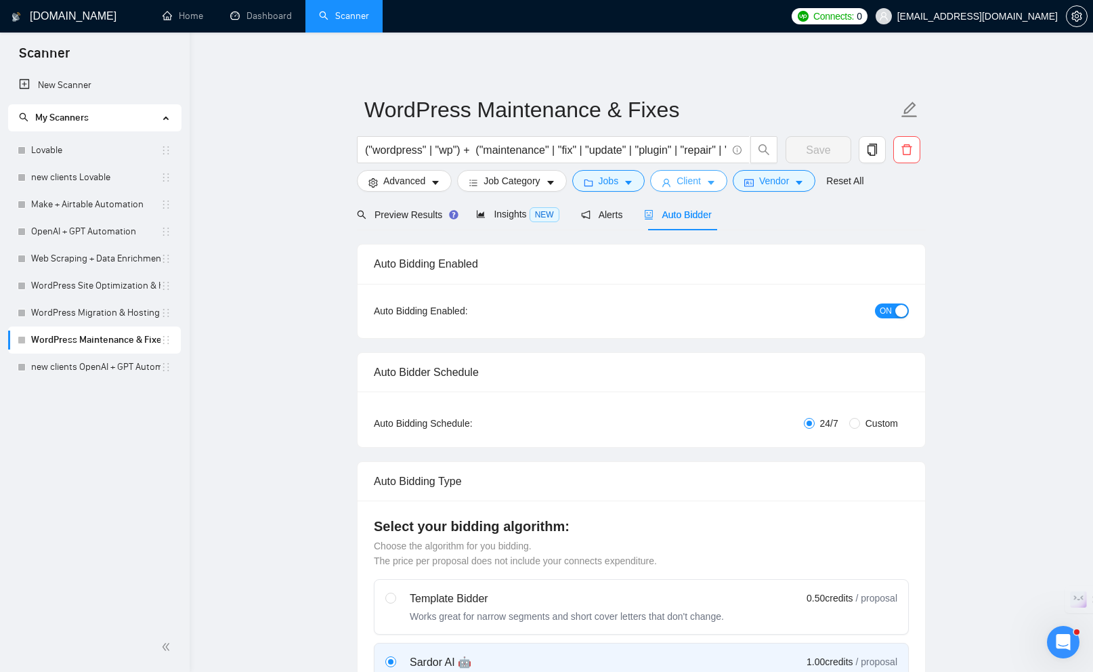
click at [694, 184] on span "Client" at bounding box center [689, 180] width 24 height 15
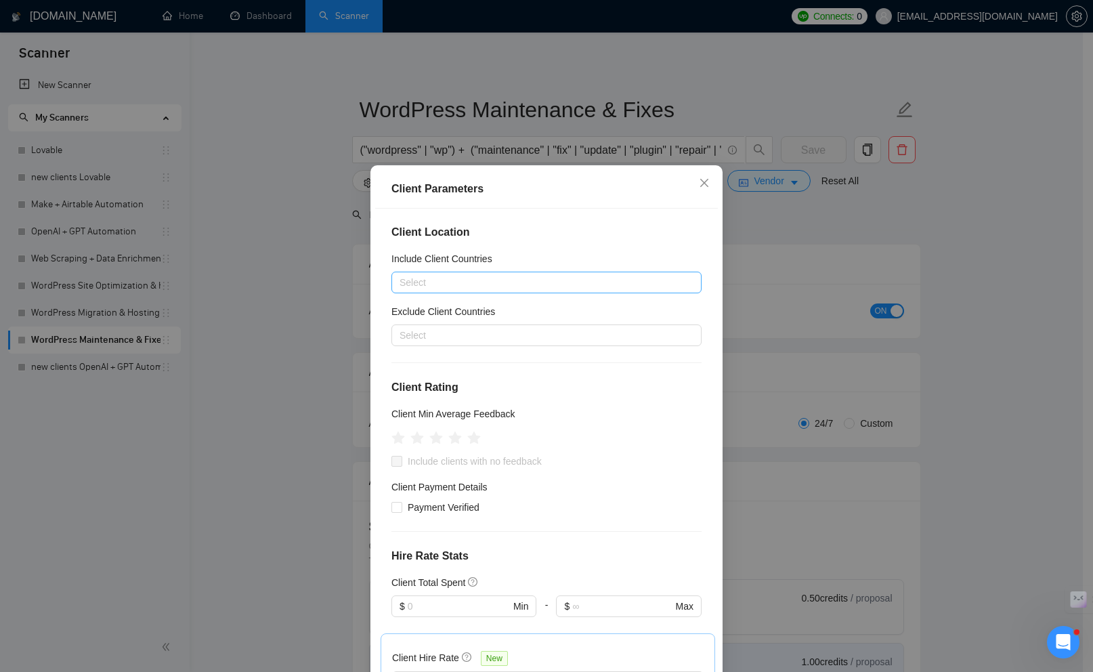
scroll to position [0, 0]
click at [699, 188] on icon "close" at bounding box center [704, 183] width 11 height 11
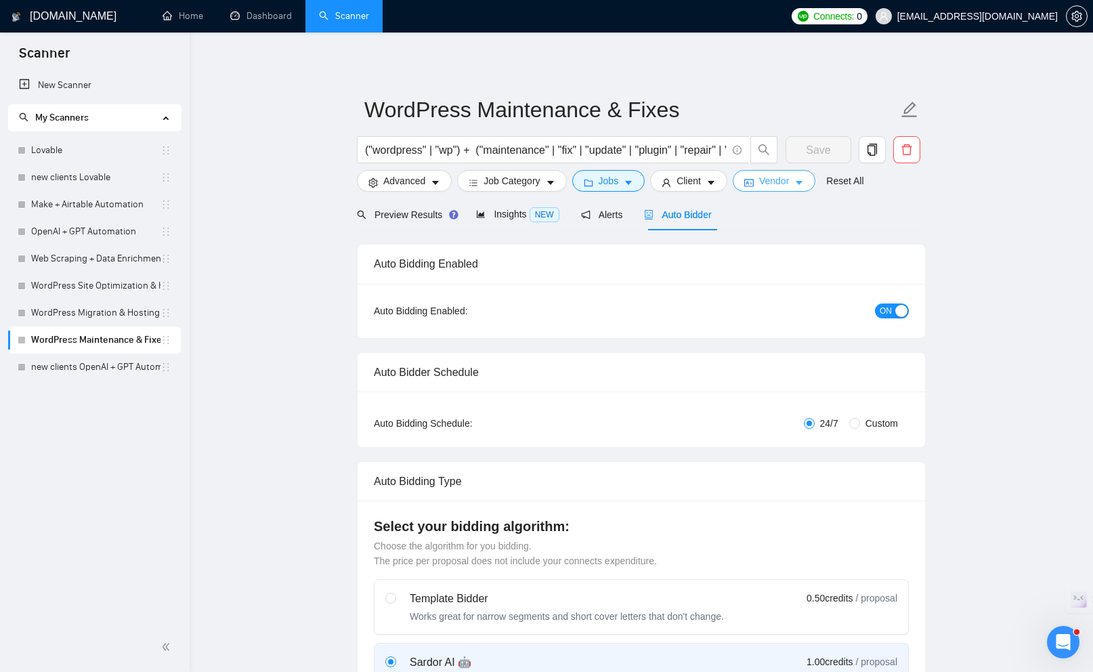
click at [766, 178] on span "Vendor" at bounding box center [774, 180] width 30 height 15
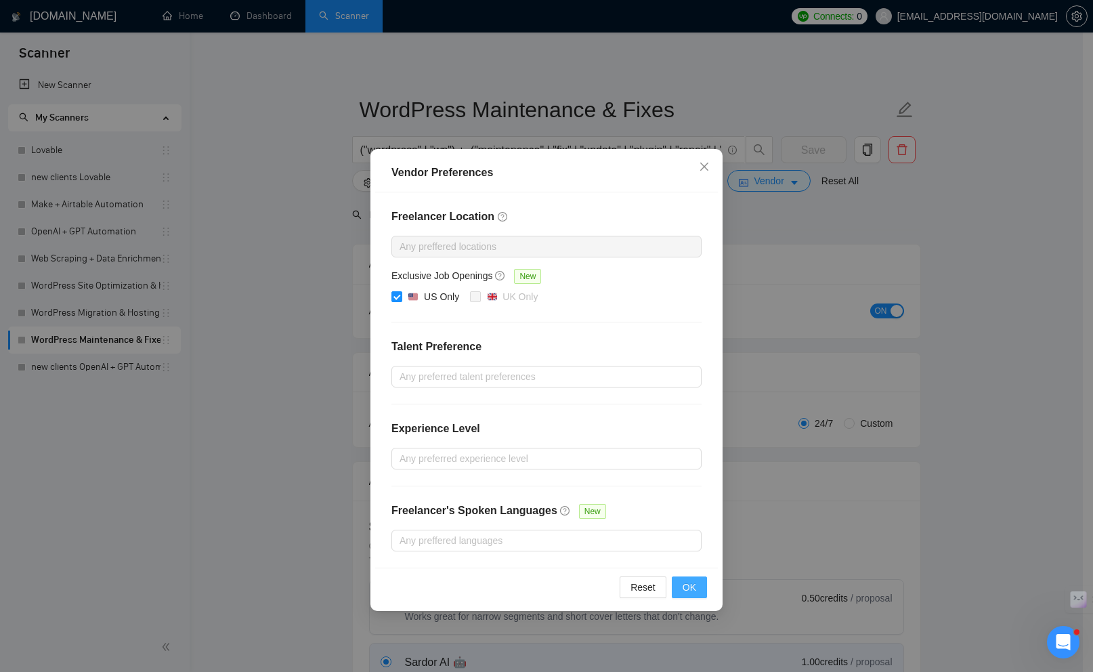
click at [697, 581] on button "OK" at bounding box center [689, 588] width 35 height 22
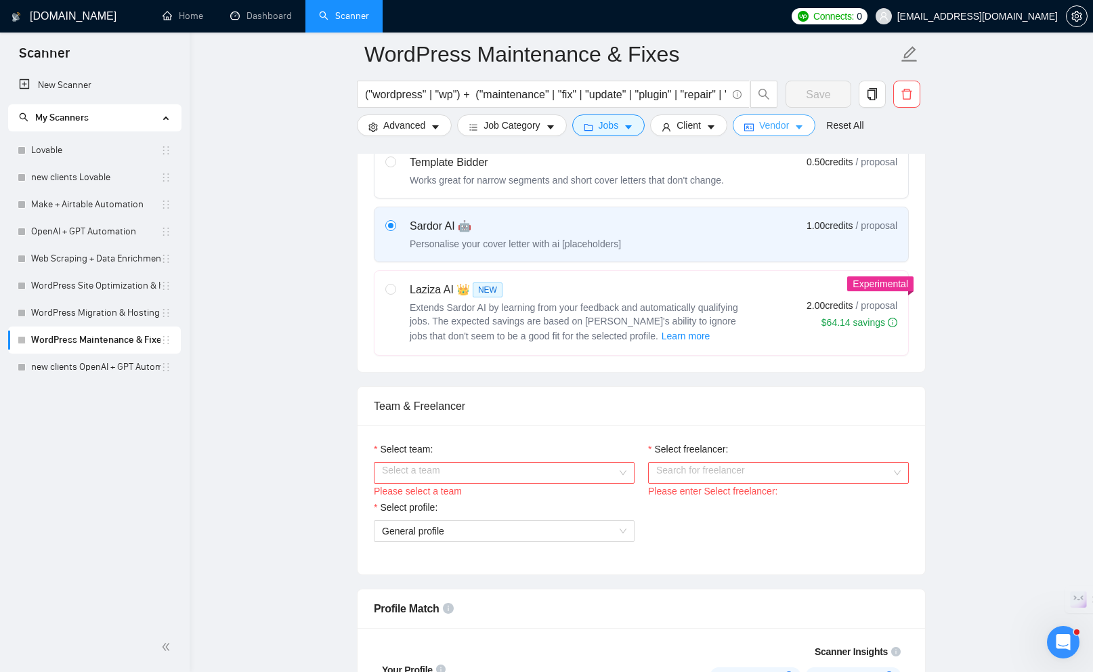
scroll to position [660, 0]
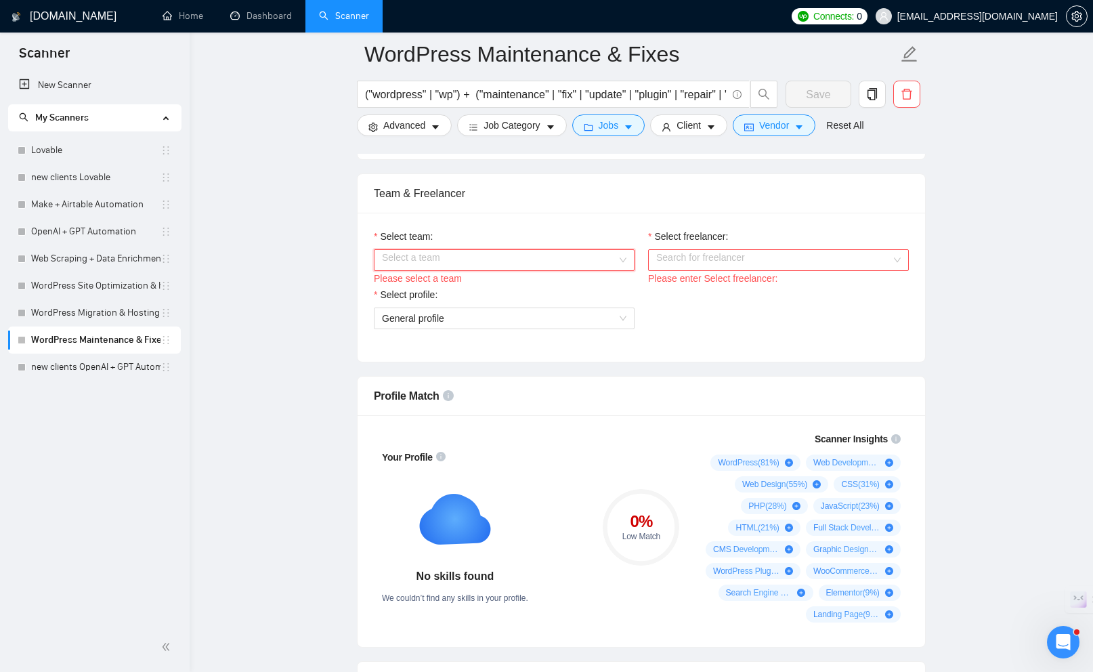
click at [421, 258] on input "Select team:" at bounding box center [499, 260] width 235 height 20
click at [421, 281] on div "Ideasthesia LLC" at bounding box center [504, 287] width 245 height 15
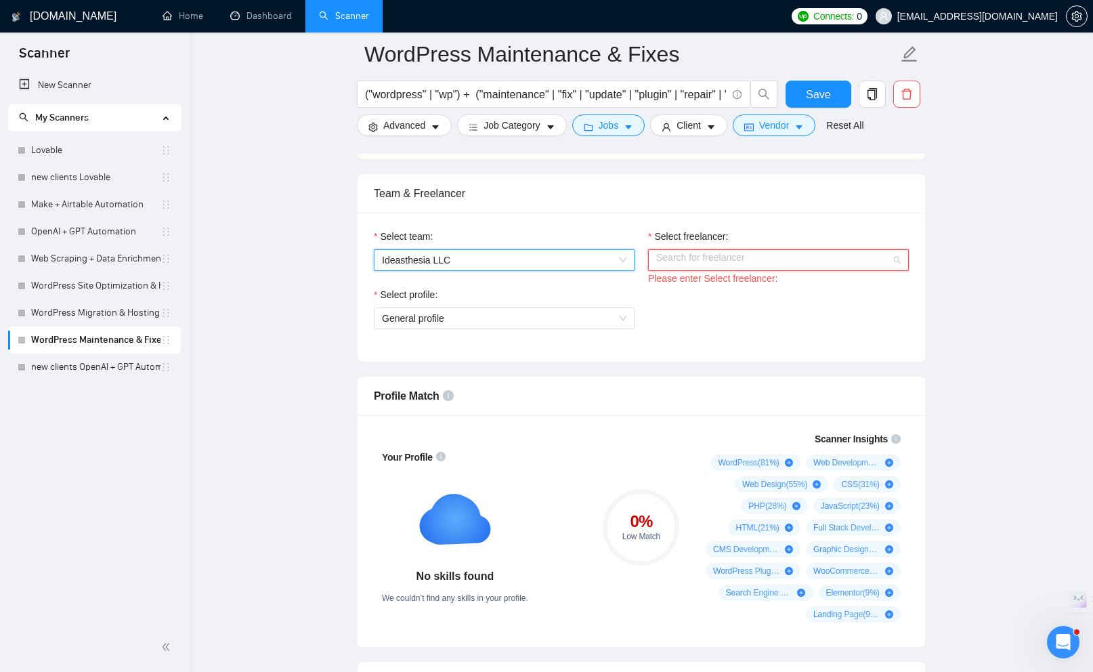
click at [675, 257] on input "Select freelancer:" at bounding box center [773, 260] width 235 height 20
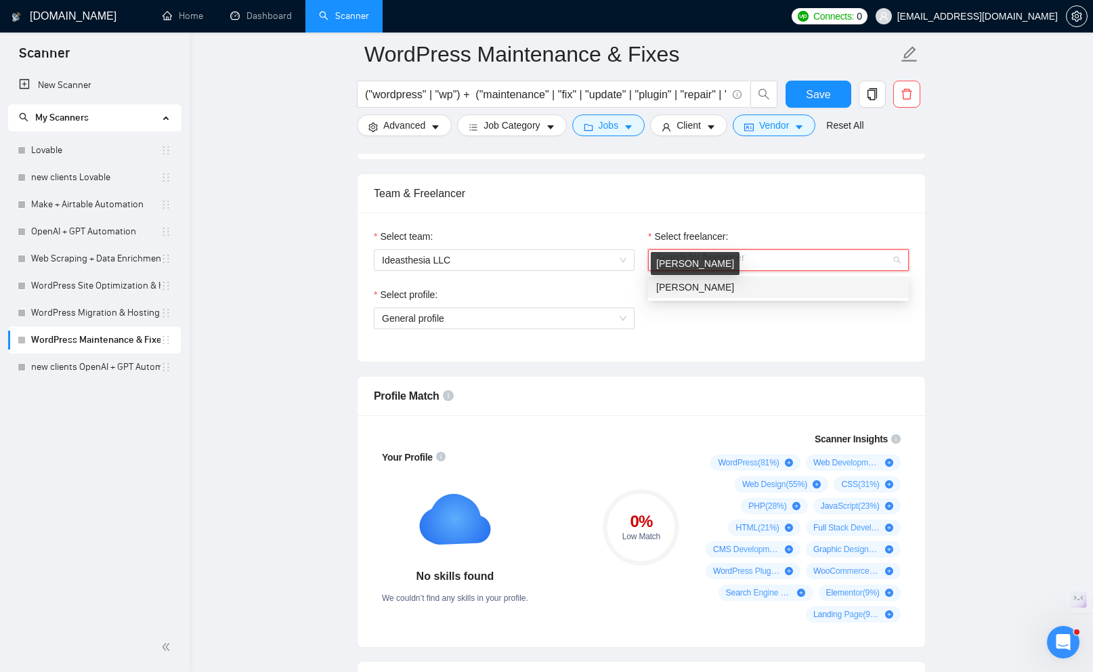
click at [674, 282] on span "[PERSON_NAME]" at bounding box center [695, 287] width 78 height 11
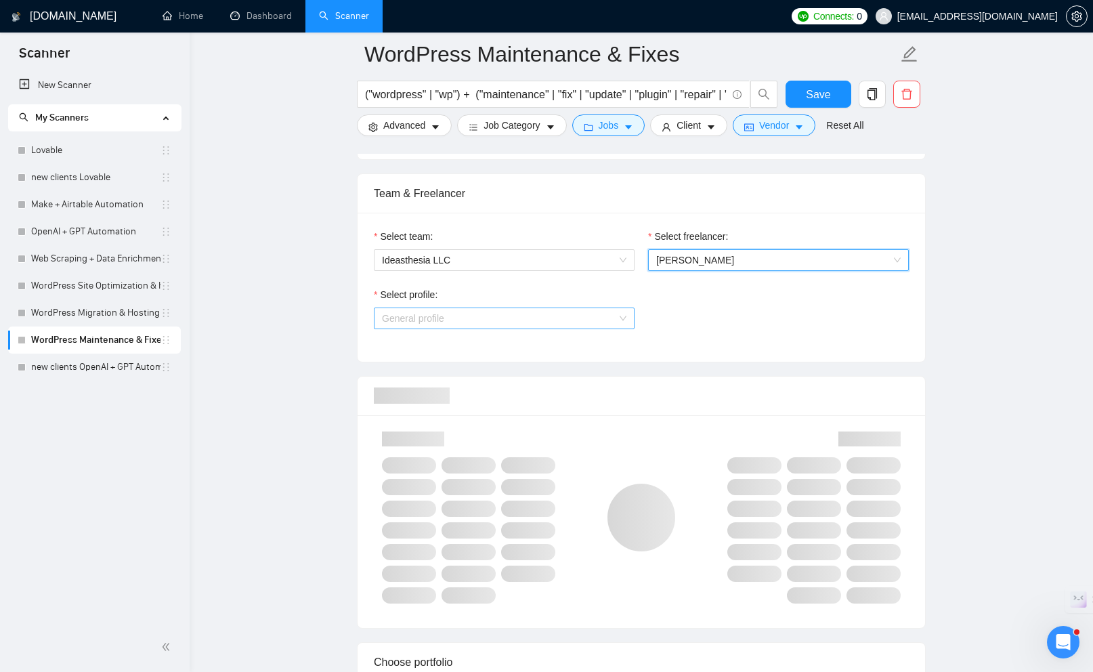
click at [556, 316] on span "General profile" at bounding box center [504, 318] width 245 height 20
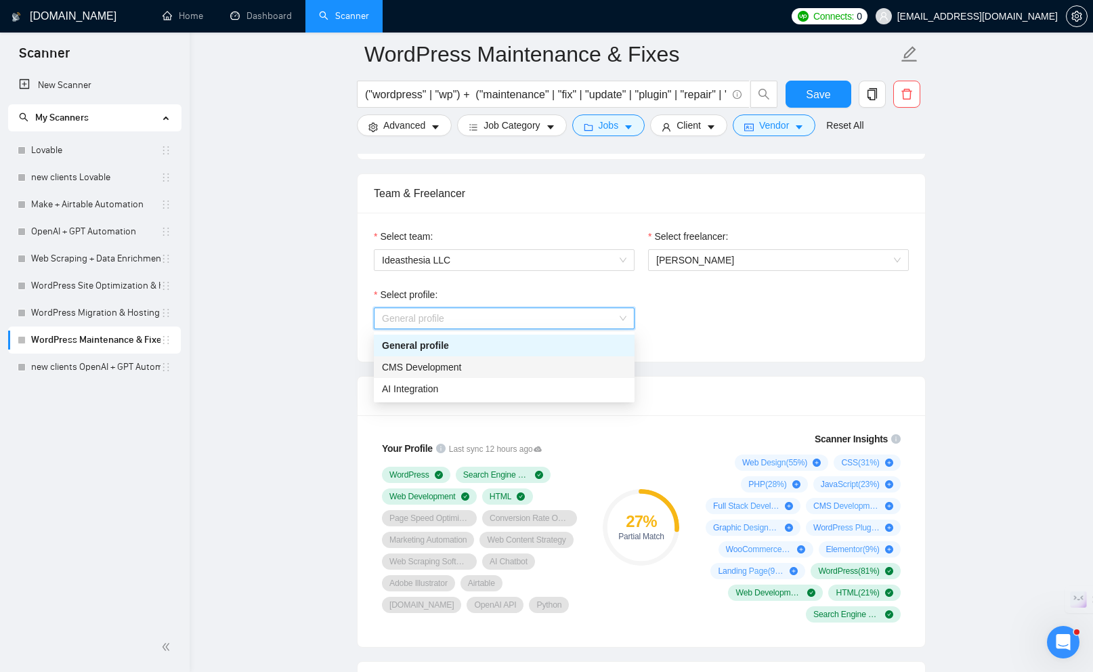
click at [446, 367] on span "CMS Development" at bounding box center [422, 367] width 80 height 11
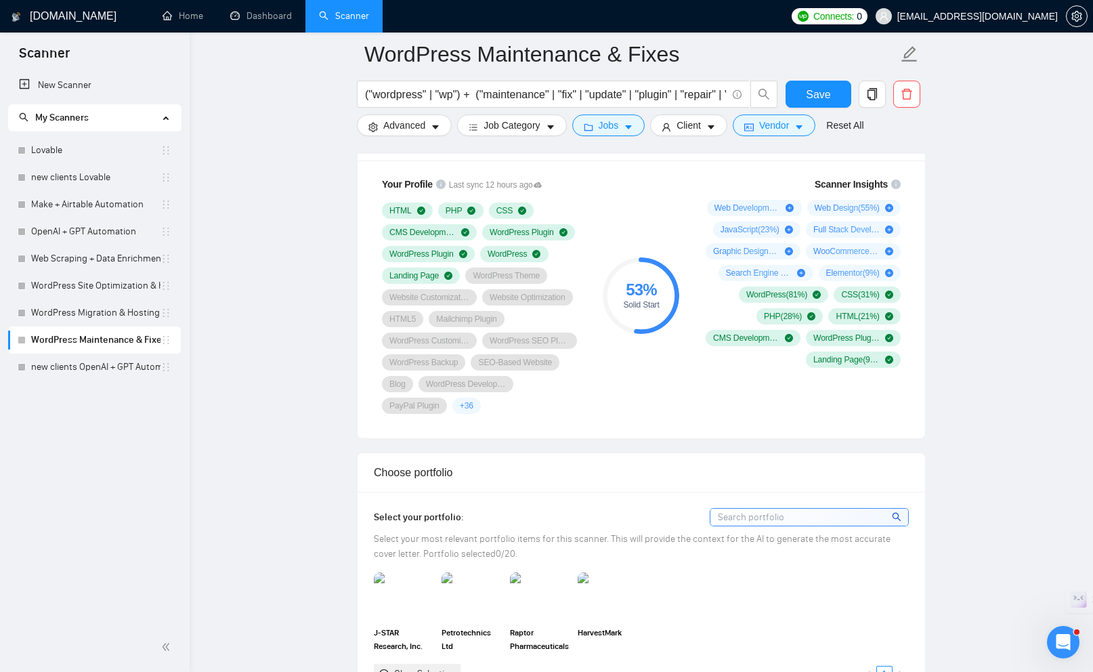
scroll to position [1027, 0]
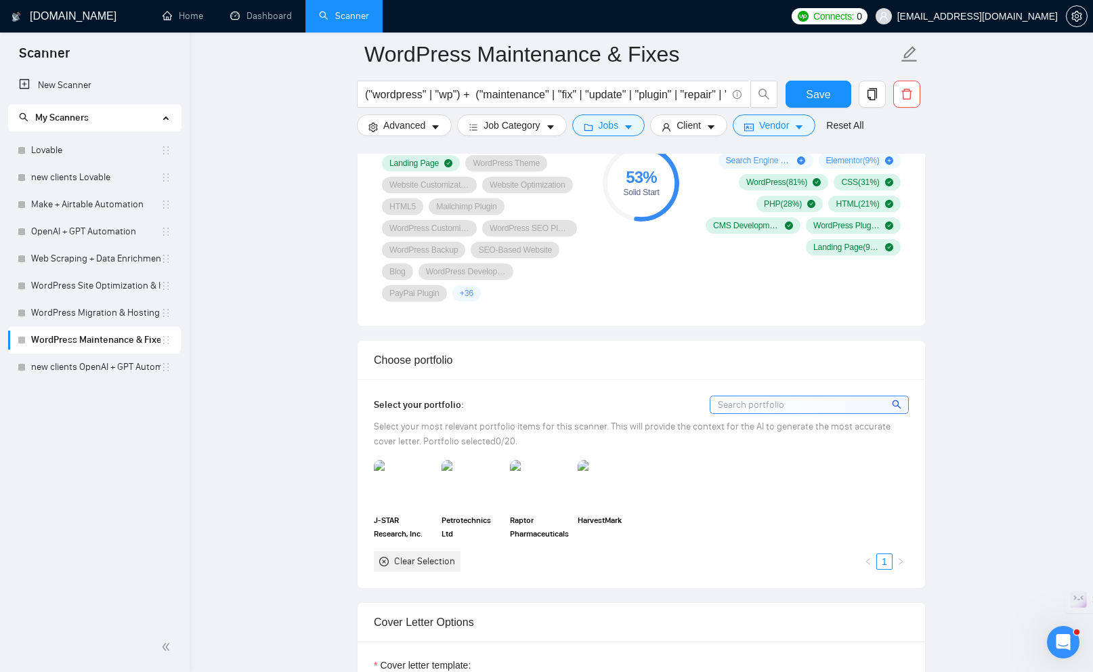
click at [735, 400] on input at bounding box center [810, 404] width 198 height 17
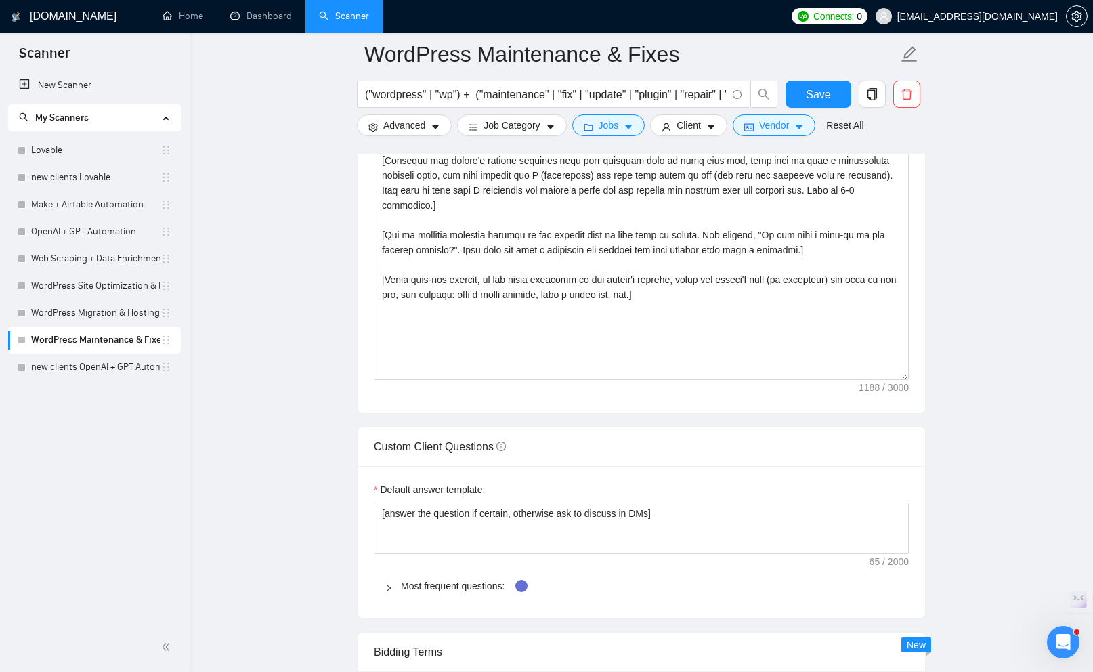
scroll to position [1833, 0]
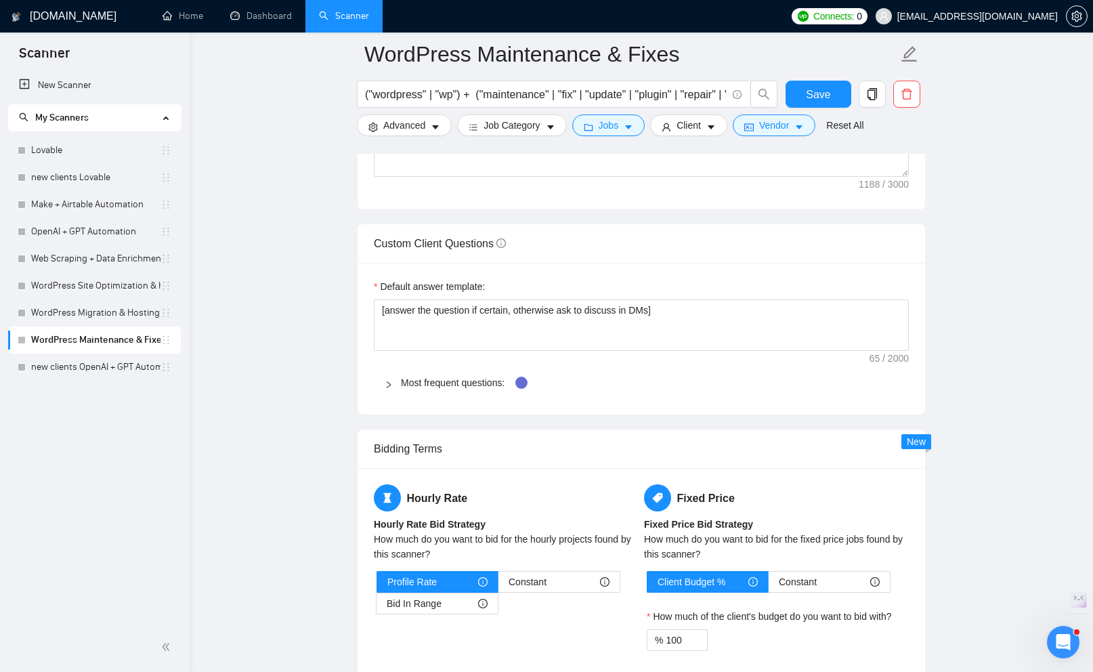
click at [538, 508] on h5 "Hourly Rate" at bounding box center [506, 497] width 265 height 27
click at [478, 600] on div "Bid In Range" at bounding box center [437, 603] width 101 height 20
click at [377, 607] on input "Bid In Range" at bounding box center [377, 607] width 0 height 0
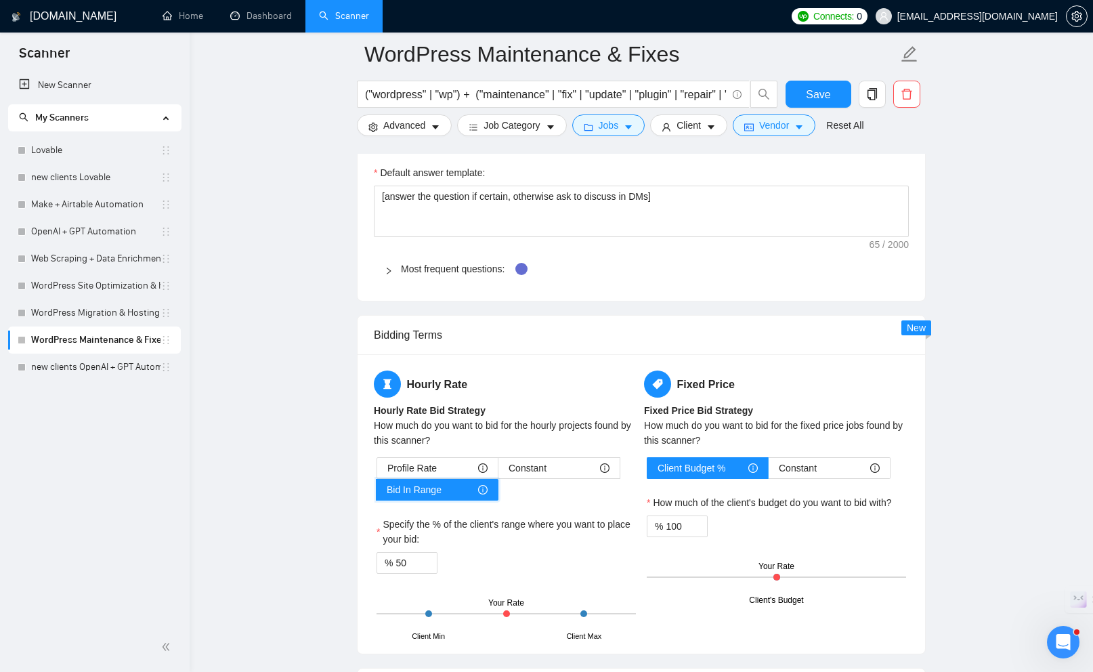
scroll to position [1948, 0]
drag, startPoint x: 428, startPoint y: 612, endPoint x: 462, endPoint y: 610, distance: 33.9
click at [462, 610] on div "Client Min Client Max Your Rate" at bounding box center [506, 612] width 259 height 47
drag, startPoint x: 428, startPoint y: 611, endPoint x: 512, endPoint y: 608, distance: 84.1
click at [464, 608] on div "Client Min Client Max Your Rate" at bounding box center [506, 612] width 259 height 47
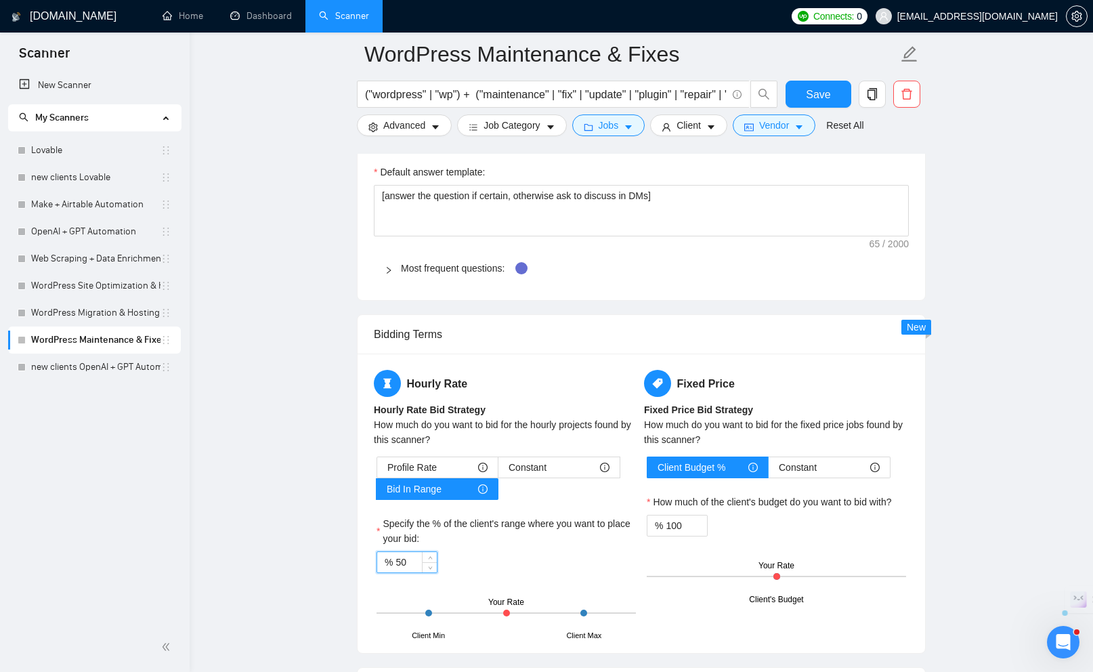
drag, startPoint x: 410, startPoint y: 565, endPoint x: 396, endPoint y: 562, distance: 14.0
click at [396, 562] on input "50" at bounding box center [416, 562] width 41 height 20
type input "75"
click at [772, 533] on div "% 100" at bounding box center [776, 526] width 259 height 22
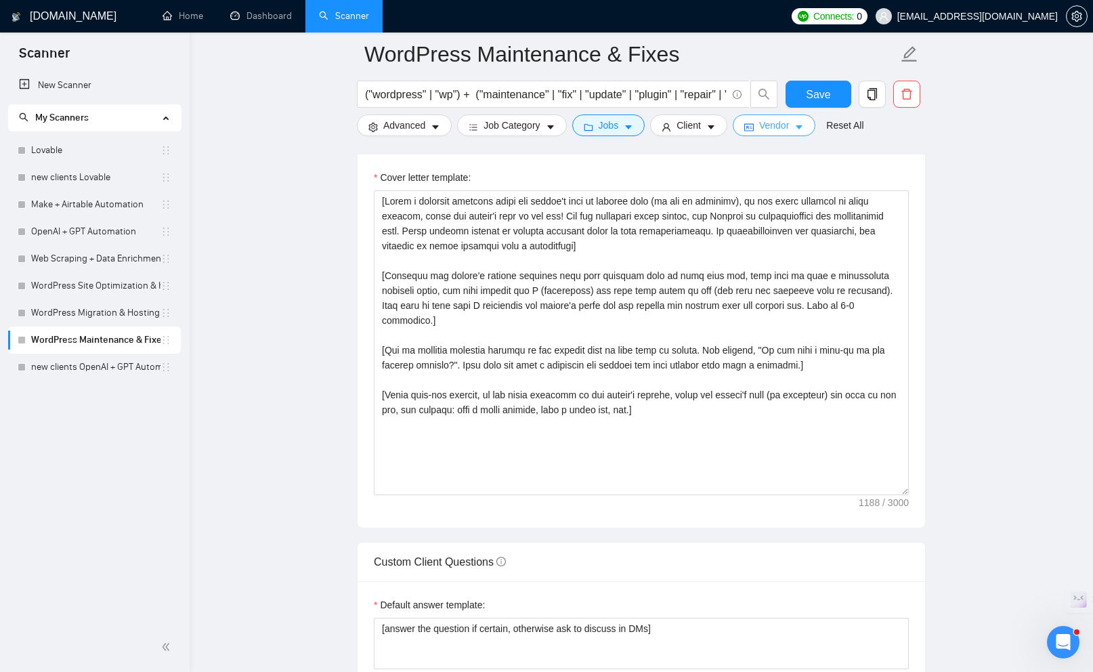
scroll to position [1314, 0]
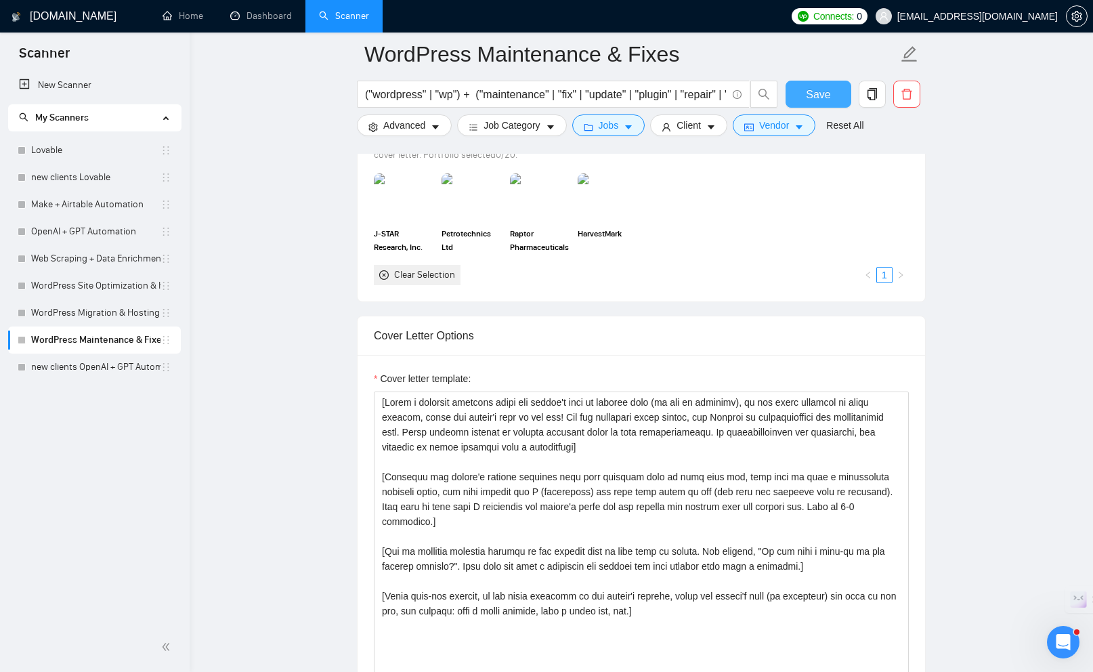
click at [821, 88] on span "Save" at bounding box center [818, 94] width 24 height 17
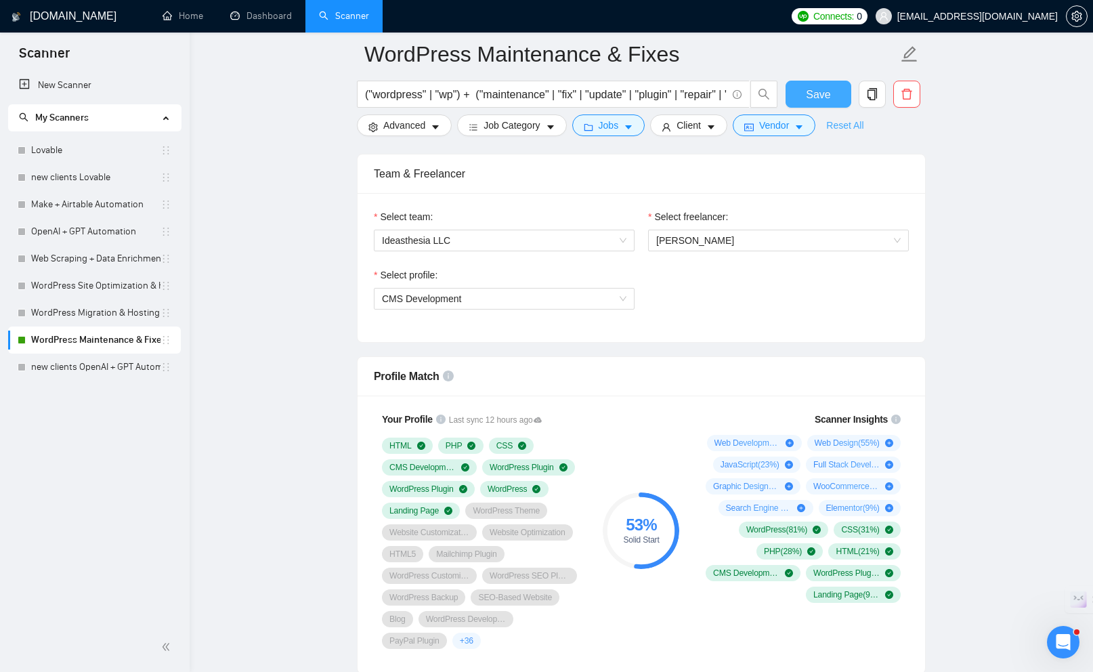
scroll to position [0, 0]
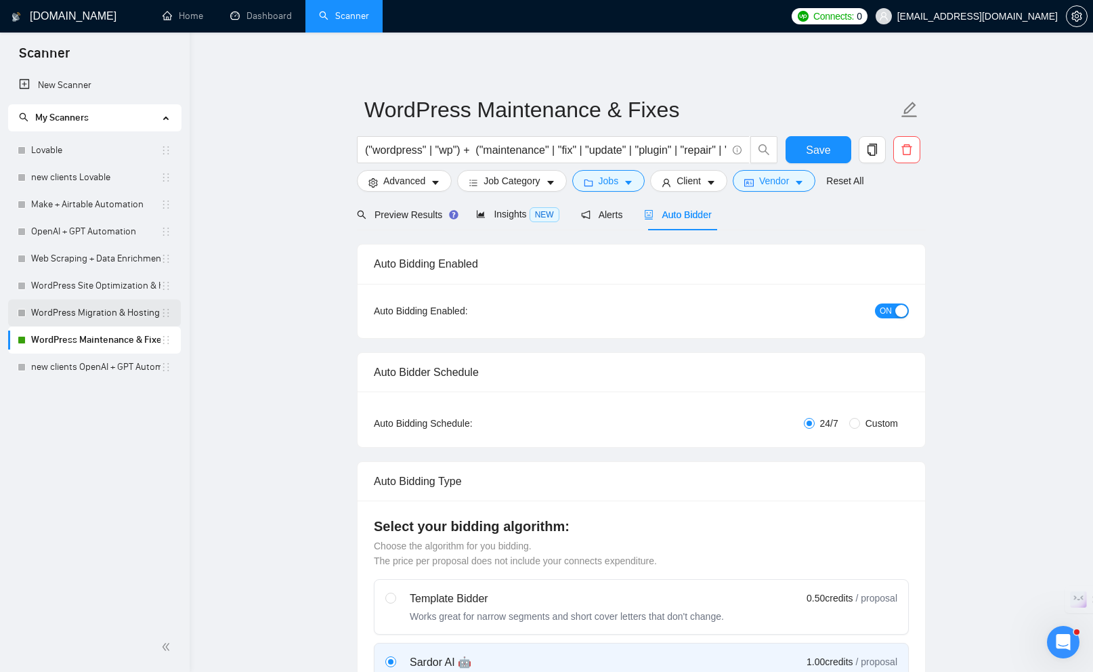
click at [119, 316] on link "WordPress Migration & Hosting Setup" at bounding box center [95, 312] width 129 height 27
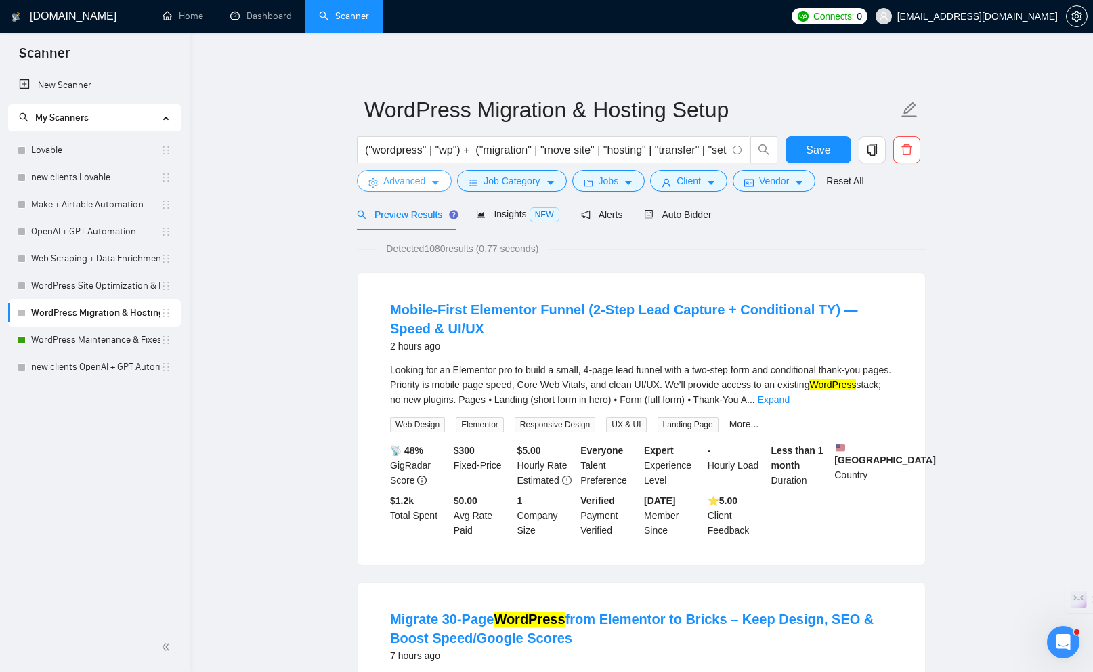
click at [433, 183] on icon "caret-down" at bounding box center [435, 182] width 9 height 9
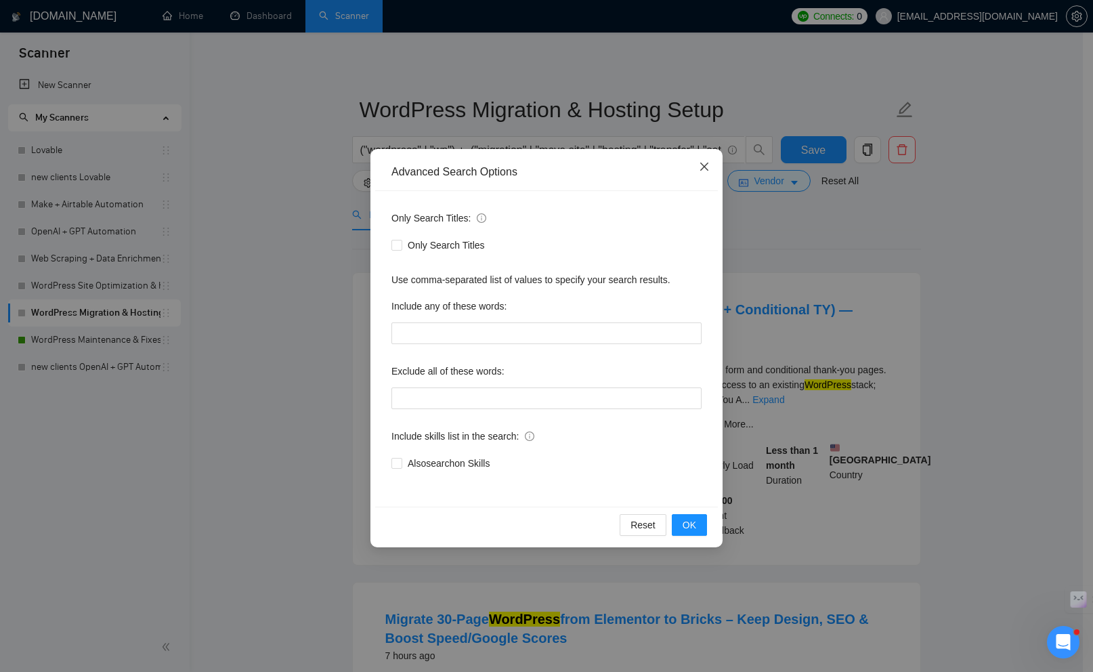
click at [706, 170] on icon "close" at bounding box center [704, 166] width 11 height 11
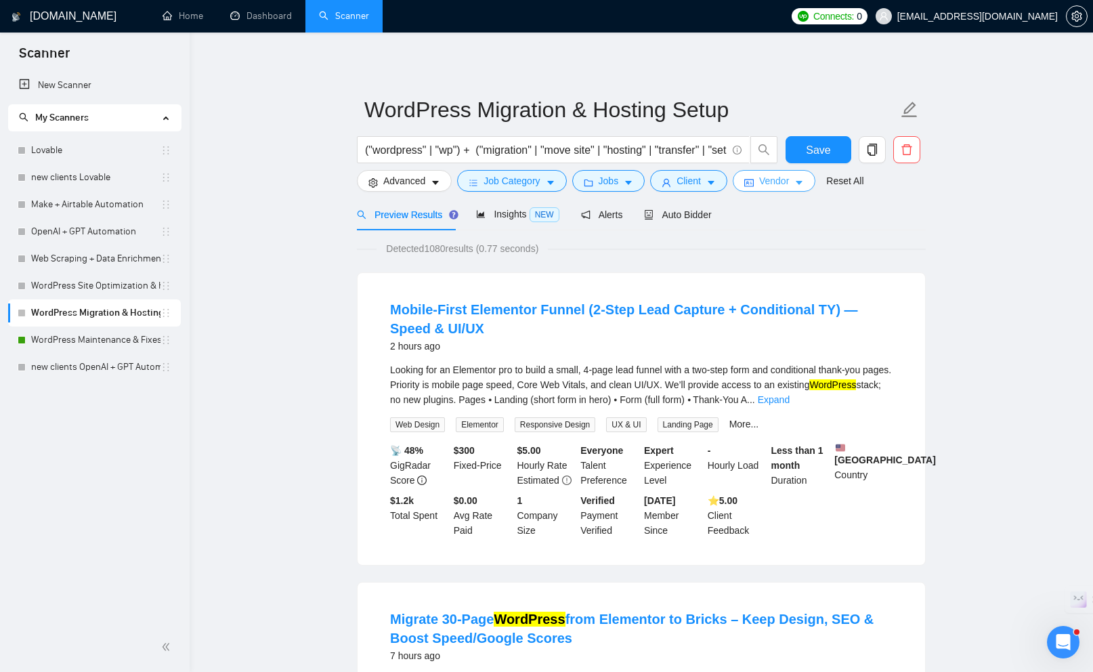
click at [753, 184] on icon "idcard" at bounding box center [749, 182] width 9 height 9
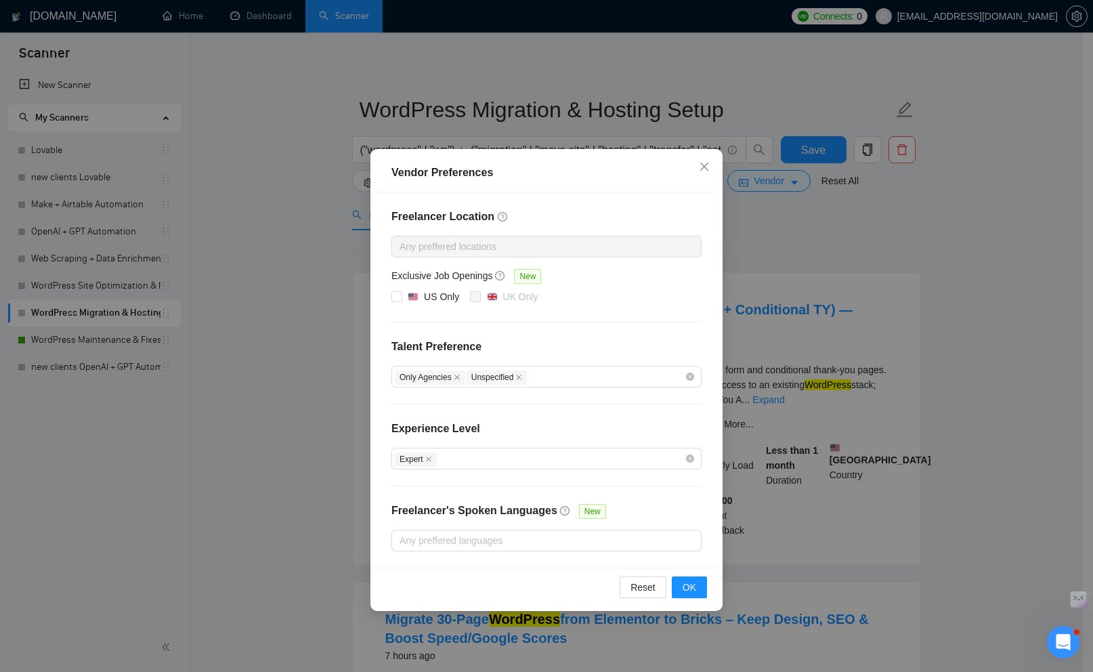
click at [390, 294] on div "Freelancer Location Any preffered locations Exclusive Job Openings New US Only …" at bounding box center [546, 379] width 343 height 375
click at [394, 293] on input "US Only" at bounding box center [396, 295] width 9 height 9
checkbox input "true"
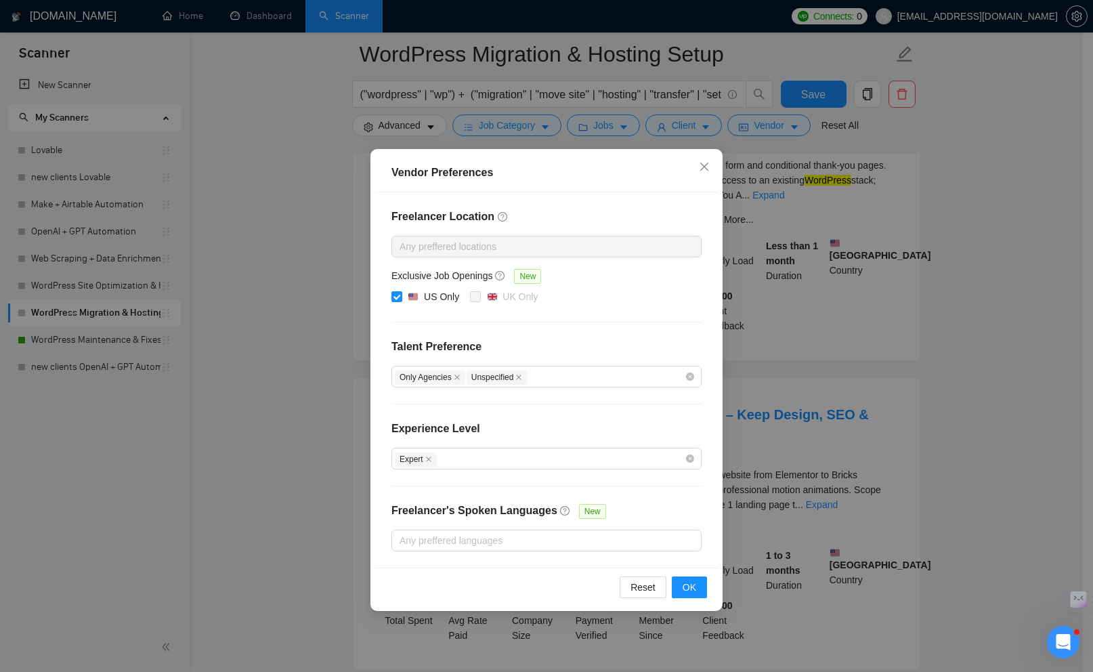
scroll to position [234, 0]
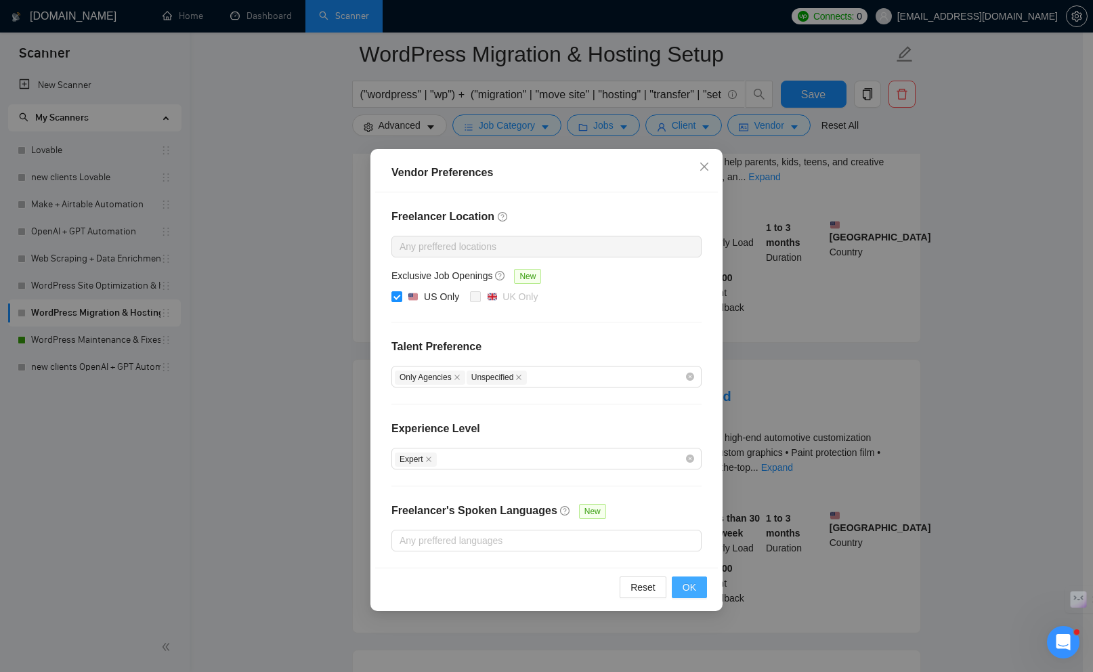
click at [691, 587] on span "OK" at bounding box center [690, 587] width 14 height 15
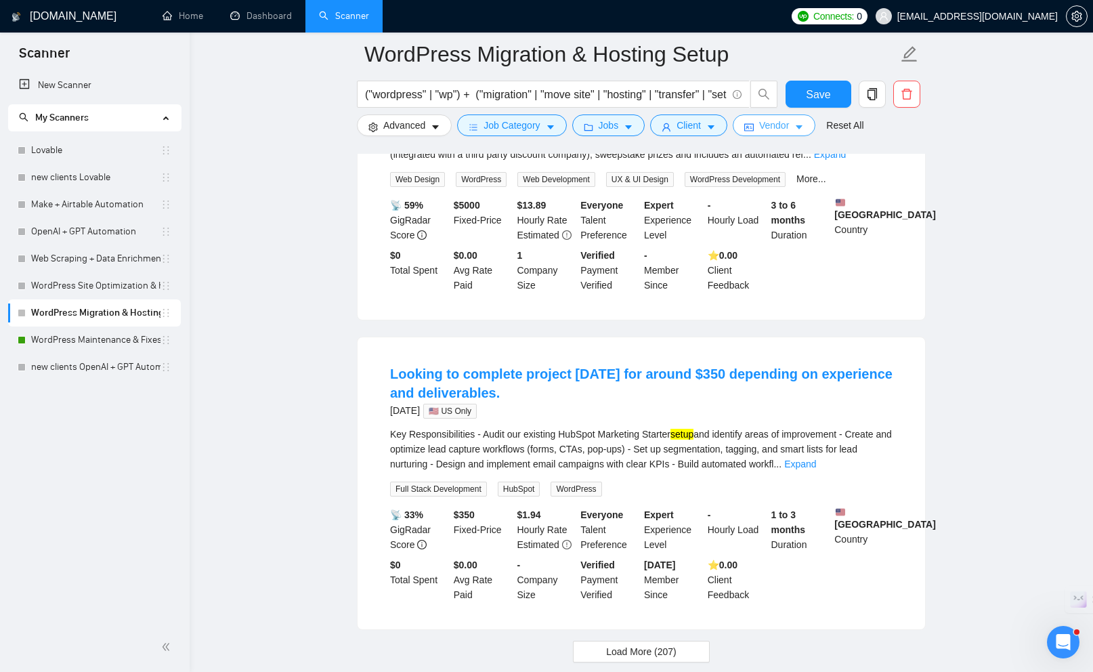
scroll to position [2701, 0]
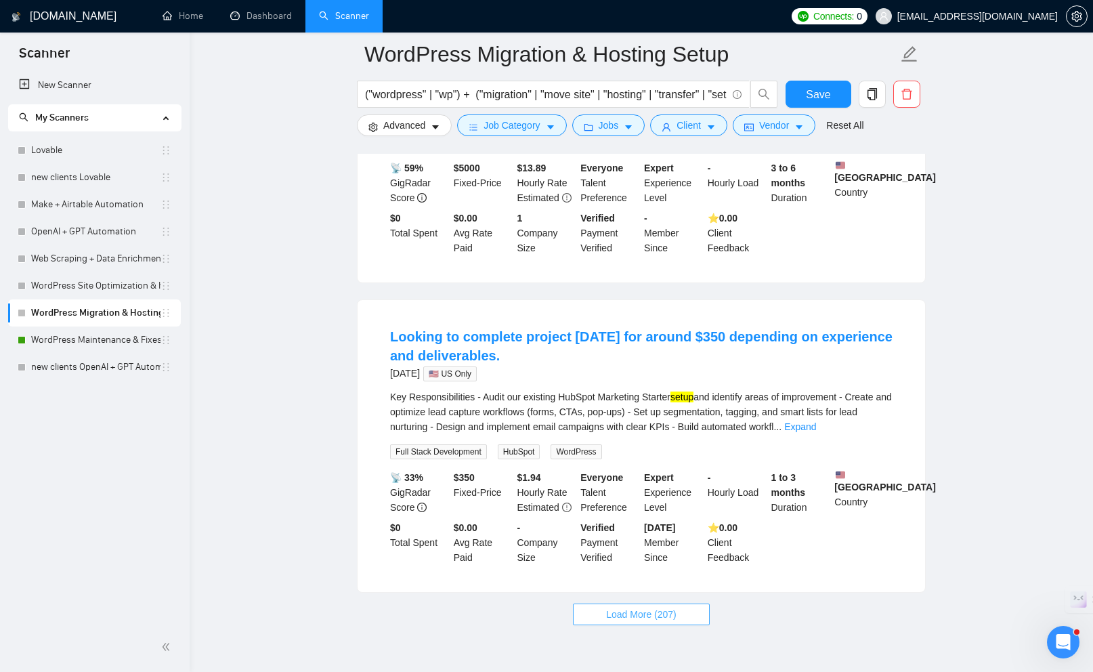
click at [633, 622] on span "Load More (207)" at bounding box center [641, 614] width 70 height 15
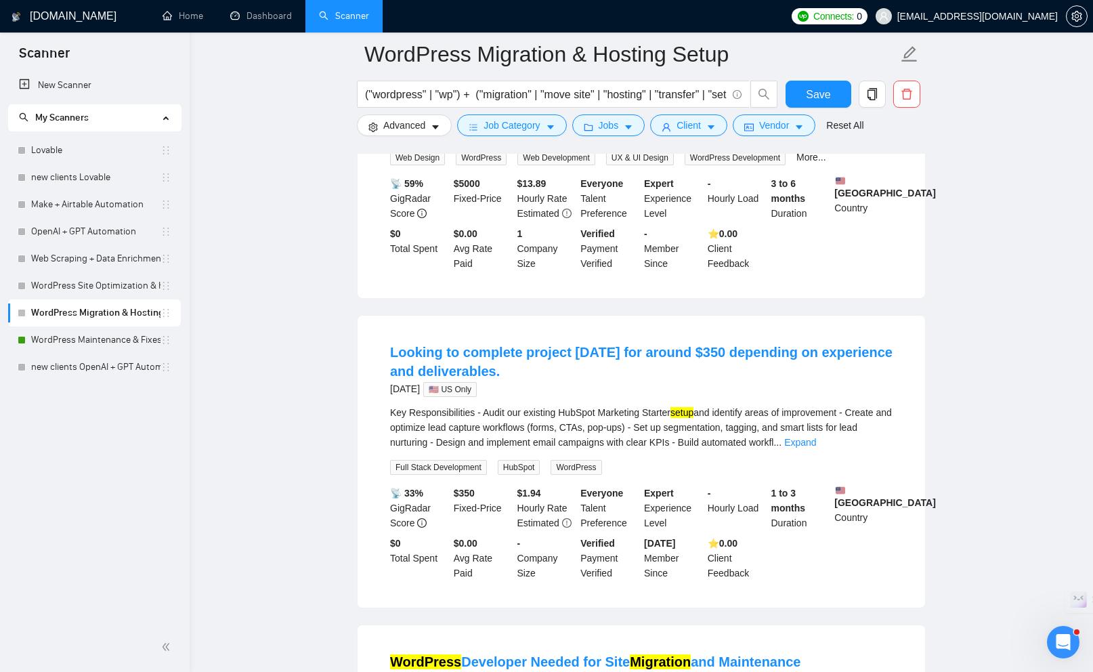
scroll to position [2275, 0]
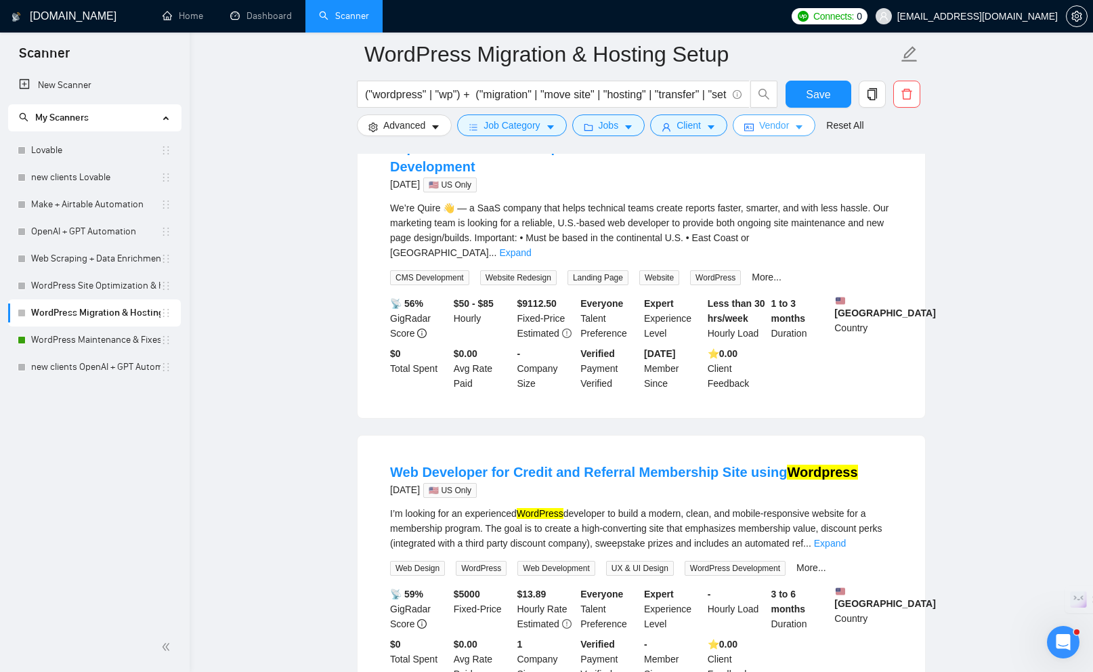
click at [763, 126] on button "Vendor" at bounding box center [774, 125] width 83 height 22
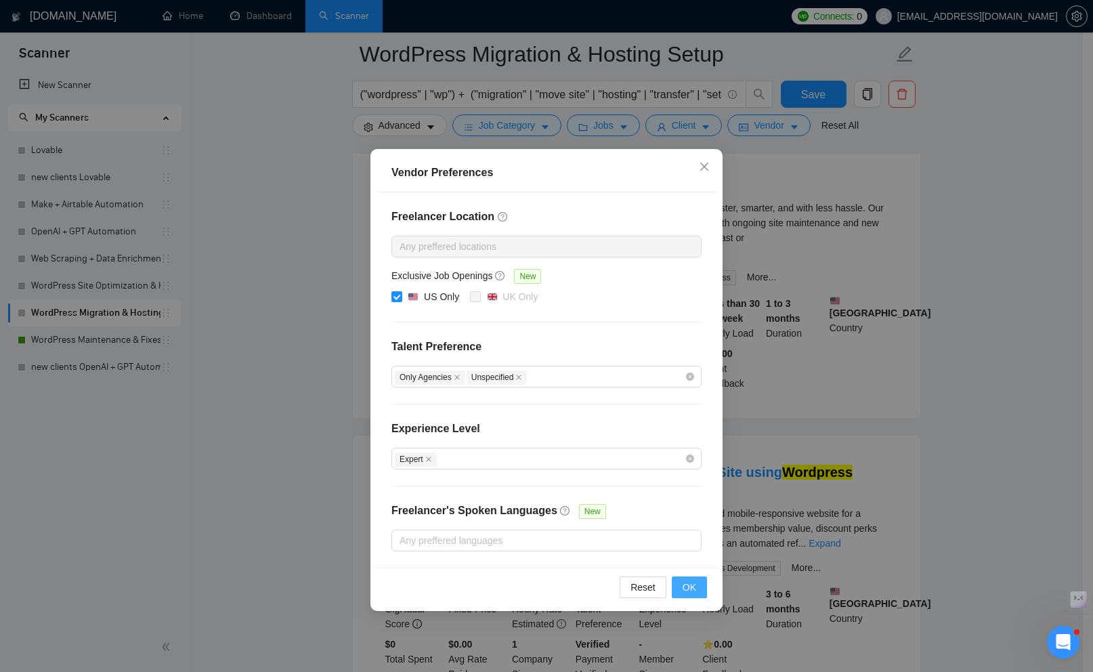
click at [680, 585] on button "OK" at bounding box center [689, 588] width 35 height 22
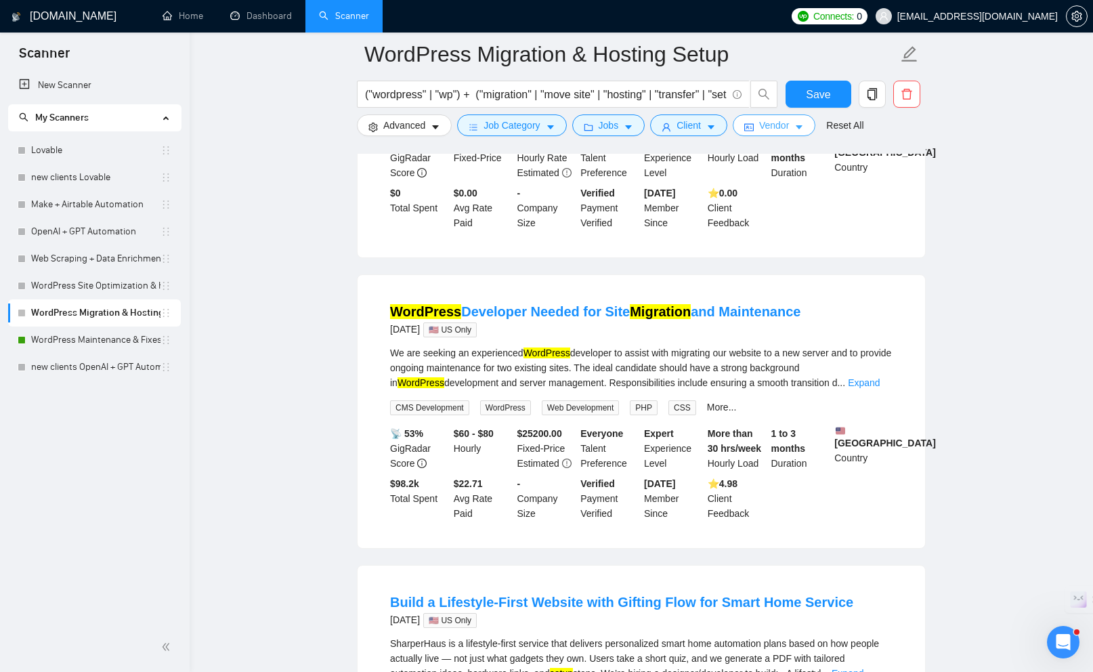
scroll to position [3036, 0]
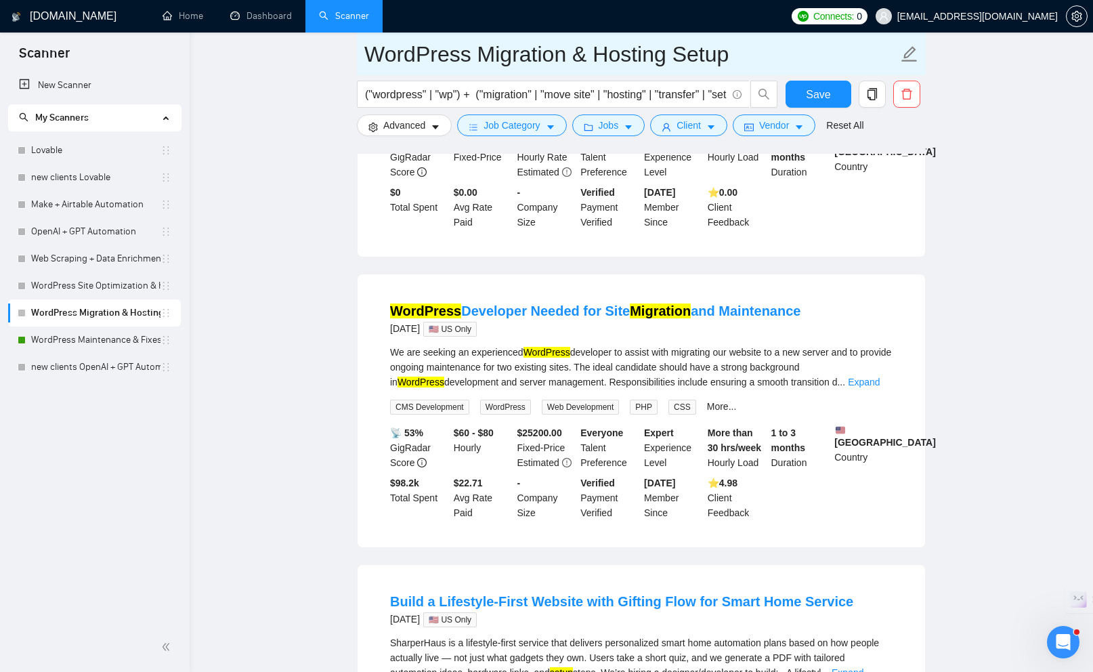
click at [912, 51] on icon "edit" at bounding box center [910, 54] width 18 height 18
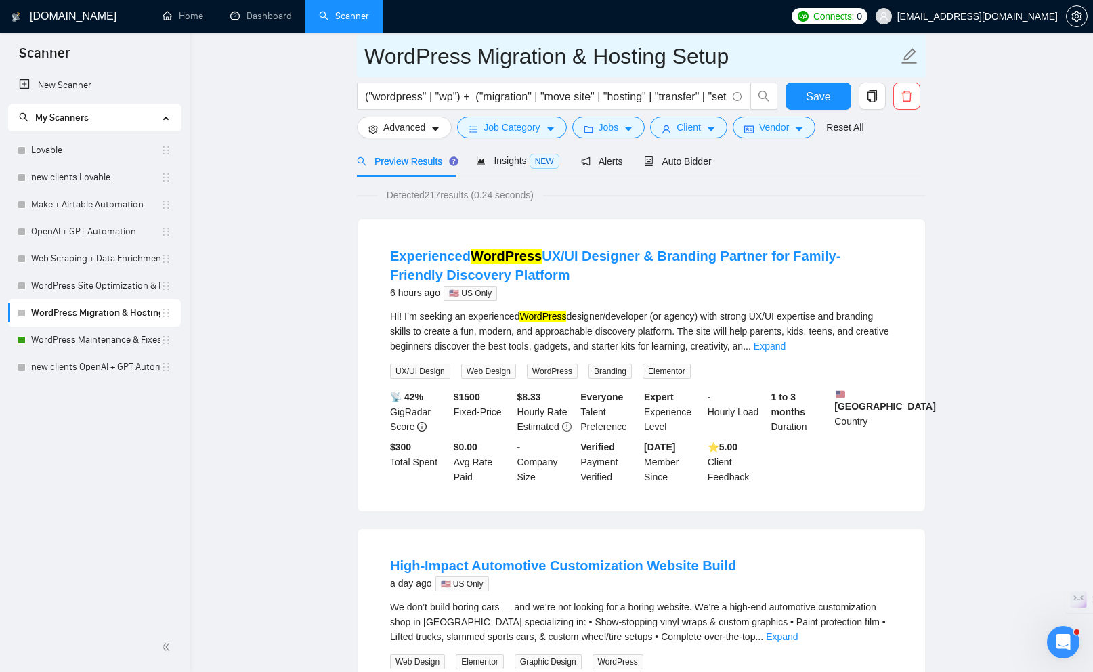
scroll to position [0, 0]
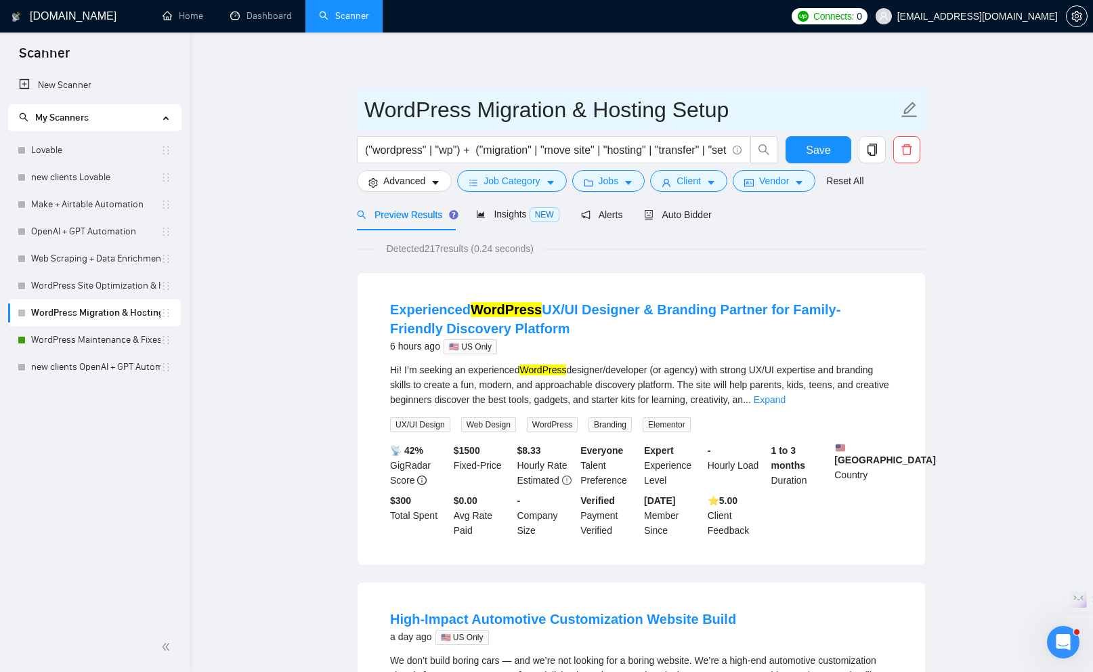
click at [909, 108] on icon "edit" at bounding box center [910, 110] width 18 height 18
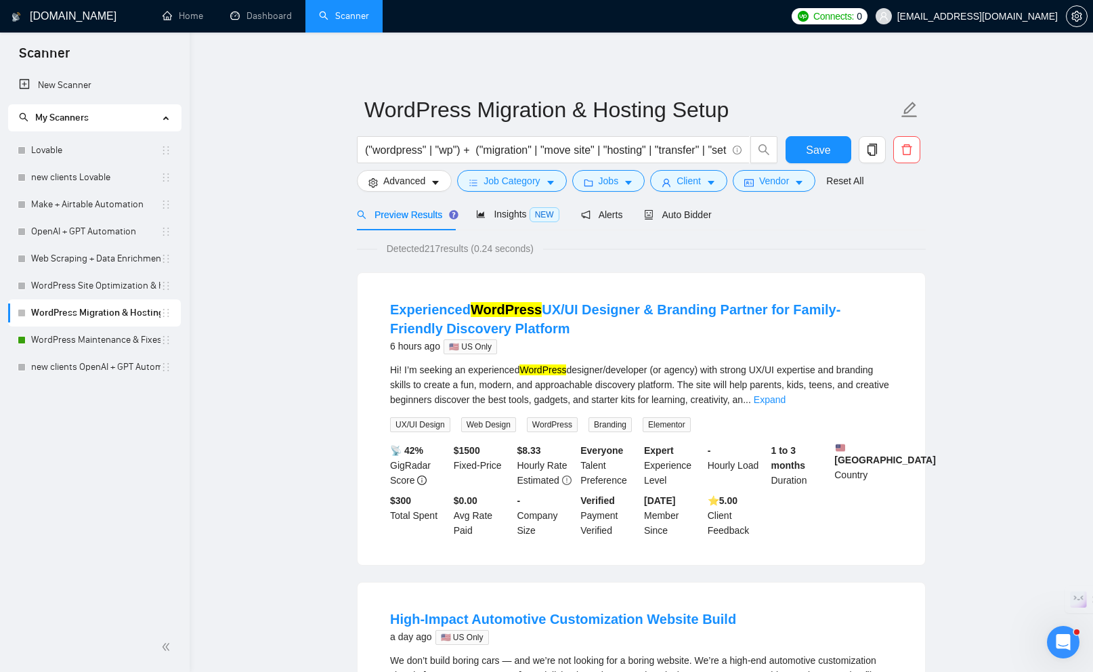
click at [793, 219] on div "Preview Results Insights NEW Alerts Auto Bidder" at bounding box center [641, 215] width 569 height 32
click at [704, 217] on span "Auto Bidder" at bounding box center [677, 214] width 67 height 11
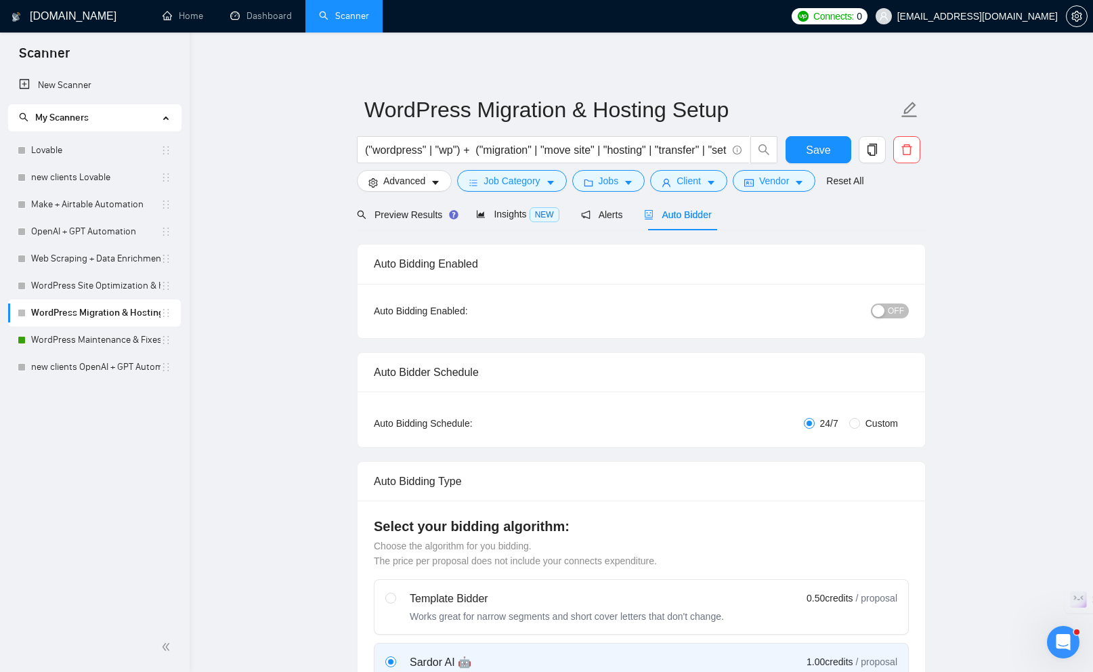
click at [902, 312] on span "OFF" at bounding box center [896, 311] width 16 height 15
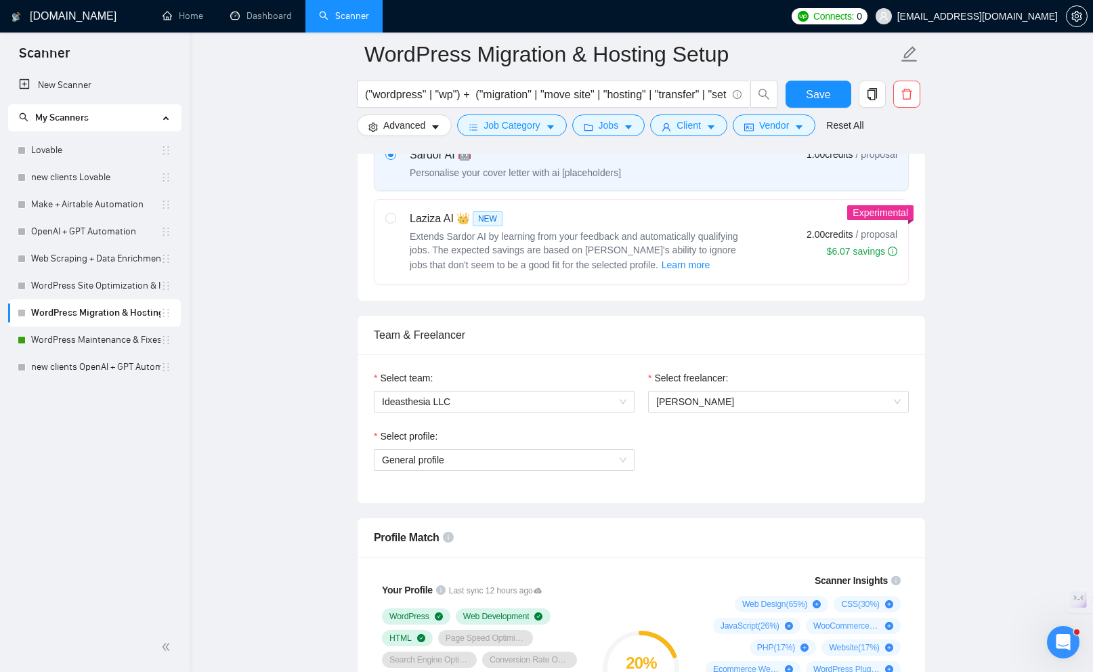
scroll to position [625, 0]
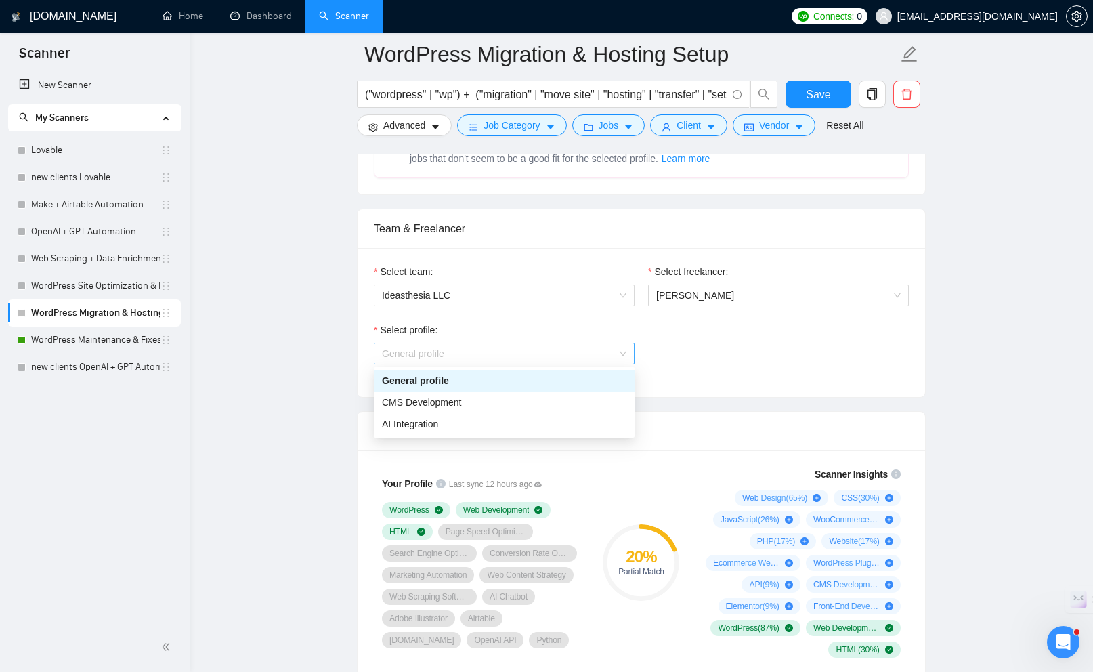
click at [561, 346] on span "General profile" at bounding box center [504, 353] width 245 height 20
click at [539, 404] on div "CMS Development" at bounding box center [504, 402] width 245 height 15
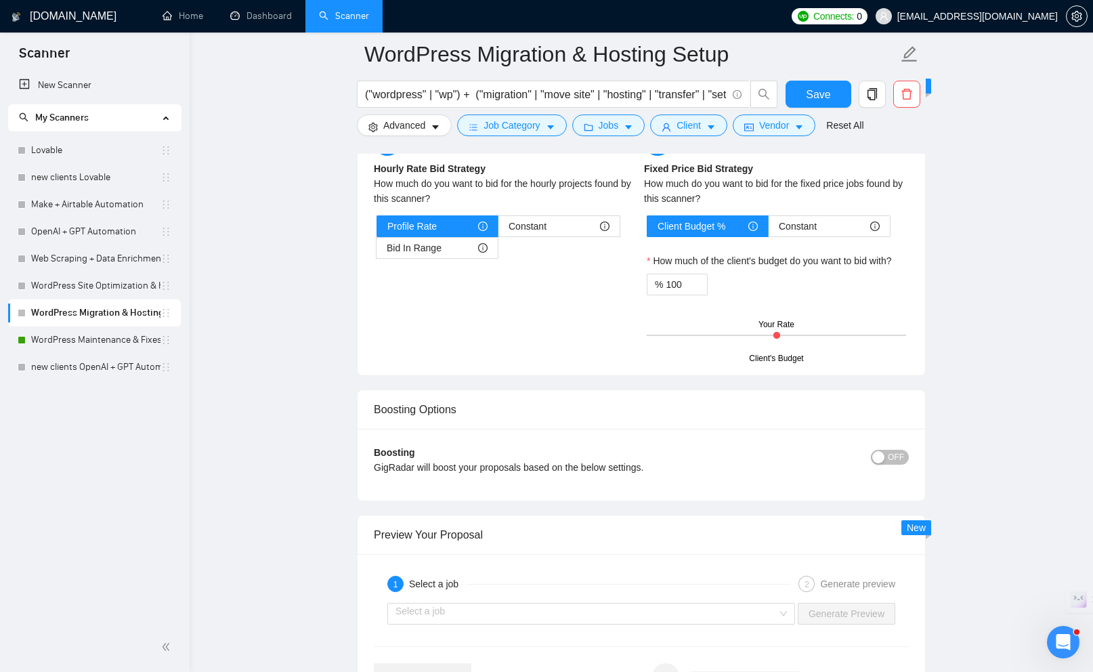
scroll to position [2151, 0]
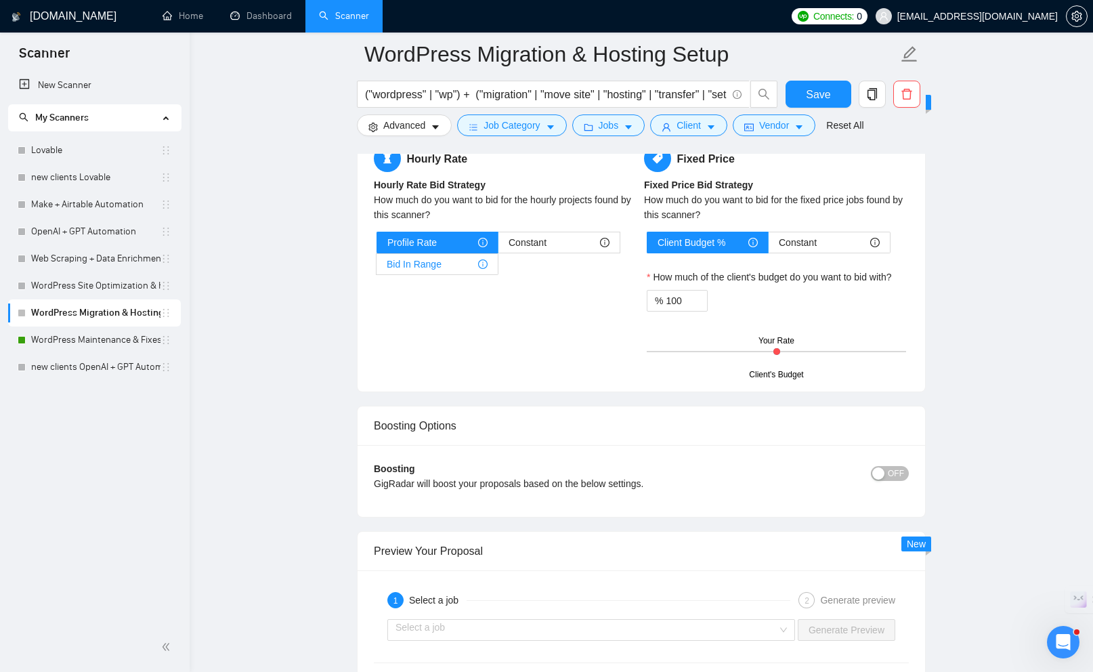
click at [438, 268] on span "Bid In Range" at bounding box center [414, 264] width 55 height 20
click at [377, 268] on input "Bid In Range" at bounding box center [377, 268] width 0 height 0
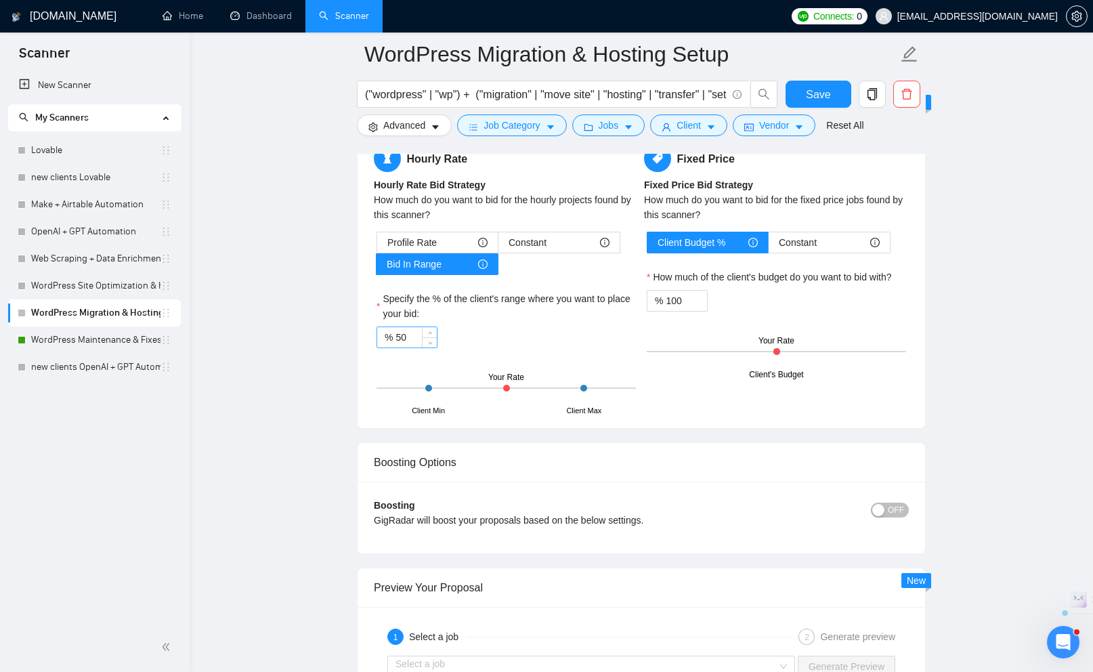
drag, startPoint x: 394, startPoint y: 337, endPoint x: 418, endPoint y: 333, distance: 24.1
click at [418, 333] on div "% 50" at bounding box center [407, 338] width 61 height 22
drag, startPoint x: 397, startPoint y: 338, endPoint x: 423, endPoint y: 338, distance: 26.4
click at [423, 338] on div "50" at bounding box center [416, 337] width 41 height 20
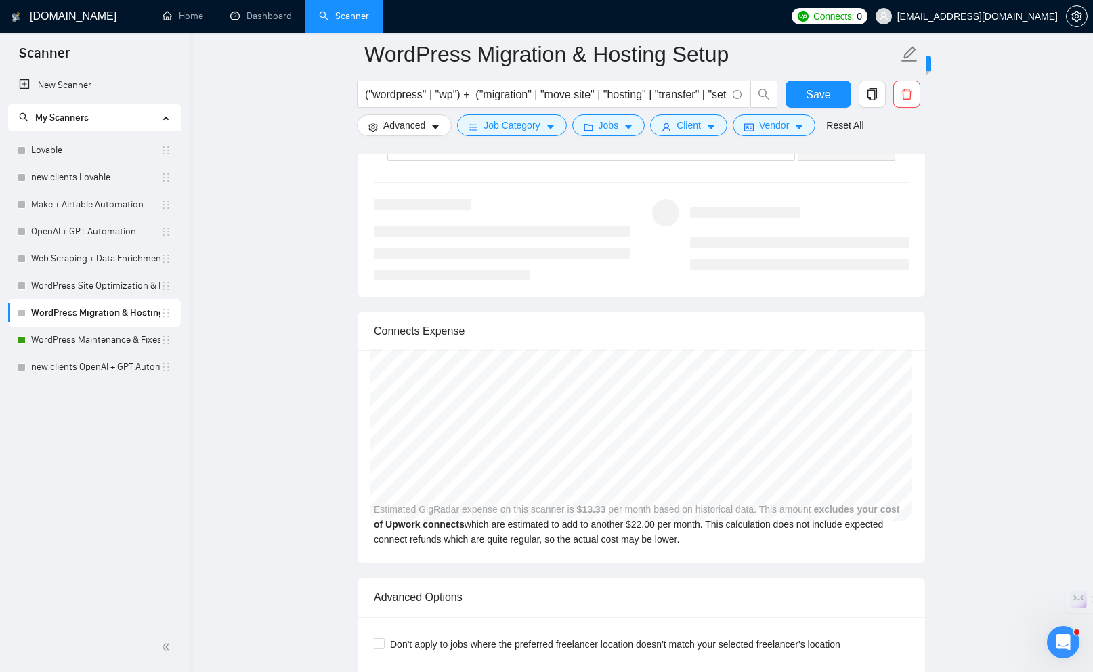
scroll to position [2696, 0]
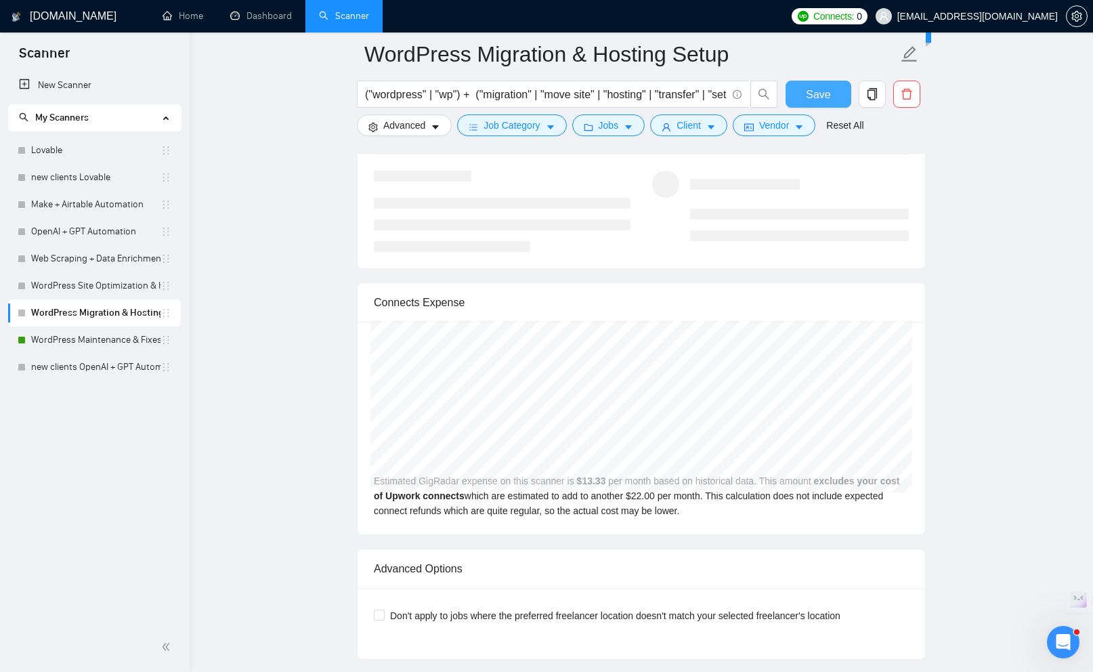
type input "75"
click at [837, 99] on button "Save" at bounding box center [819, 94] width 66 height 27
click at [103, 285] on link "WordPress Site Optimization & Hardening" at bounding box center [95, 285] width 129 height 27
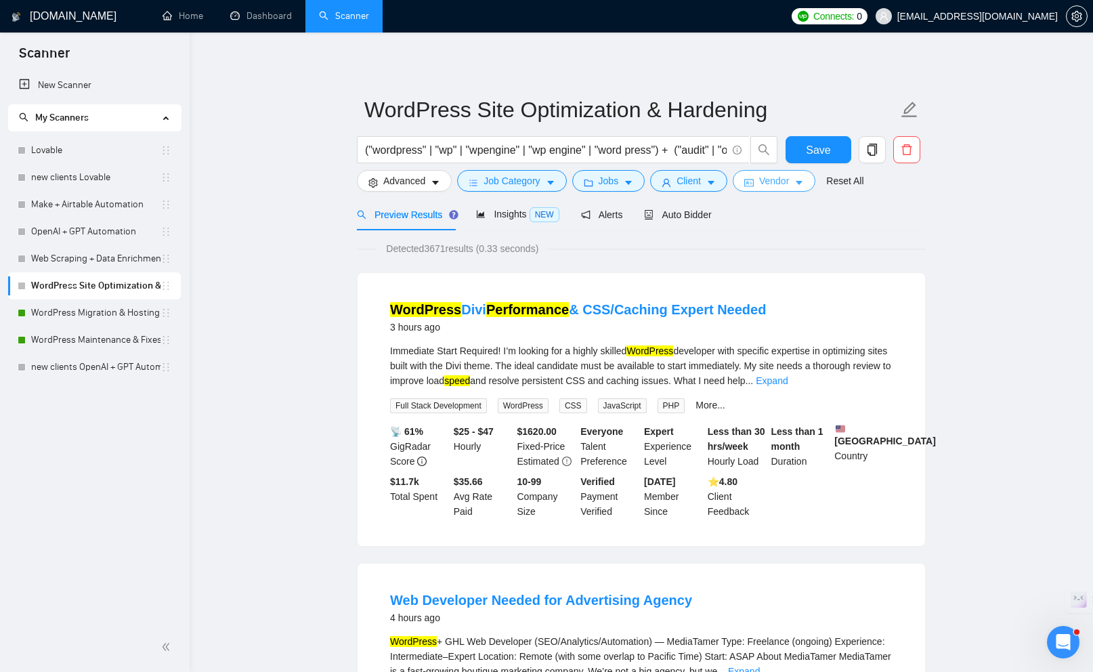
click at [766, 183] on span "Vendor" at bounding box center [774, 180] width 30 height 15
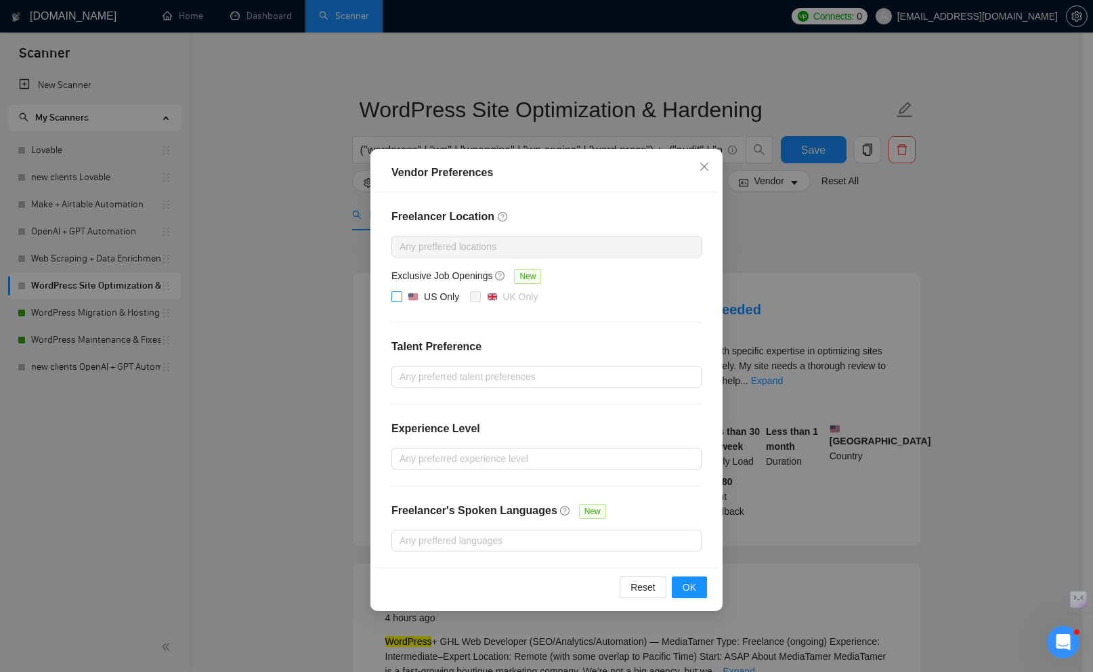
click at [394, 298] on input "US Only" at bounding box center [396, 295] width 9 height 9
checkbox input "true"
click at [691, 589] on span "OK" at bounding box center [690, 587] width 14 height 15
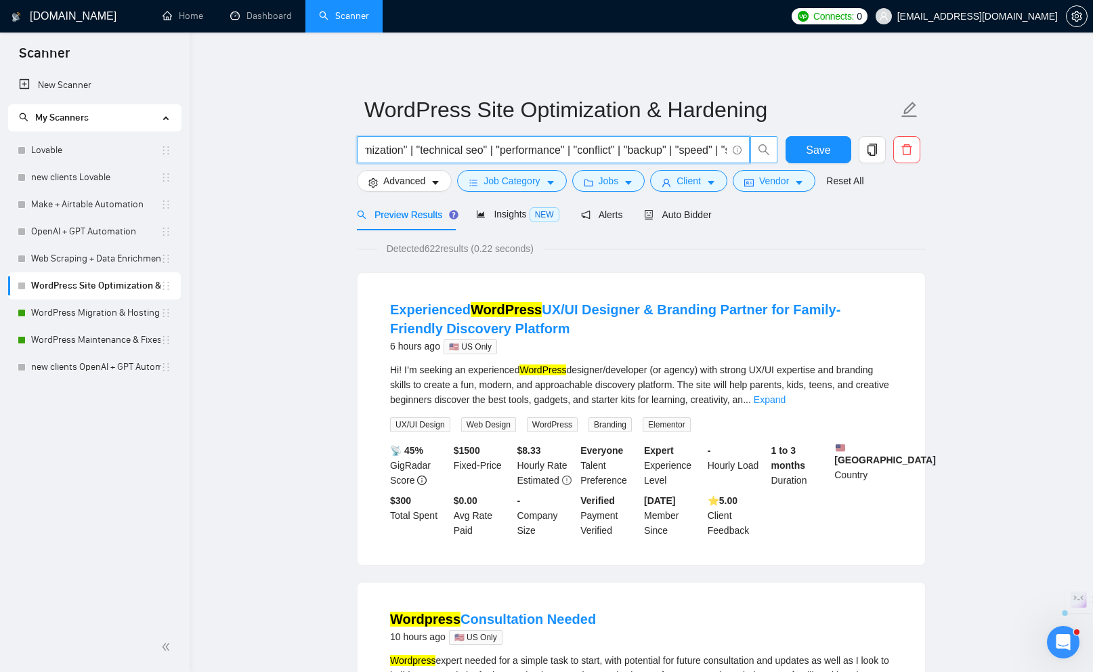
scroll to position [0, 459]
drag, startPoint x: 702, startPoint y: 149, endPoint x: 751, endPoint y: 146, distance: 48.9
click at [751, 146] on span "("wordpress" | "wp" | "wpengine" | "wp engine" | "word press") + ("audit" | "op…" at bounding box center [567, 149] width 421 height 27
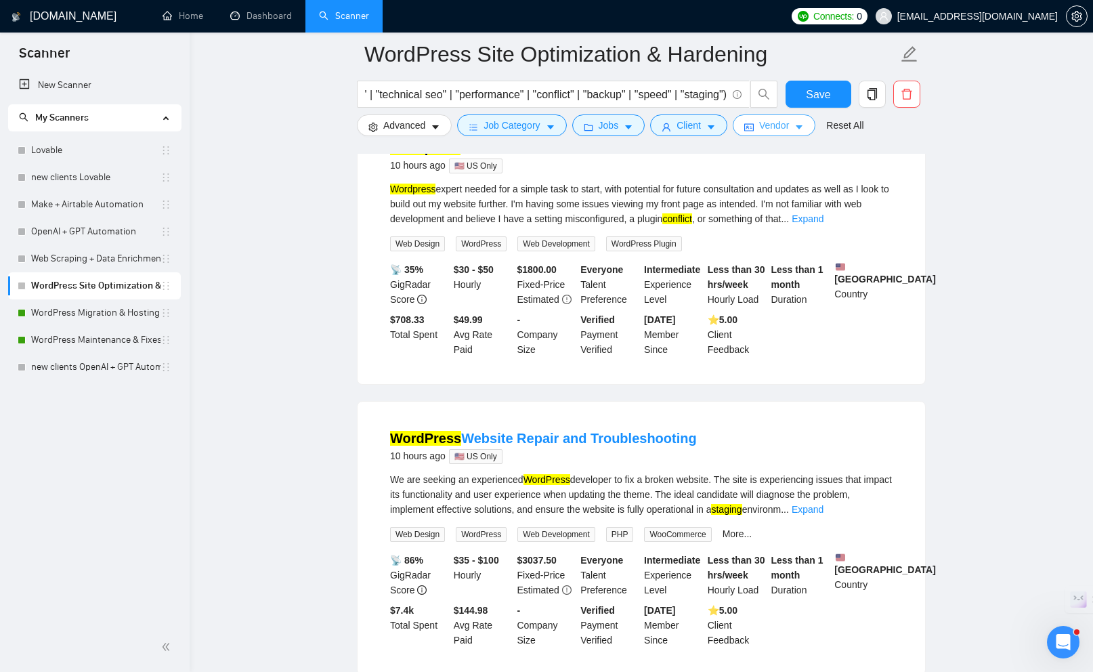
scroll to position [0, 0]
click at [797, 131] on button "Vendor" at bounding box center [774, 125] width 83 height 22
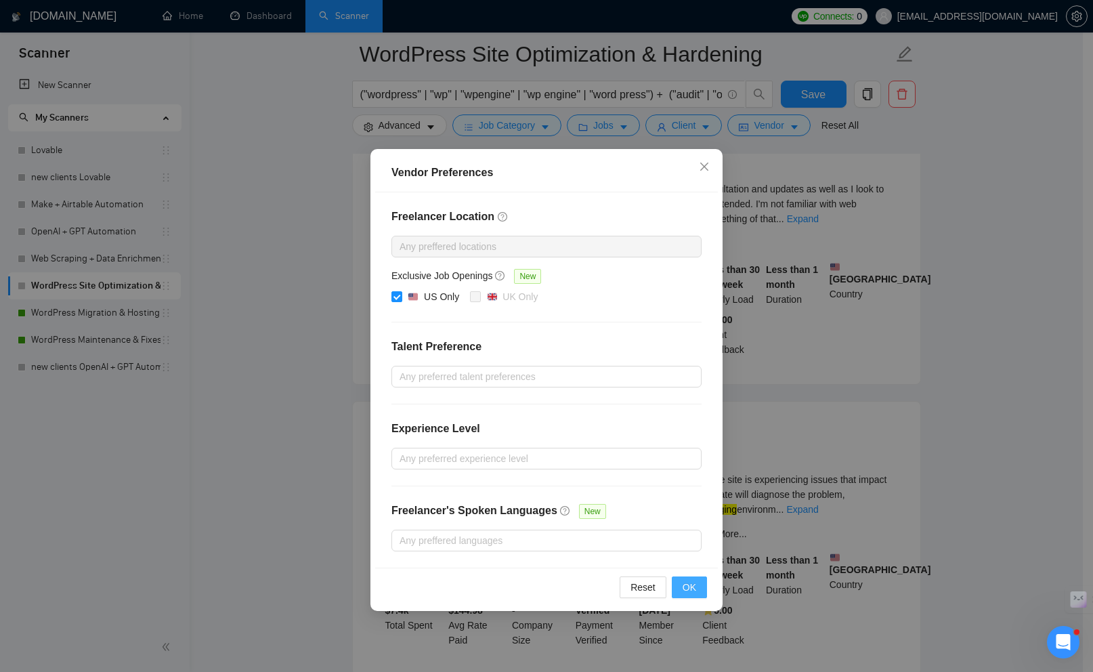
click at [697, 582] on button "OK" at bounding box center [689, 588] width 35 height 22
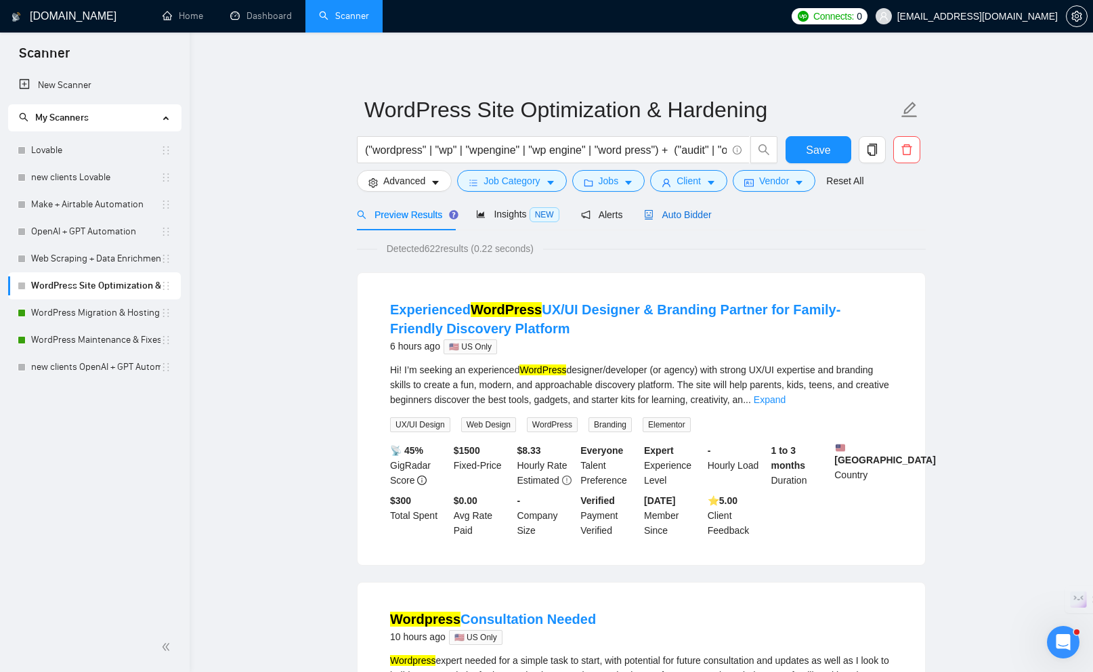
click at [697, 215] on span "Auto Bidder" at bounding box center [677, 214] width 67 height 11
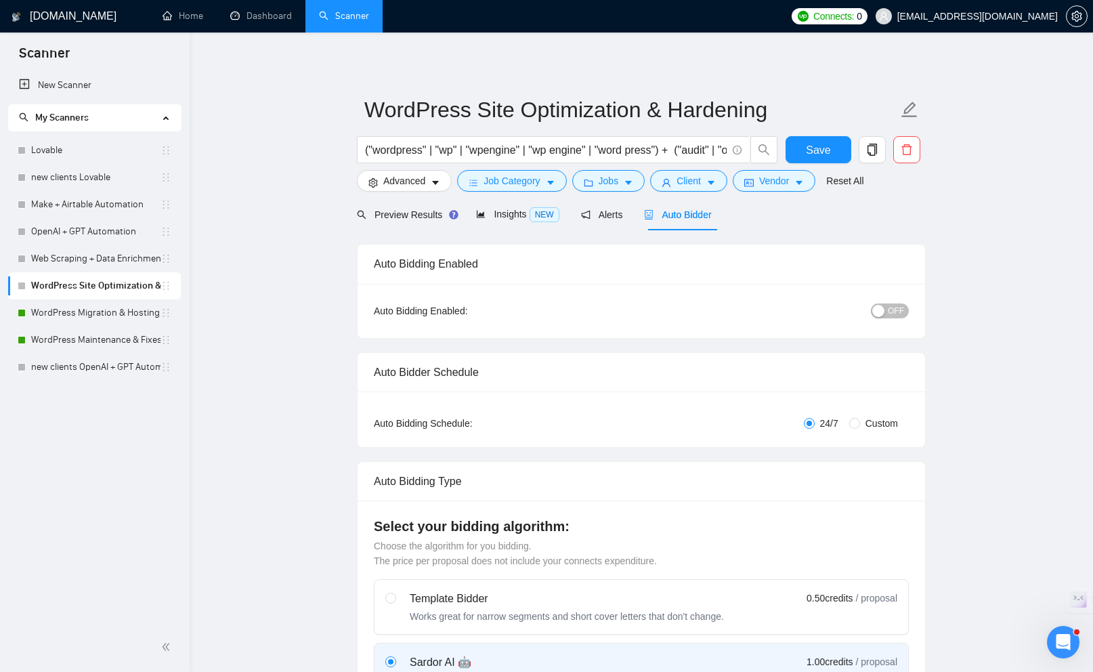
click at [896, 306] on span "OFF" at bounding box center [896, 311] width 16 height 15
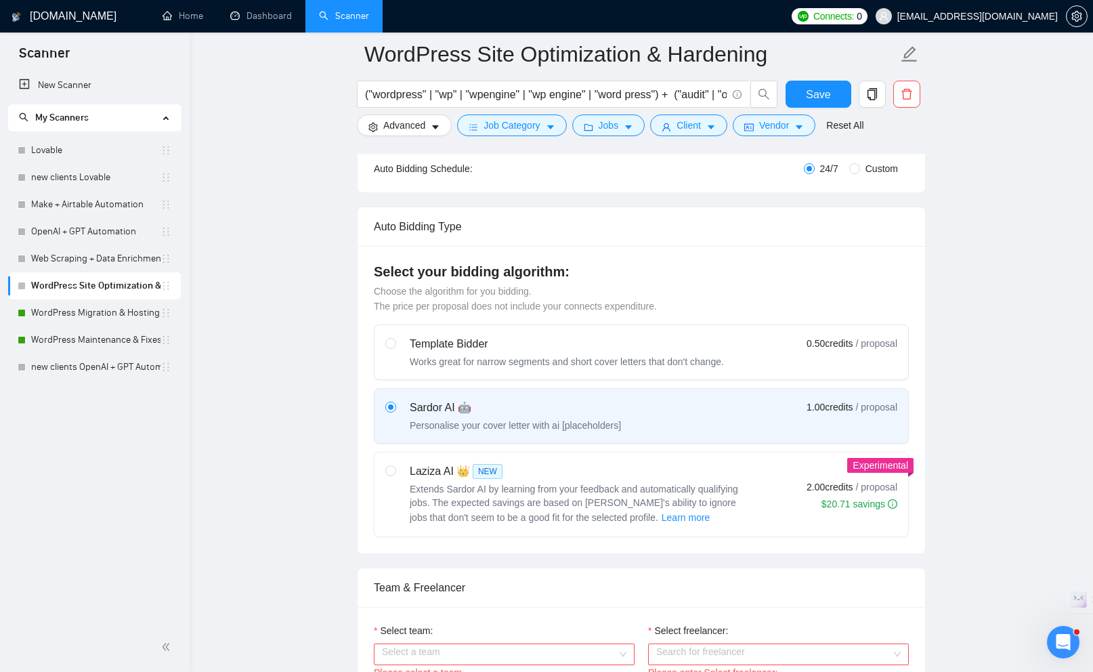
scroll to position [420, 0]
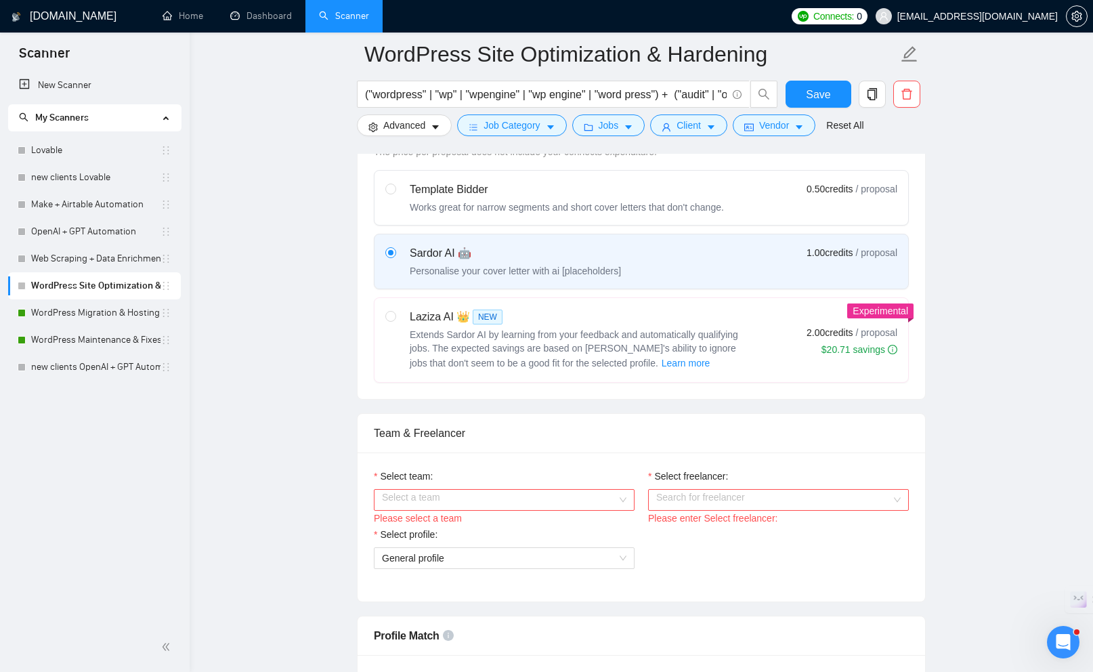
click at [497, 503] on input "Select team:" at bounding box center [499, 500] width 235 height 20
click at [494, 529] on div "Ideasthesia LLC" at bounding box center [504, 526] width 245 height 15
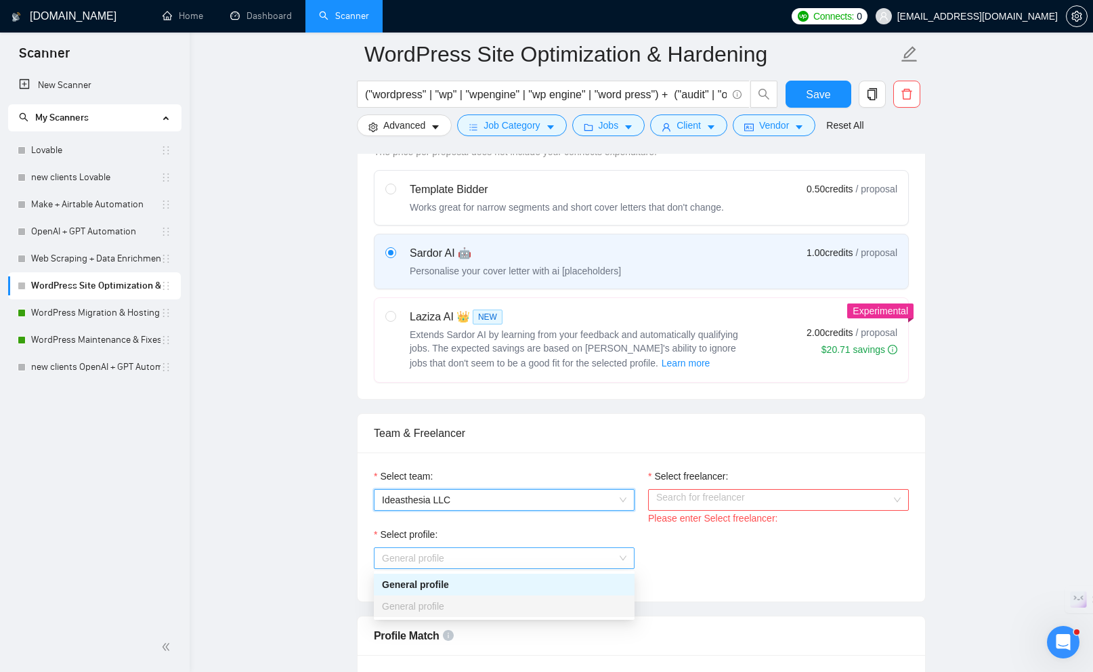
click at [489, 560] on span "General profile" at bounding box center [504, 558] width 245 height 20
click at [475, 587] on div "General profile" at bounding box center [504, 584] width 245 height 15
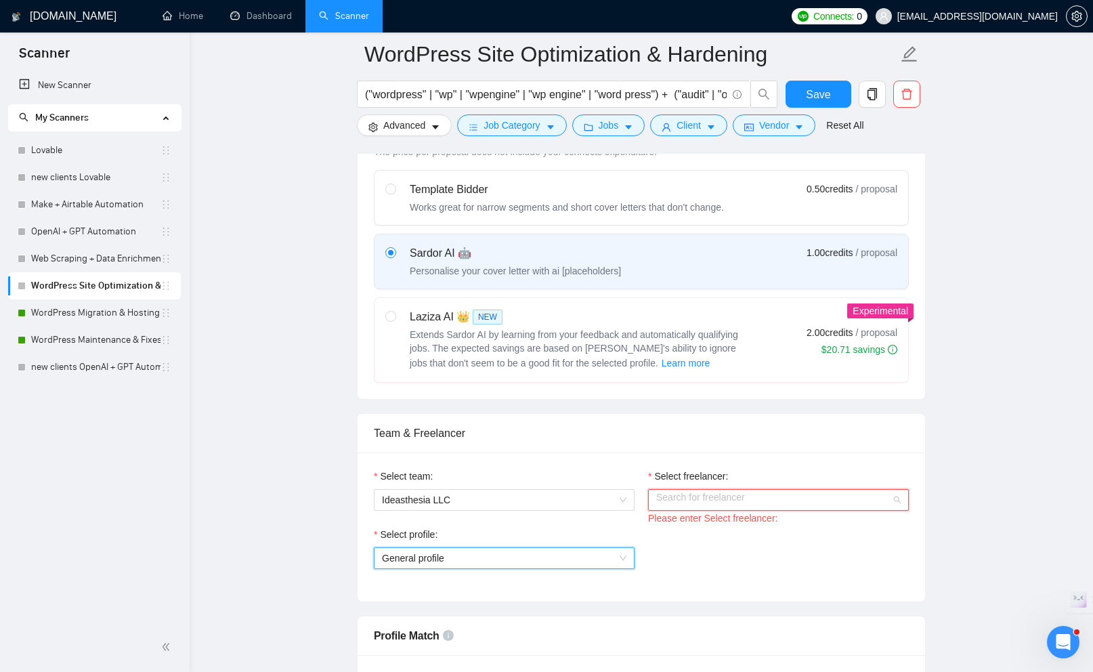
click at [701, 499] on input "Select freelancer:" at bounding box center [773, 500] width 235 height 20
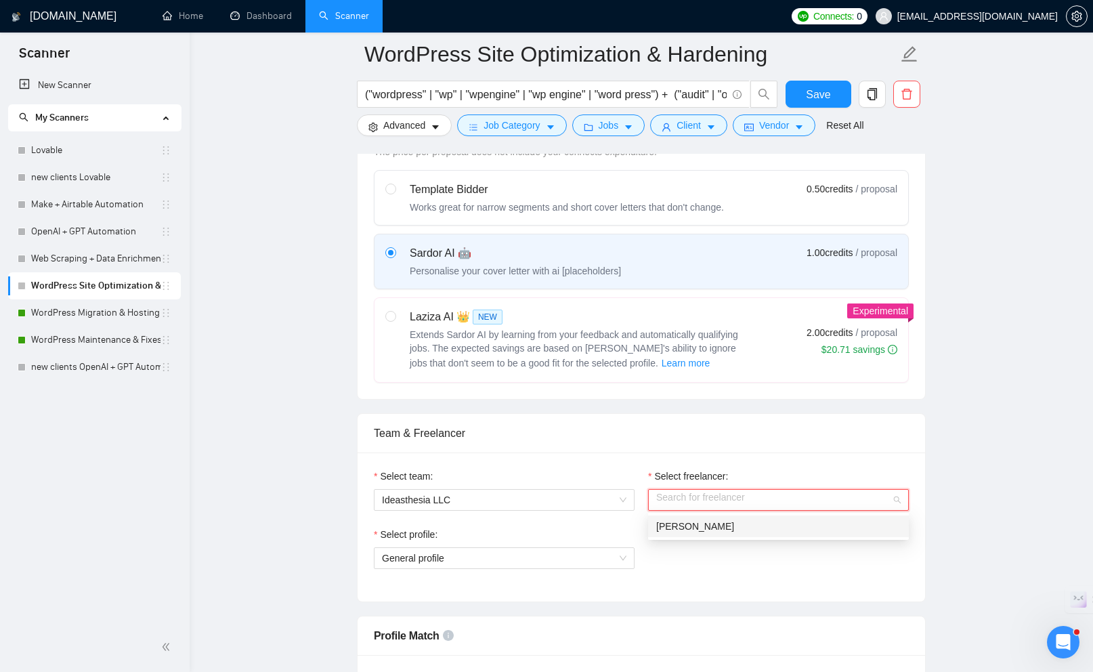
drag, startPoint x: 698, startPoint y: 522, endPoint x: 490, endPoint y: 568, distance: 213.2
click at [698, 522] on span "[PERSON_NAME]" at bounding box center [695, 526] width 78 height 11
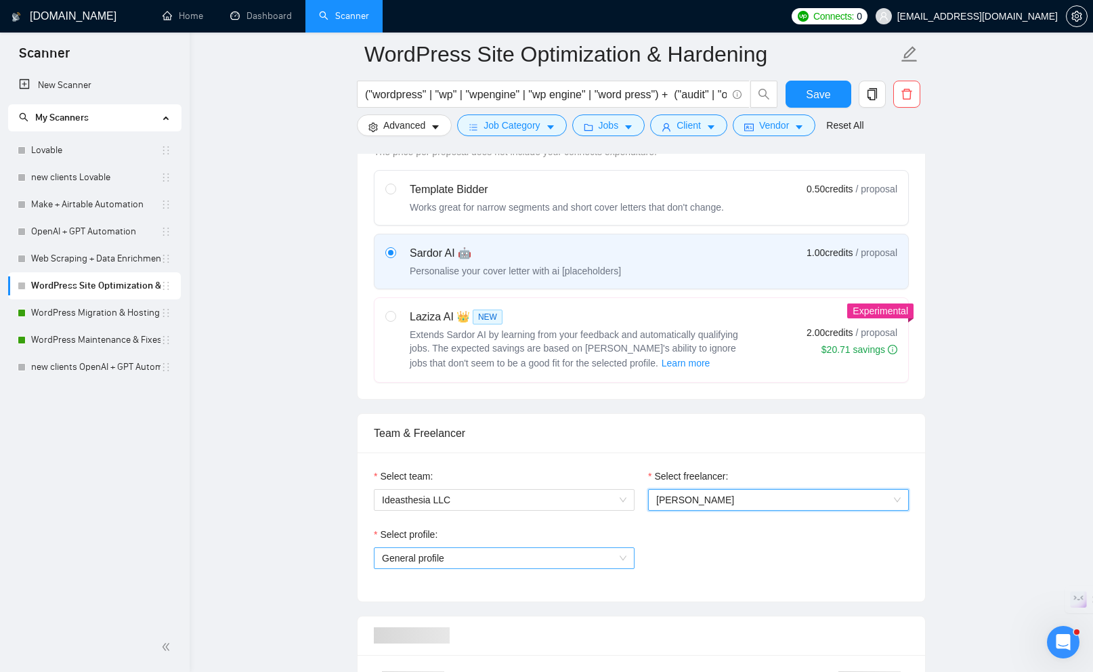
click at [441, 561] on span "General profile" at bounding box center [504, 558] width 245 height 20
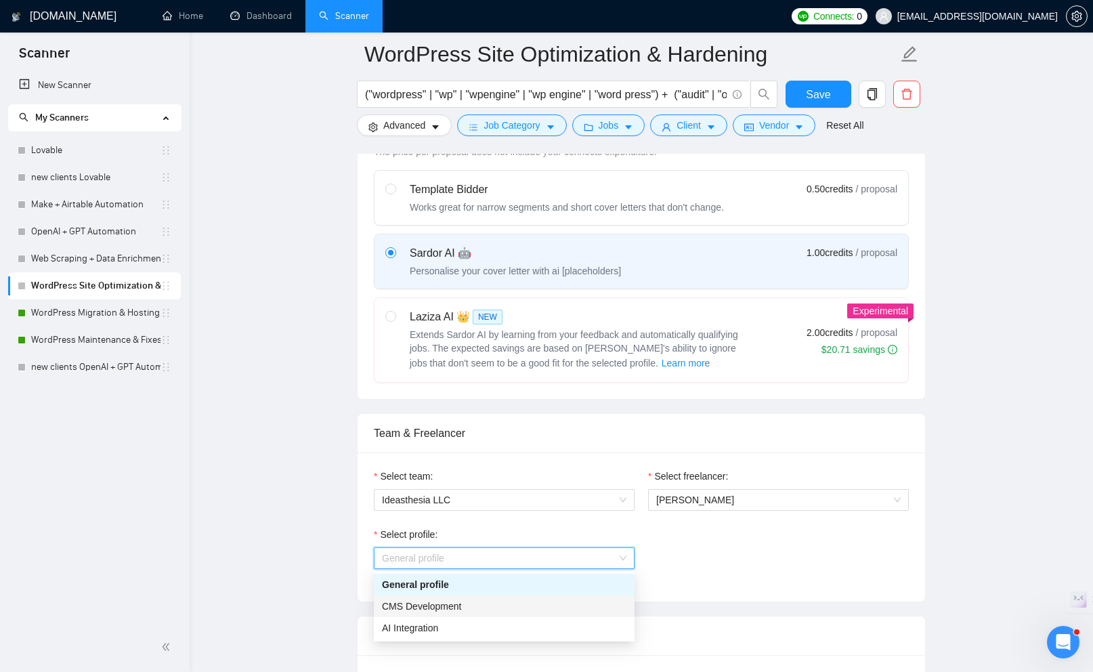
click at [440, 604] on span "CMS Development" at bounding box center [422, 606] width 80 height 11
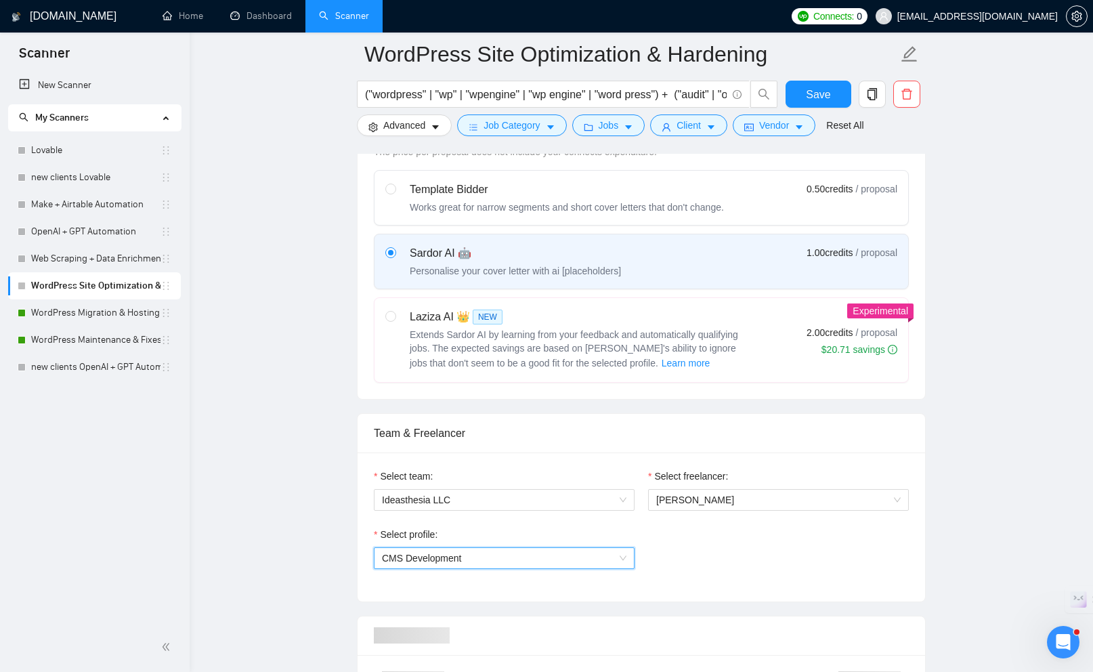
click at [779, 577] on div "Select profile: 1110580750267699200 CMS Development" at bounding box center [641, 556] width 549 height 58
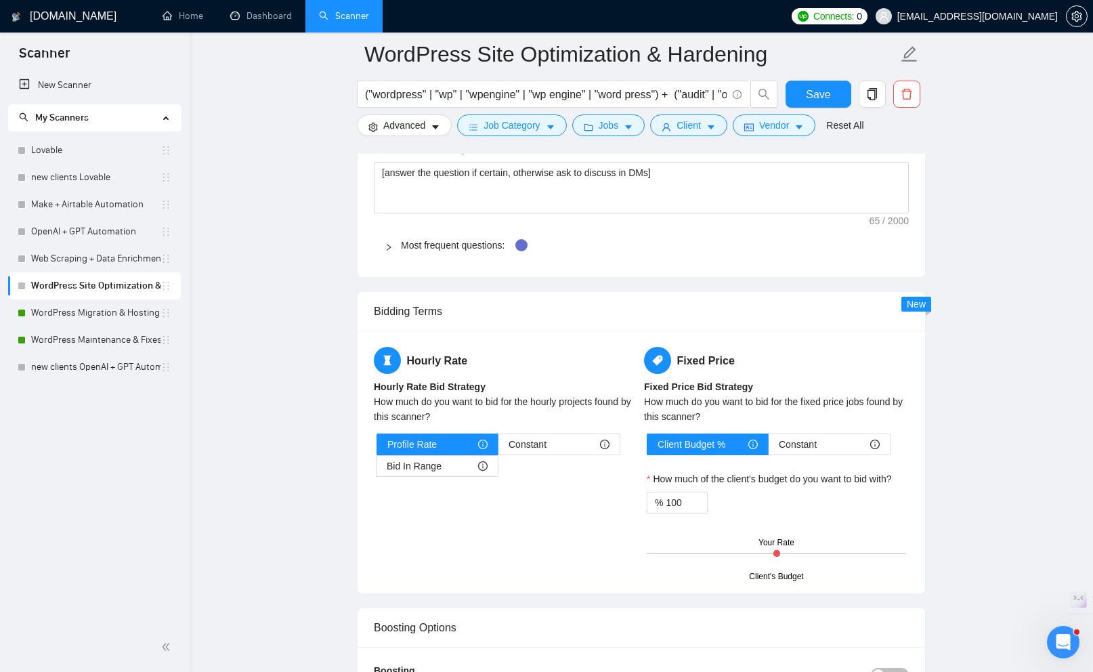
scroll to position [2148, 0]
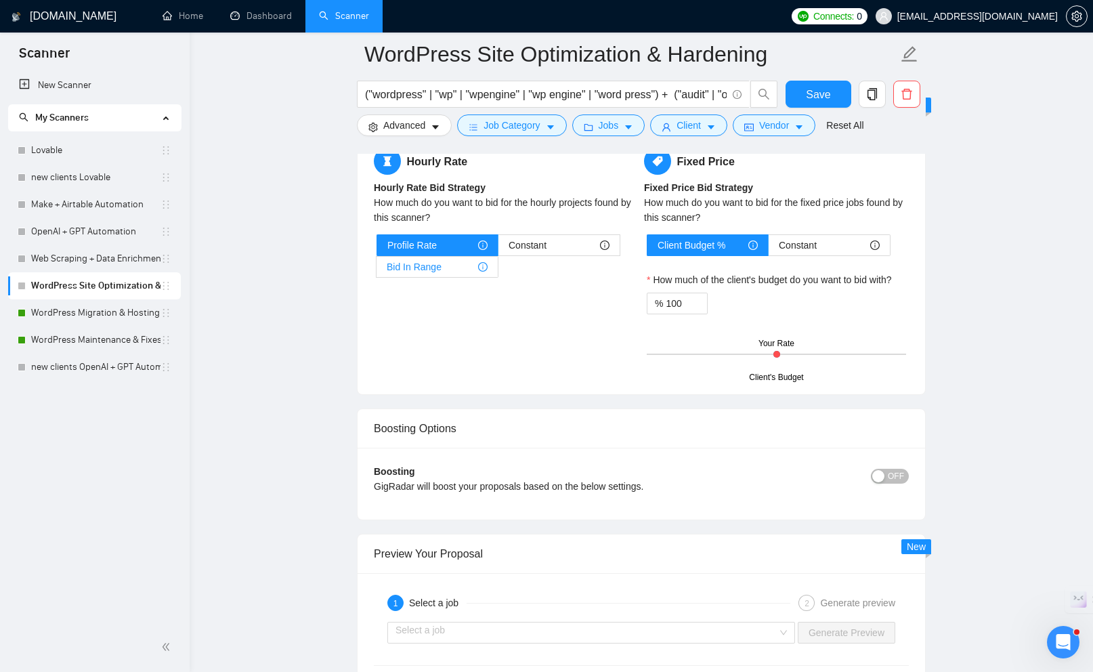
click at [451, 272] on div "Bid In Range" at bounding box center [437, 267] width 101 height 20
click at [377, 270] on input "Bid In Range" at bounding box center [377, 270] width 0 height 0
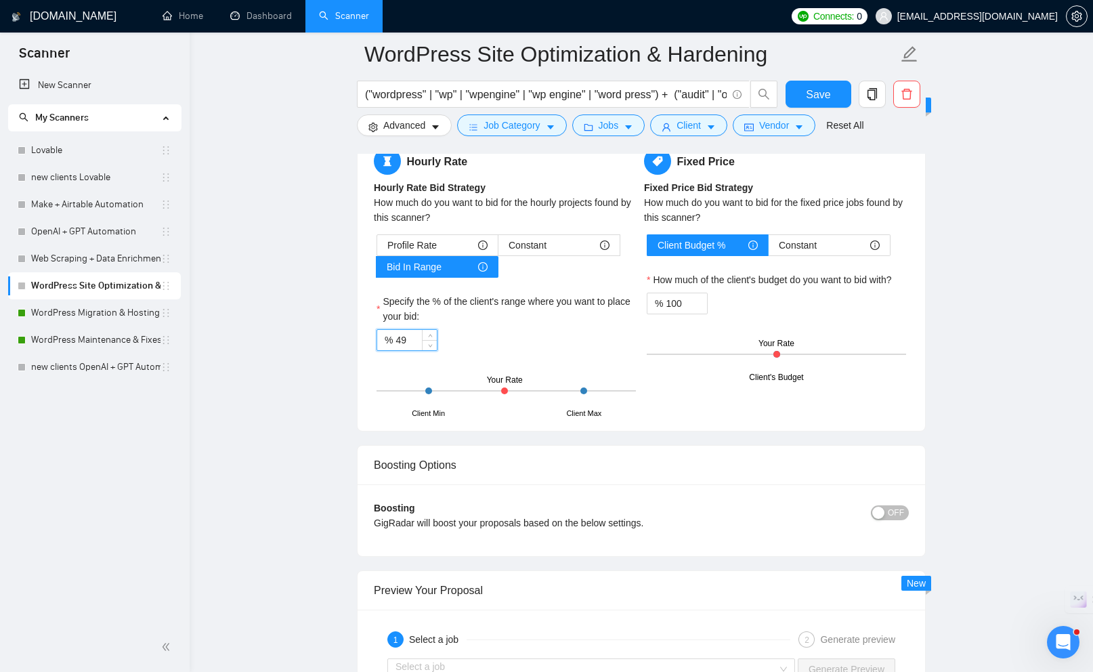
drag, startPoint x: 415, startPoint y: 337, endPoint x: 382, endPoint y: 333, distance: 33.4
click at [382, 333] on div "% 49" at bounding box center [407, 340] width 61 height 22
drag, startPoint x: 400, startPoint y: 338, endPoint x: 421, endPoint y: 340, distance: 21.1
click at [421, 339] on div "% 49" at bounding box center [407, 340] width 61 height 22
drag, startPoint x: 414, startPoint y: 340, endPoint x: 396, endPoint y: 340, distance: 18.3
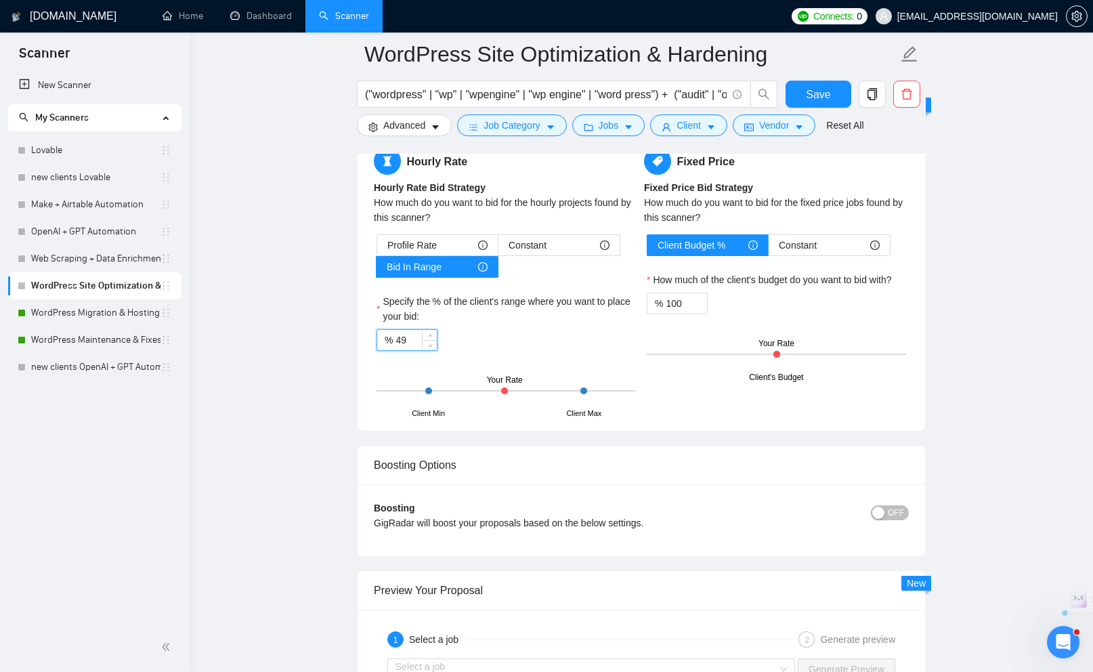
click at [396, 340] on div "49" at bounding box center [416, 340] width 41 height 20
type input "75"
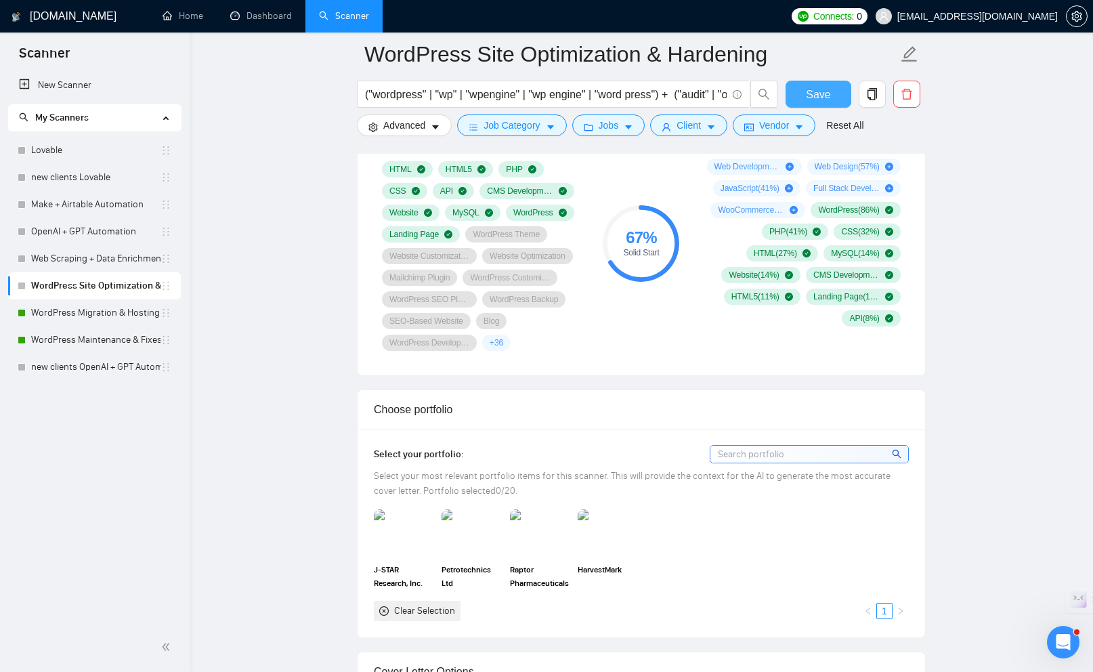
scroll to position [905, 0]
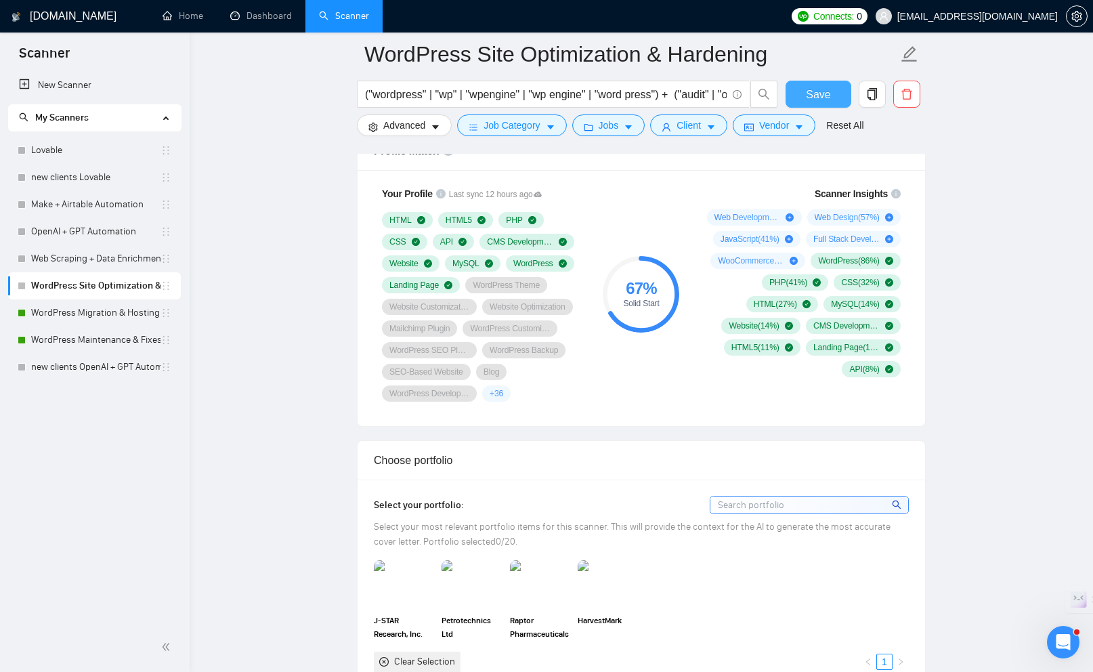
click at [809, 96] on span "Save" at bounding box center [818, 94] width 24 height 17
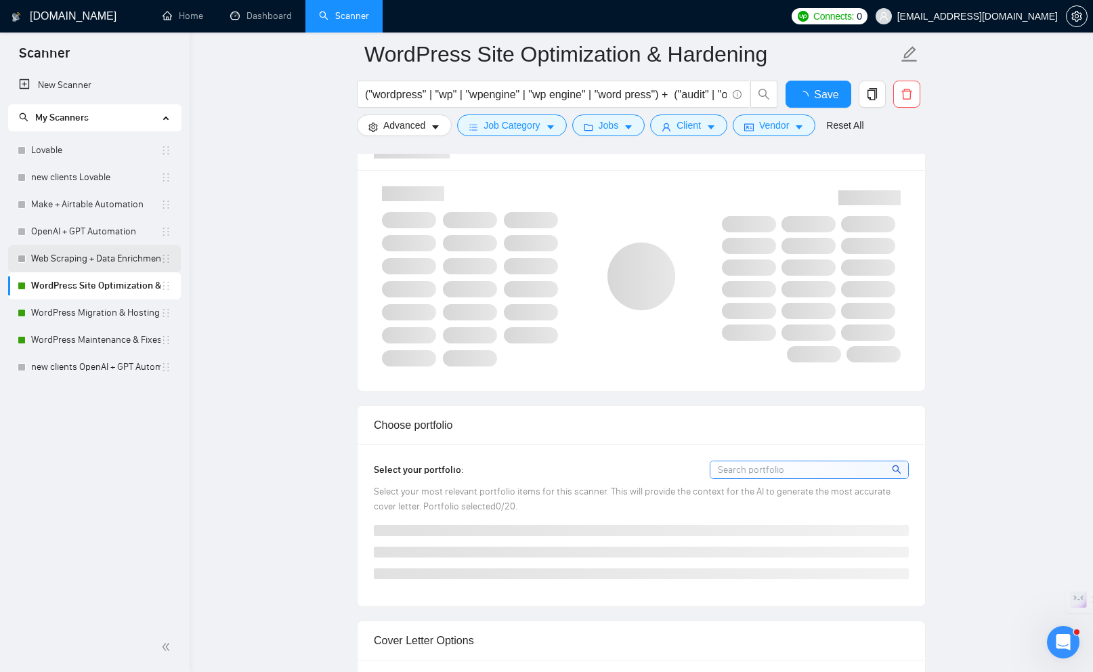
click at [94, 260] on link "Web Scraping + Data Enrichment Automation" at bounding box center [95, 258] width 129 height 27
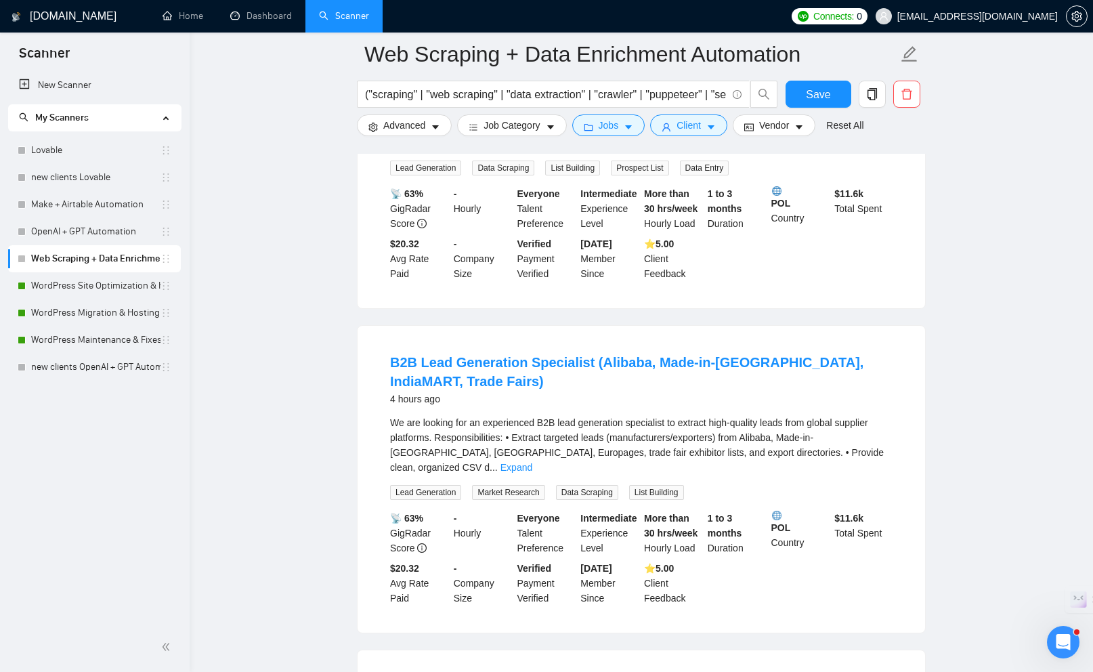
scroll to position [1566, 0]
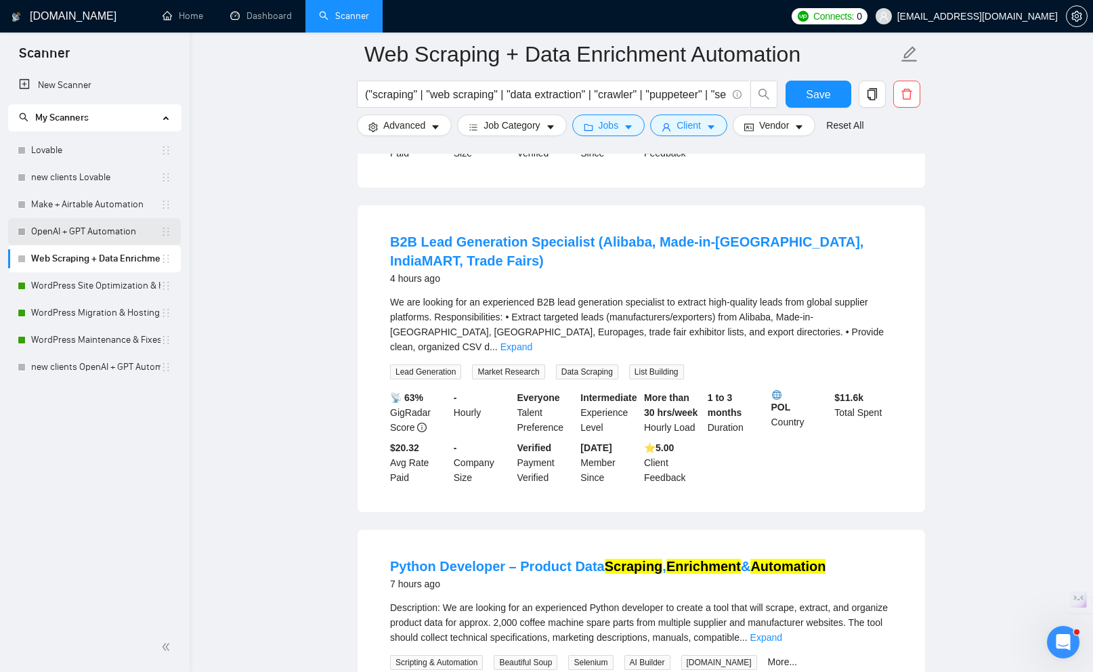
click at [93, 231] on link "OpenAI + GPT Automation" at bounding box center [95, 231] width 129 height 27
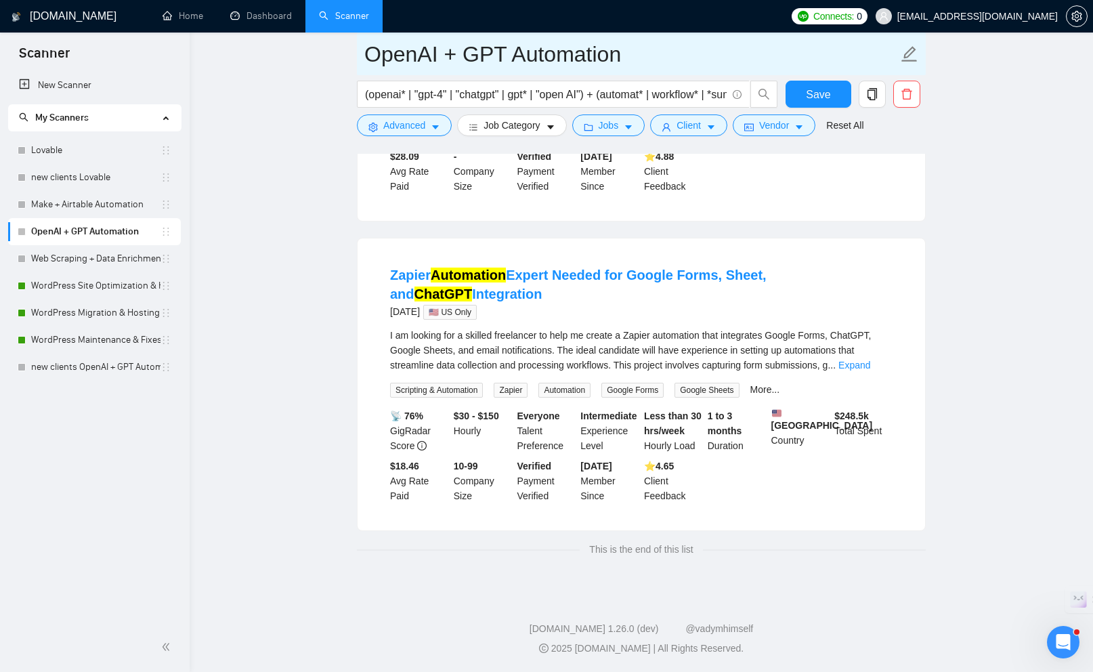
scroll to position [1622, 0]
